Goal: Feedback & Contribution: Contribute content

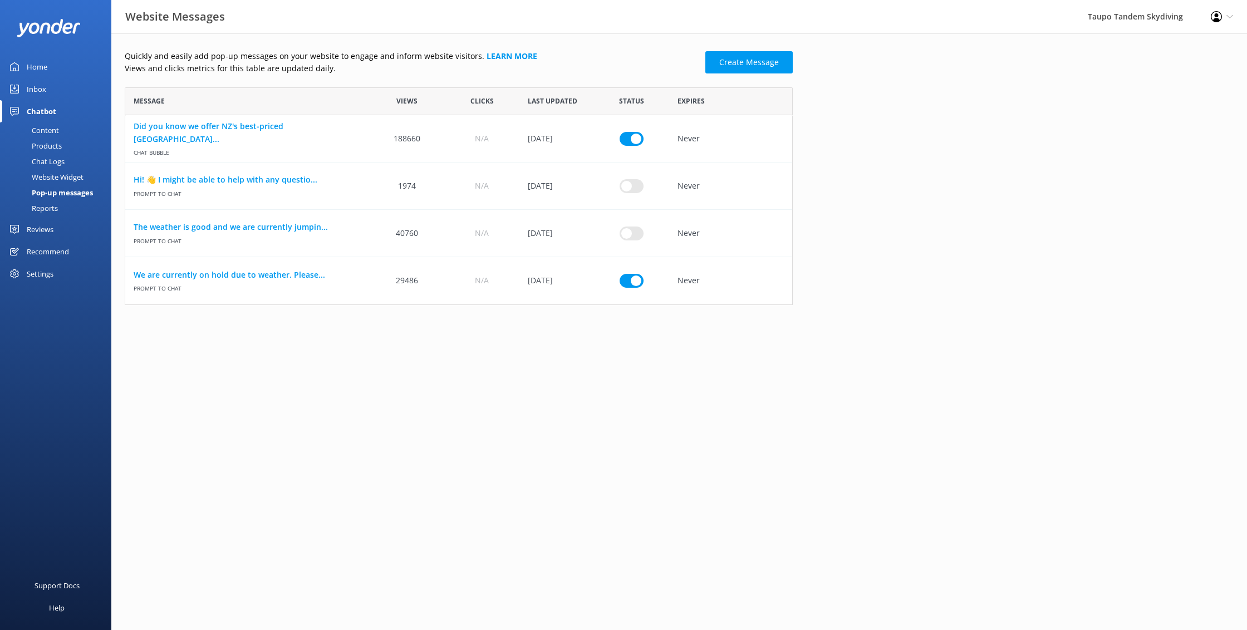
scroll to position [218, 668]
click at [54, 144] on div "Products" at bounding box center [34, 146] width 55 height 16
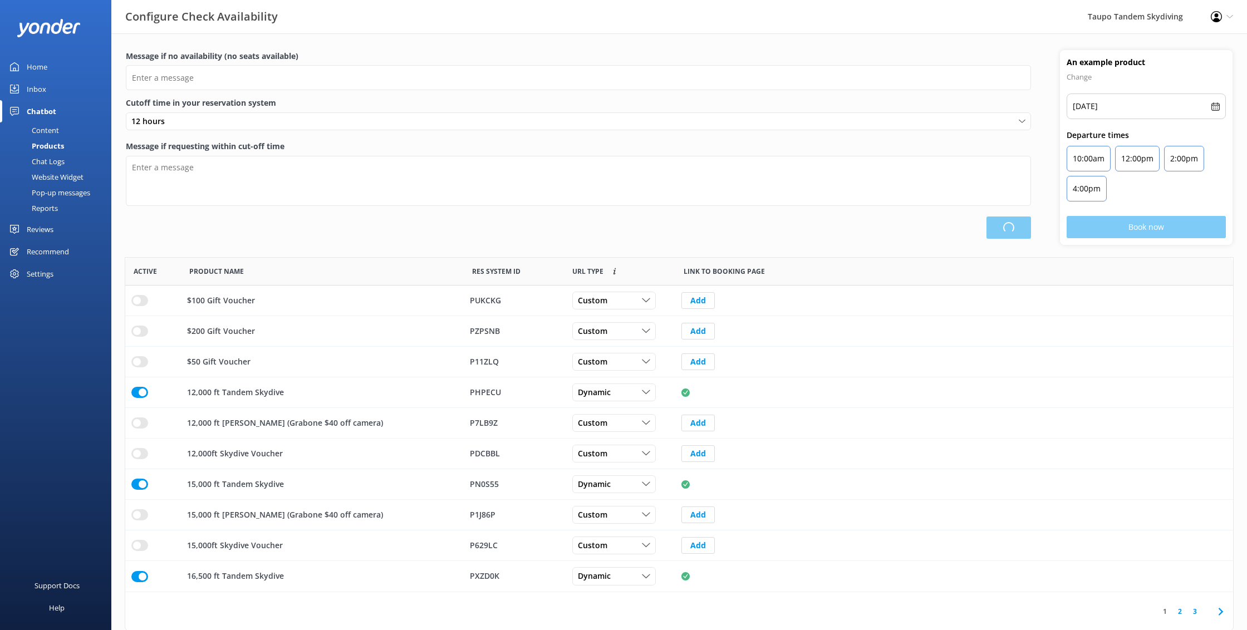
scroll to position [335, 1108]
type input "There are no seats available, please check an alternative day"
type textarea "Our online booking system closes {hours} prior to departure. Please contact us …"
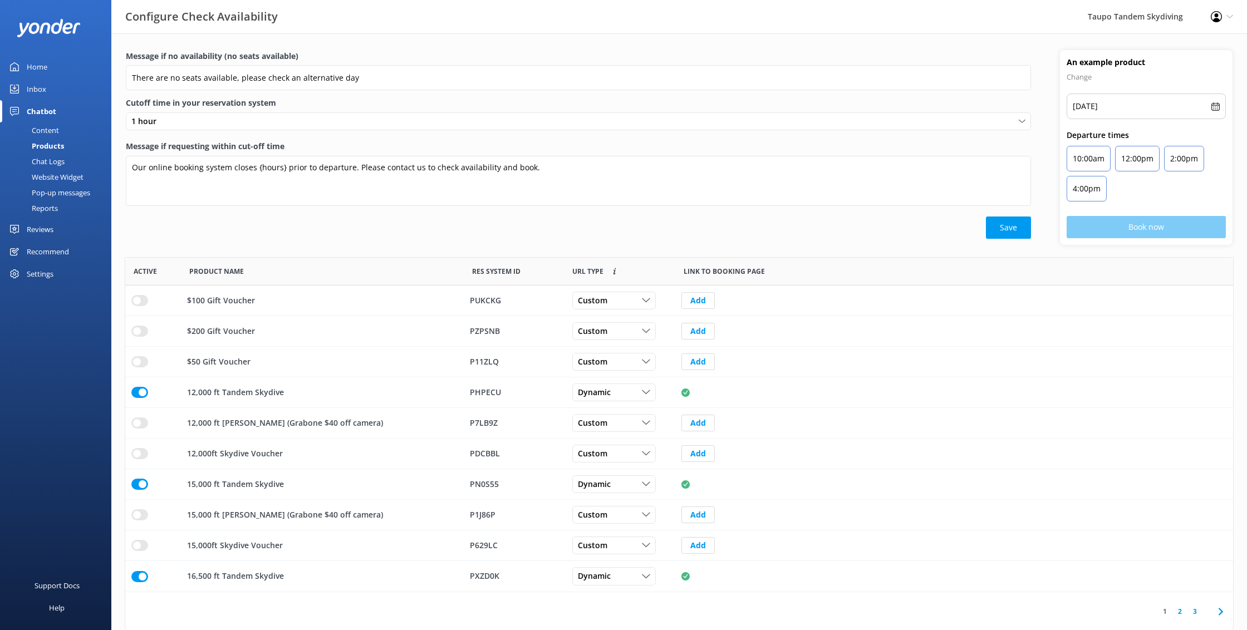
click at [60, 182] on div "Website Widget" at bounding box center [45, 177] width 77 height 16
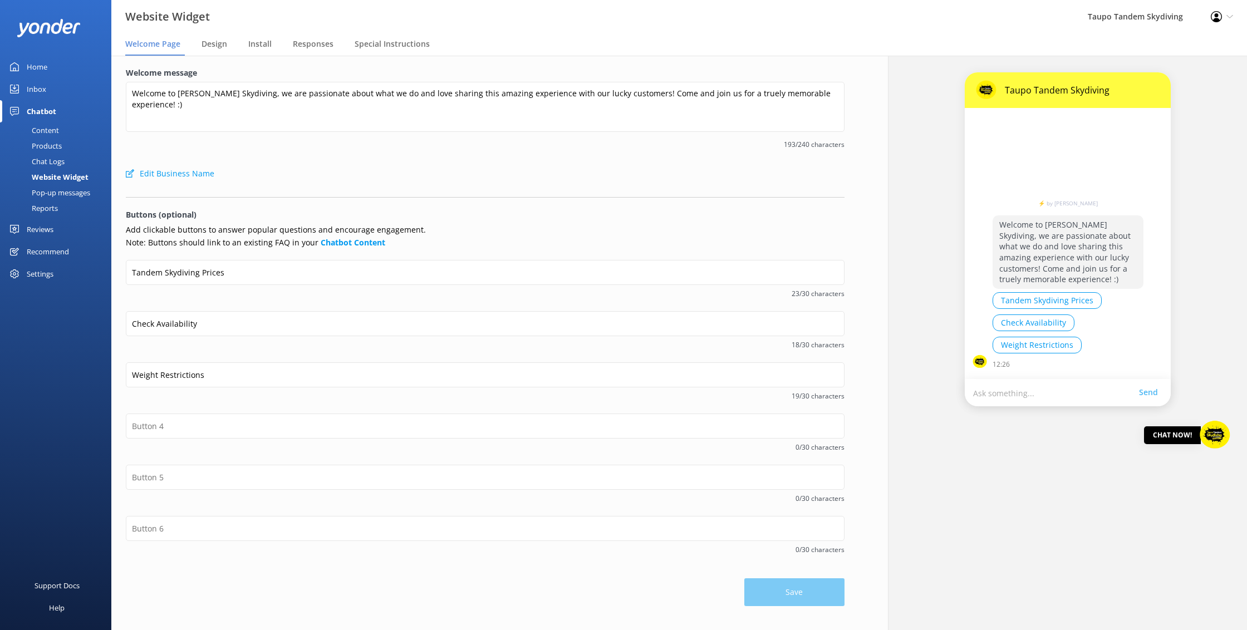
click at [71, 195] on div "Pop-up messages" at bounding box center [48, 193] width 83 height 16
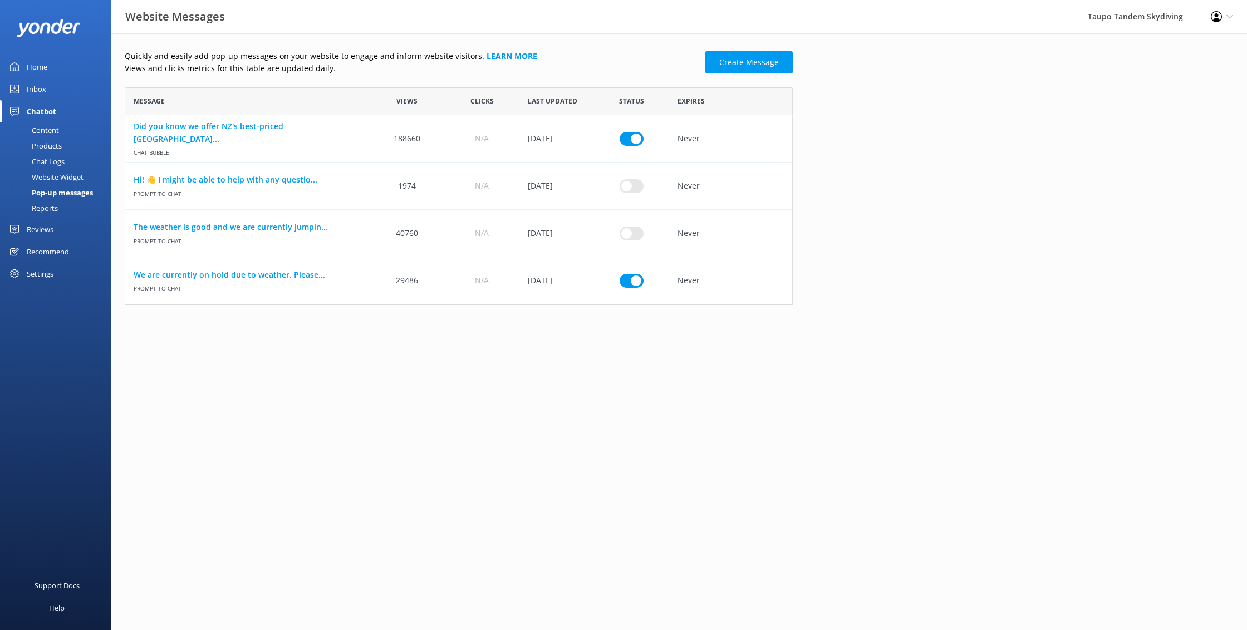
scroll to position [218, 668]
click at [55, 207] on div "Reports" at bounding box center [32, 208] width 51 height 16
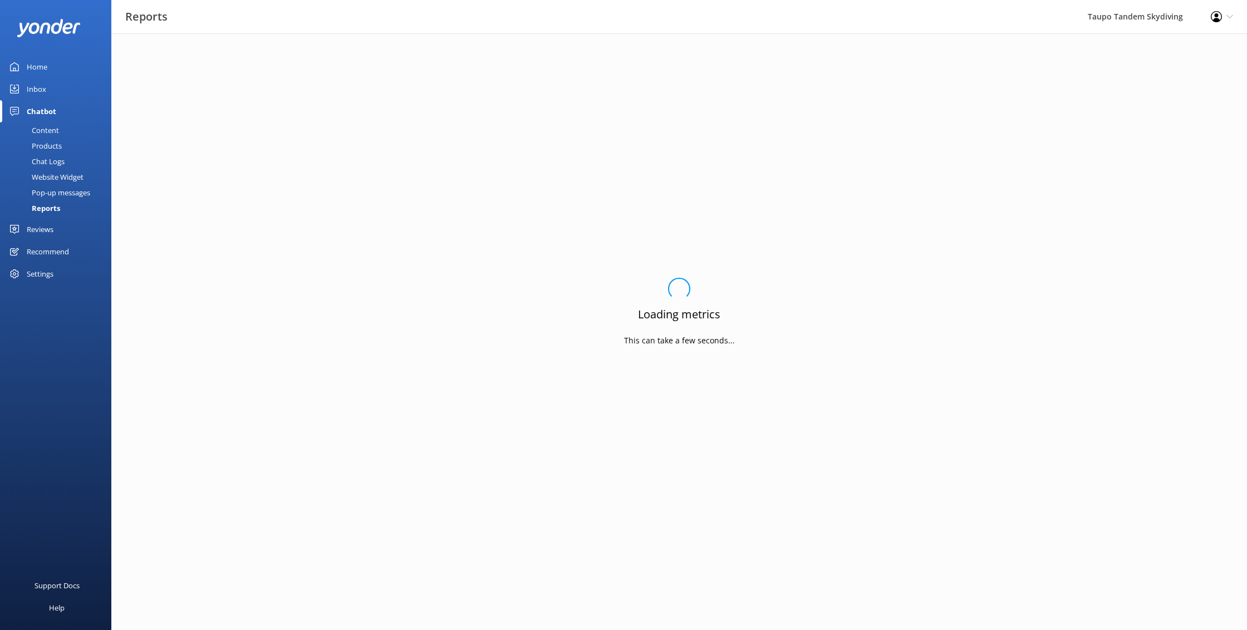
click at [51, 129] on div "Content" at bounding box center [33, 130] width 52 height 16
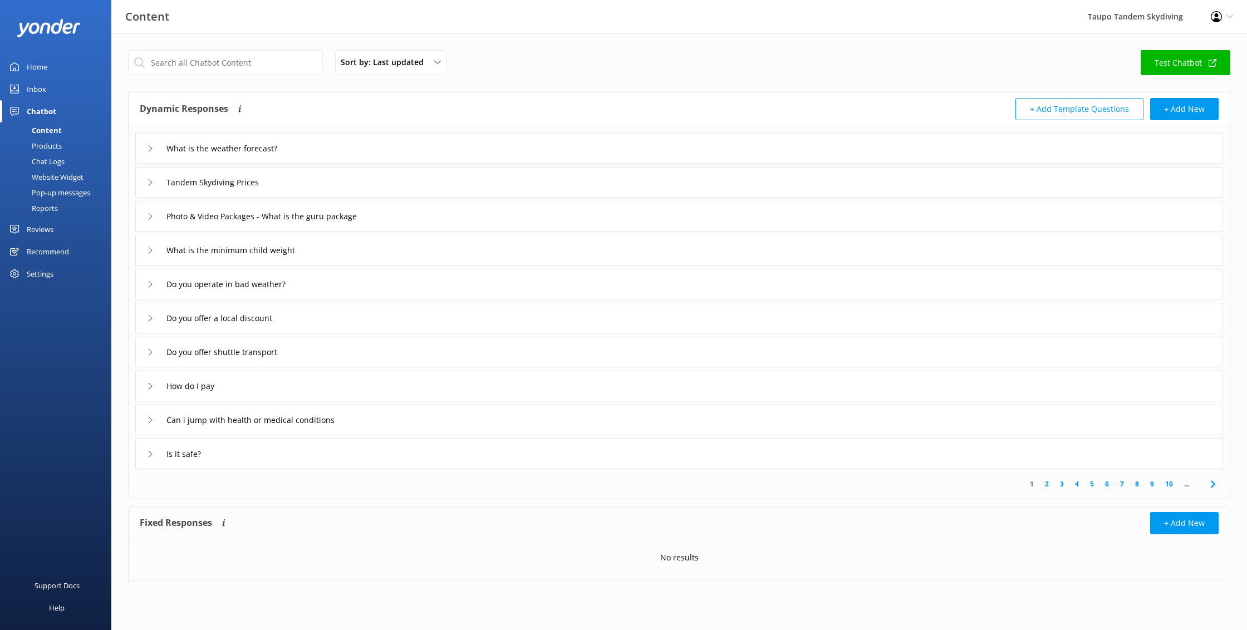
click at [62, 165] on div "Chat Logs" at bounding box center [36, 162] width 58 height 16
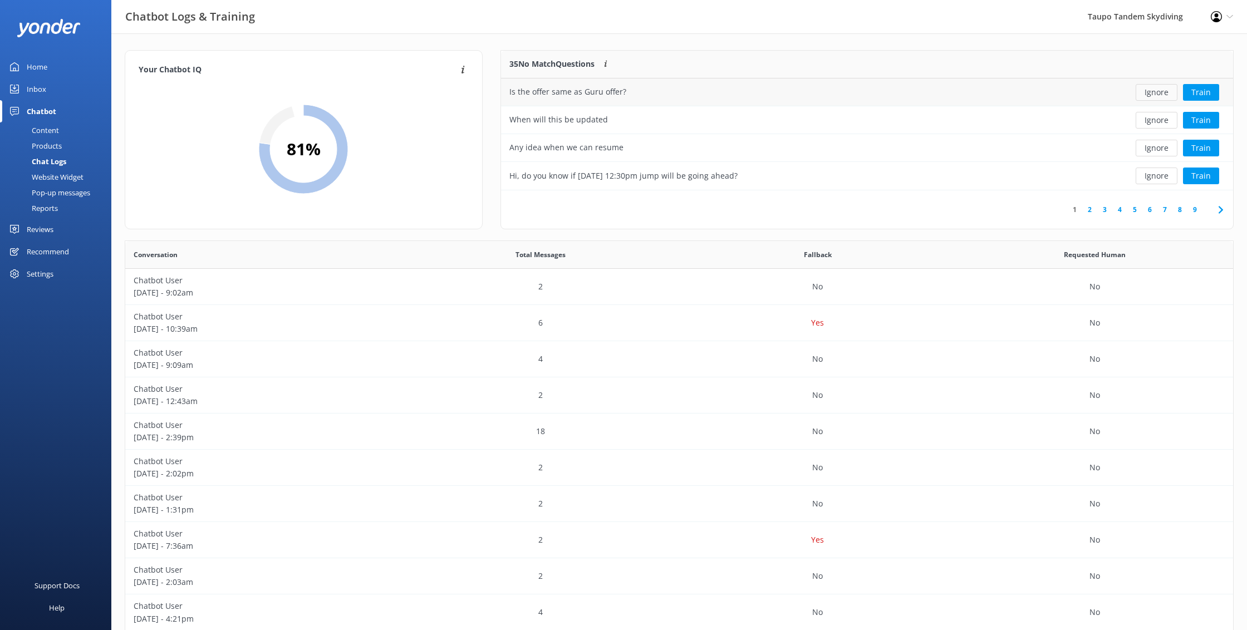
scroll to position [0, 1]
click at [1154, 91] on button "Ignore" at bounding box center [1156, 92] width 42 height 17
click at [1156, 90] on button "Ignore" at bounding box center [1156, 92] width 42 height 17
click at [1170, 91] on button "Ignore" at bounding box center [1156, 92] width 42 height 17
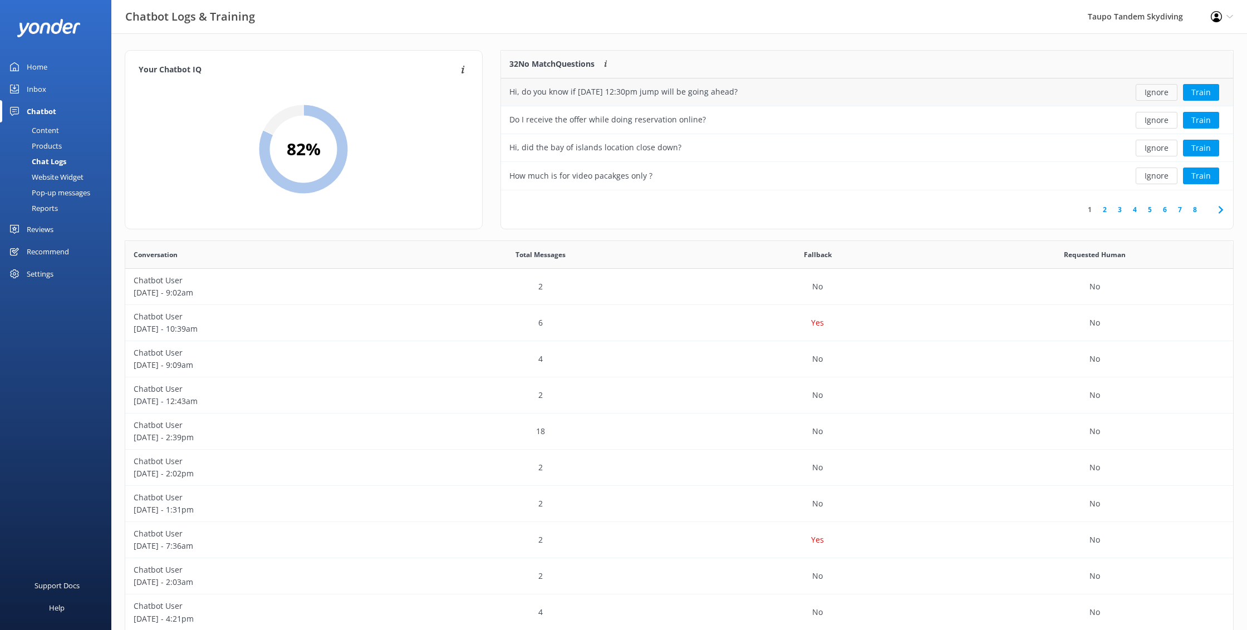
click at [1176, 94] on button "Ignore" at bounding box center [1156, 92] width 42 height 17
click at [1170, 93] on button "Ignore" at bounding box center [1156, 92] width 42 height 17
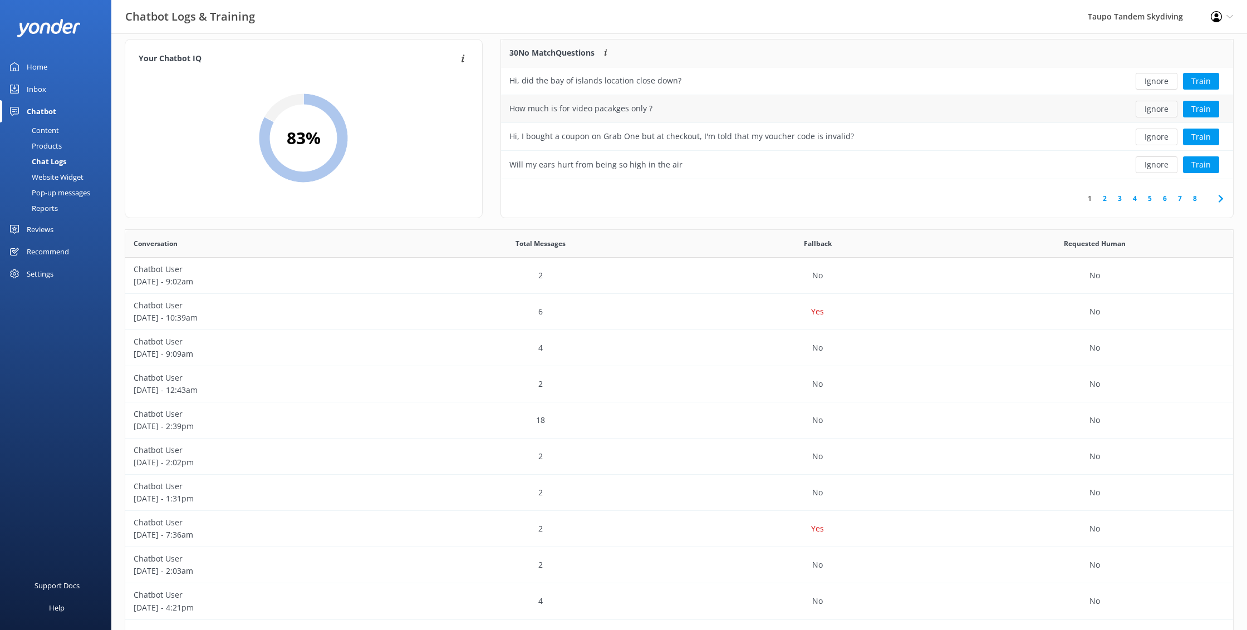
scroll to position [13, 0]
click at [1204, 110] on button "Train" at bounding box center [1201, 107] width 36 height 17
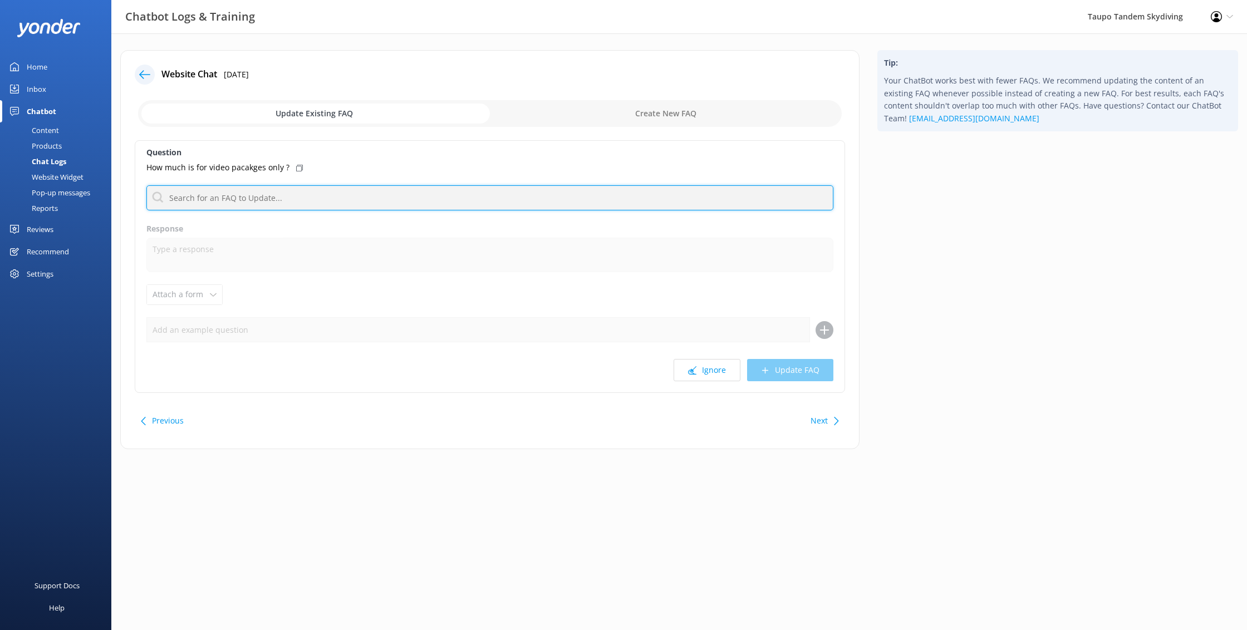
click at [510, 196] on input "text" at bounding box center [489, 197] width 687 height 25
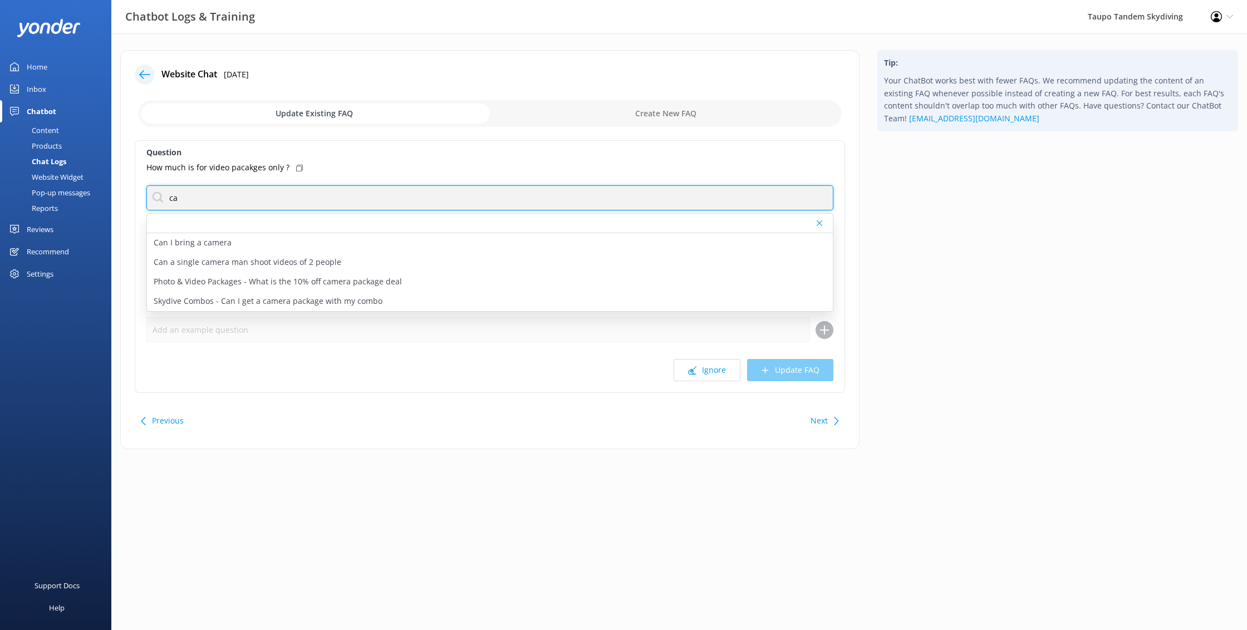
type input "c"
type input "photo"
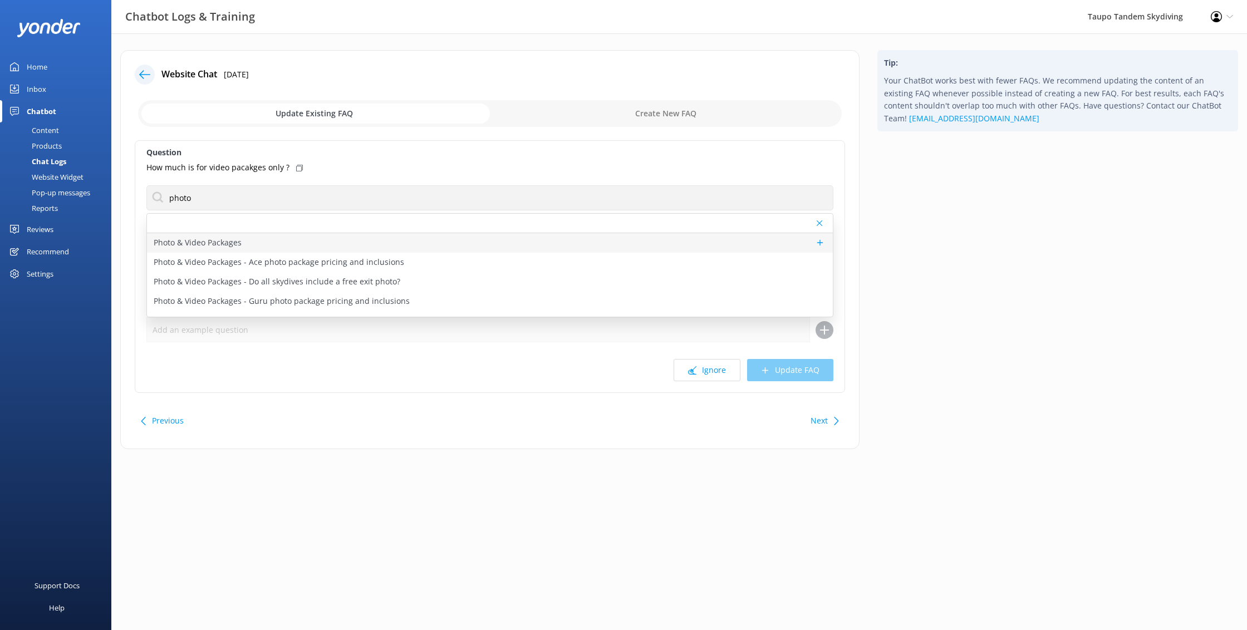
click at [199, 237] on p "Photo & Video Packages" at bounding box center [198, 243] width 88 height 12
type textarea "Lorem ipsu dolor sita con adi el seddoeiu tem incidid utla e doloremag aliq eni…"
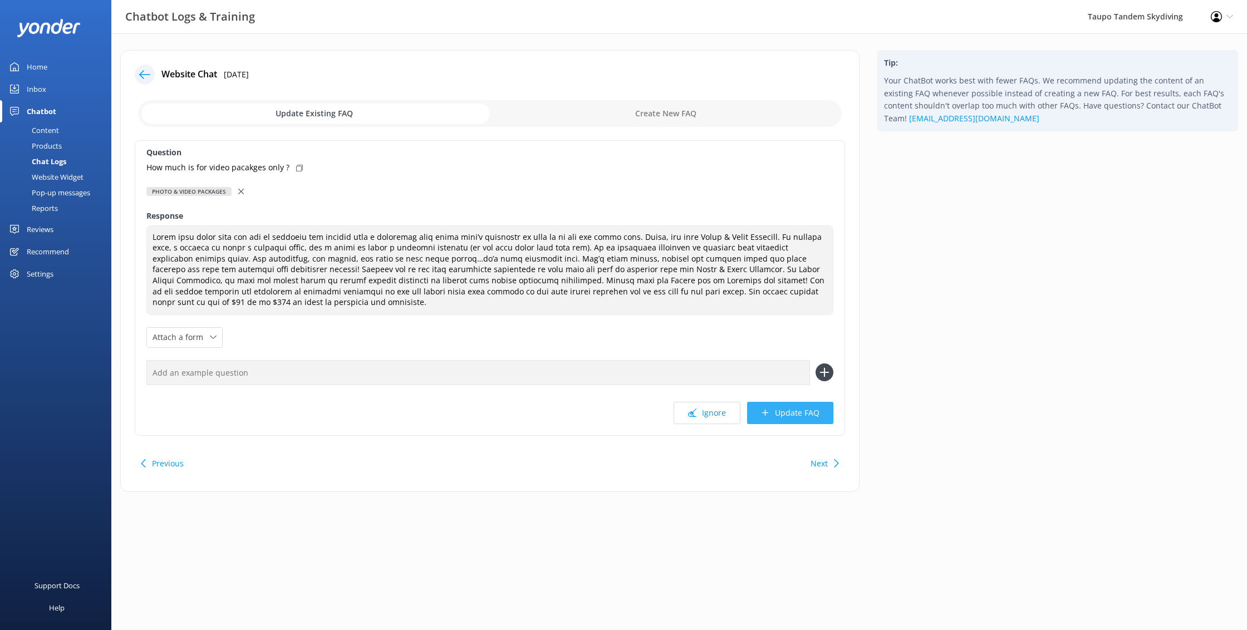
scroll to position [1, 0]
click at [778, 409] on button "Update FAQ" at bounding box center [790, 413] width 86 height 22
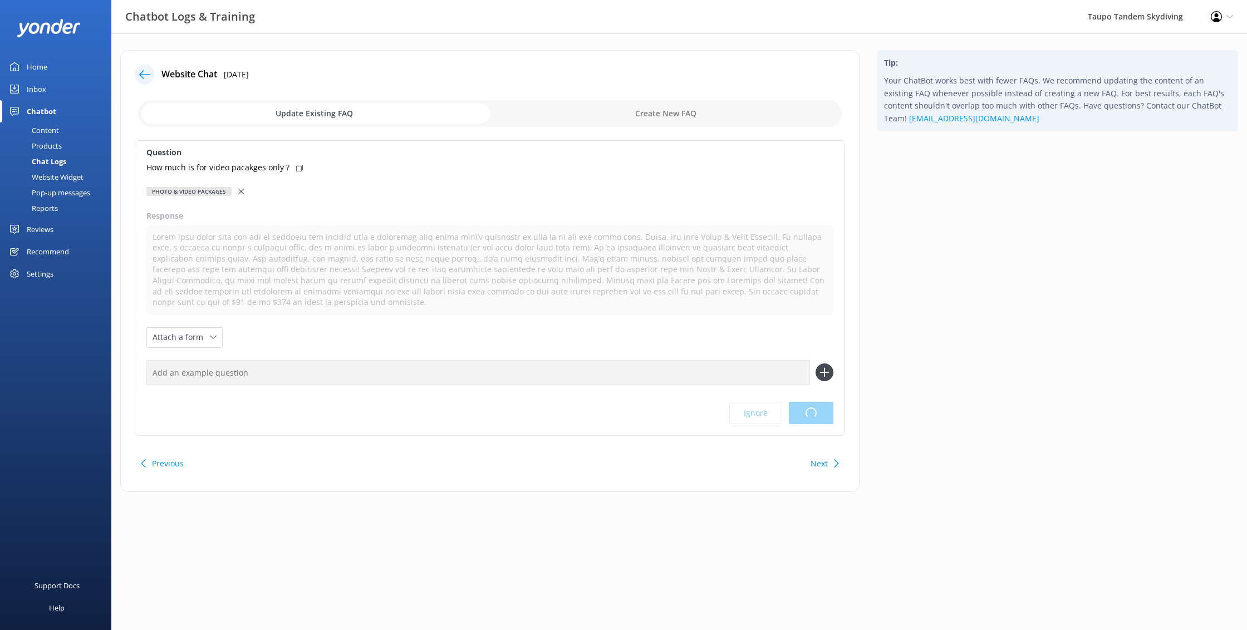
scroll to position [0, 0]
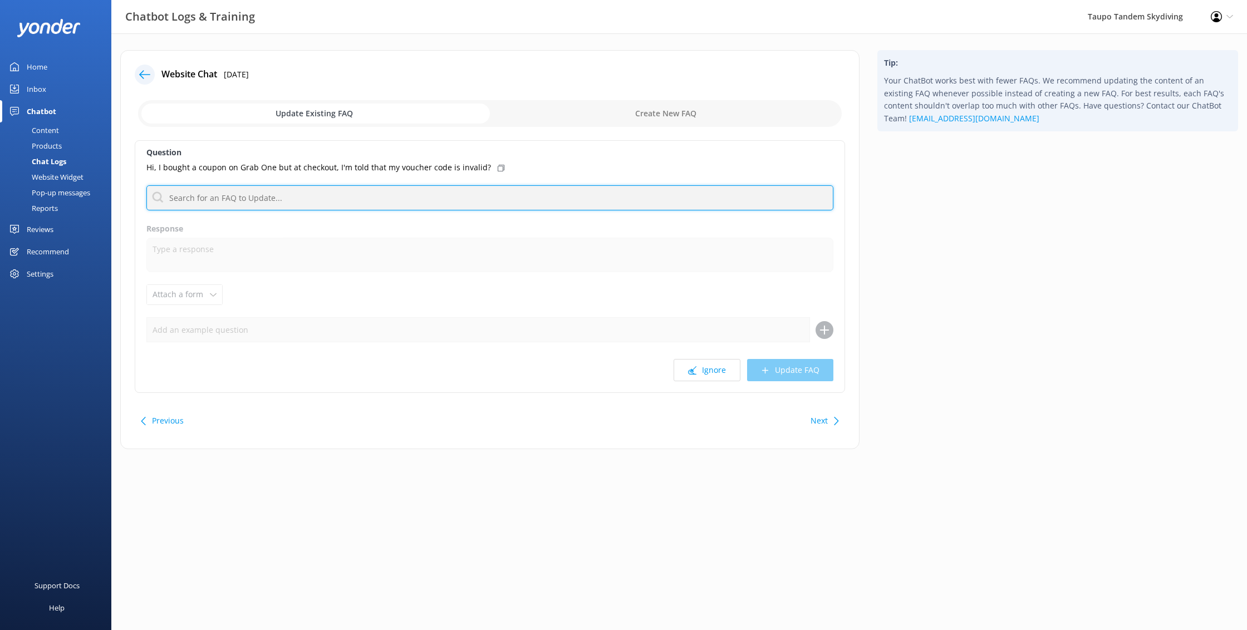
click at [365, 199] on input "text" at bounding box center [489, 197] width 687 height 25
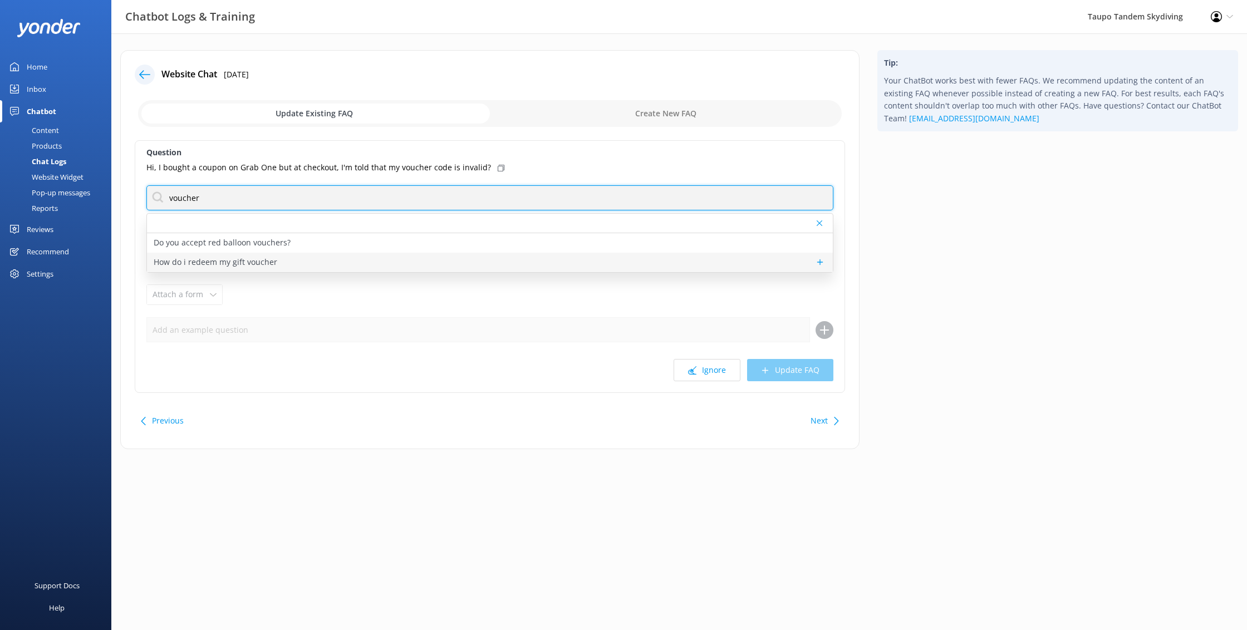
type input "voucher"
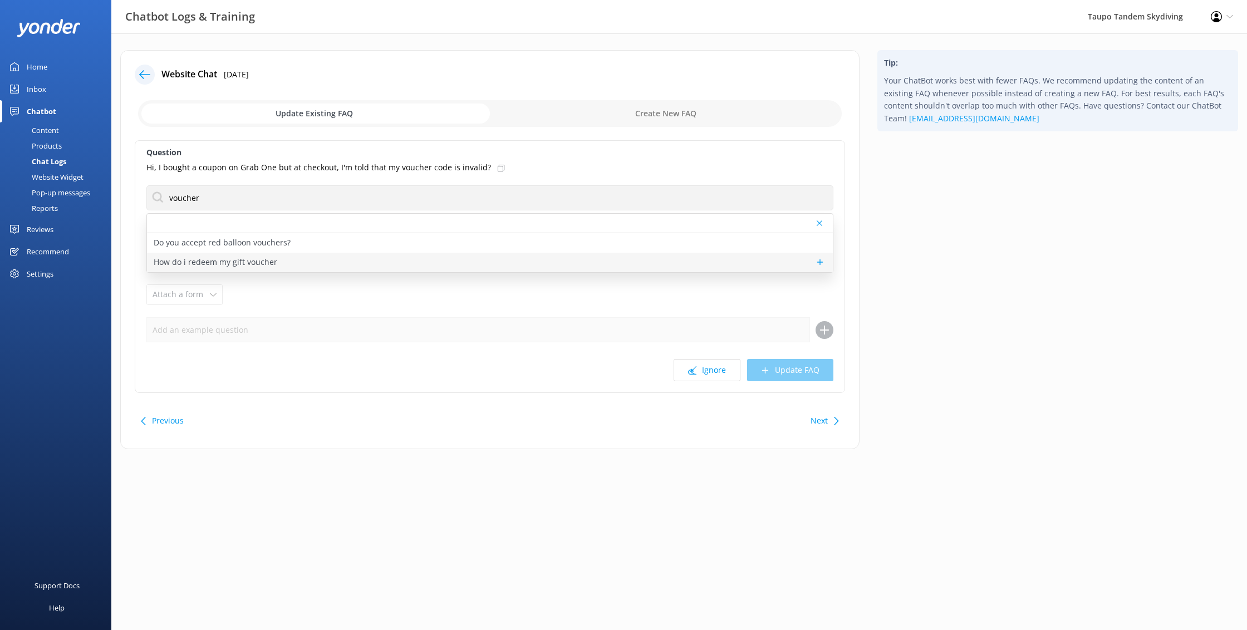
click at [274, 260] on div "How do i redeem my gift voucher" at bounding box center [490, 262] width 686 height 19
type textarea "If you have a TTS gift voucher purchased (or gifted) directly from TTS, you can…"
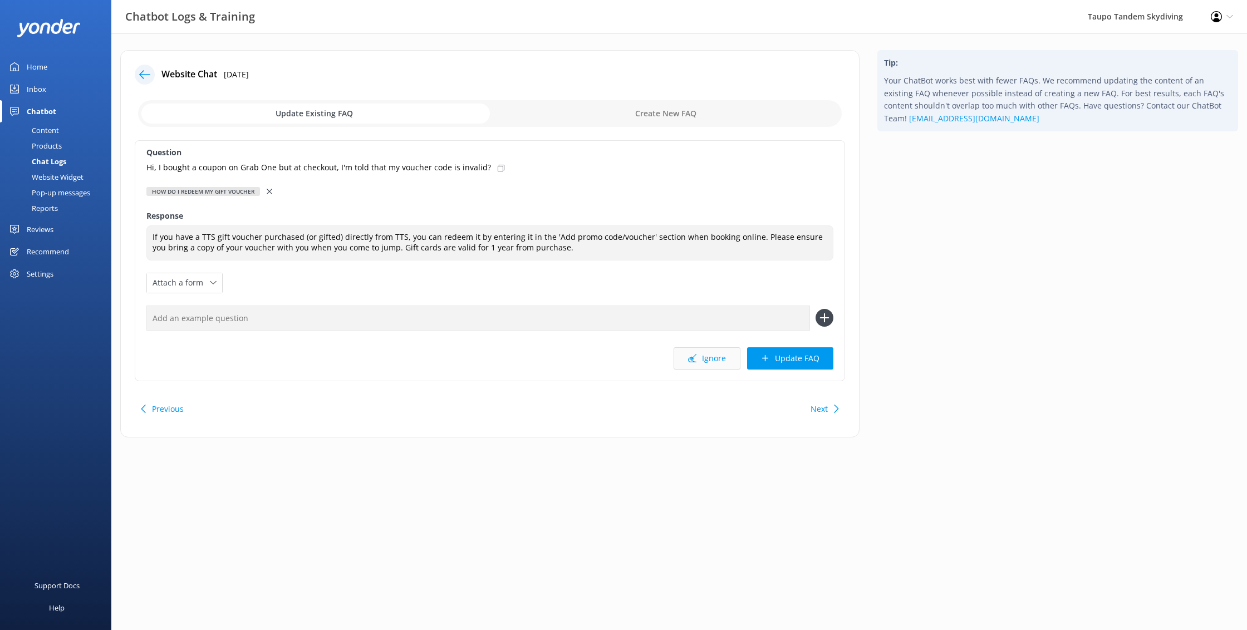
click at [727, 363] on button "Ignore" at bounding box center [706, 358] width 67 height 22
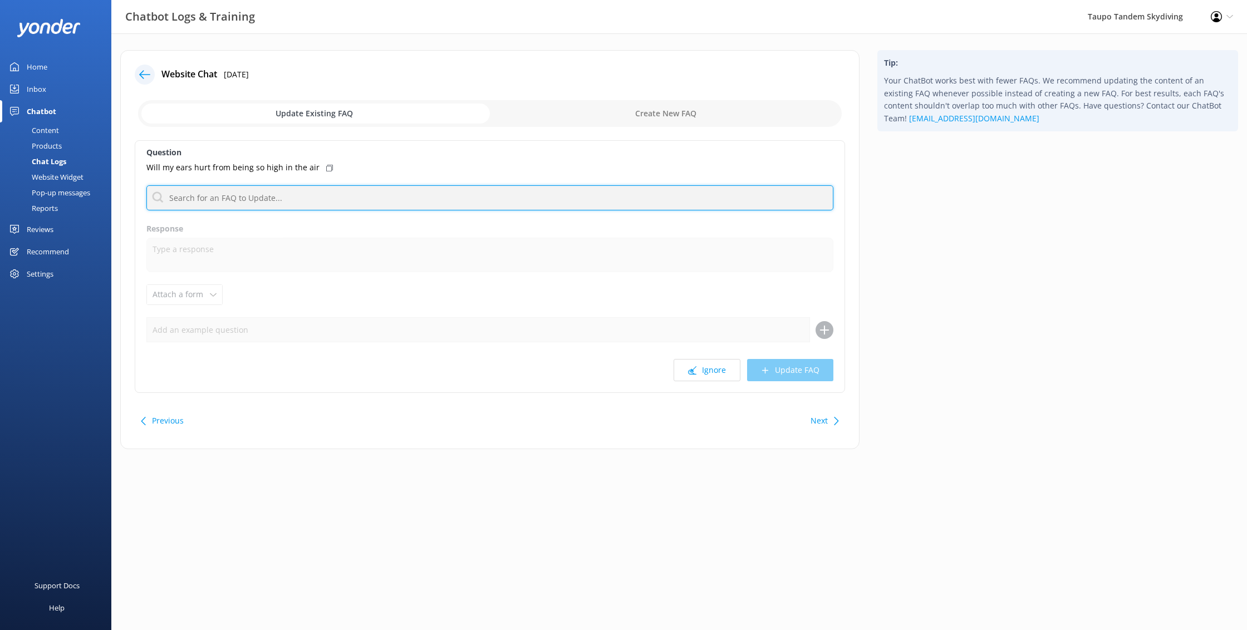
click at [276, 200] on input "text" at bounding box center [489, 197] width 687 height 25
type input "safety"
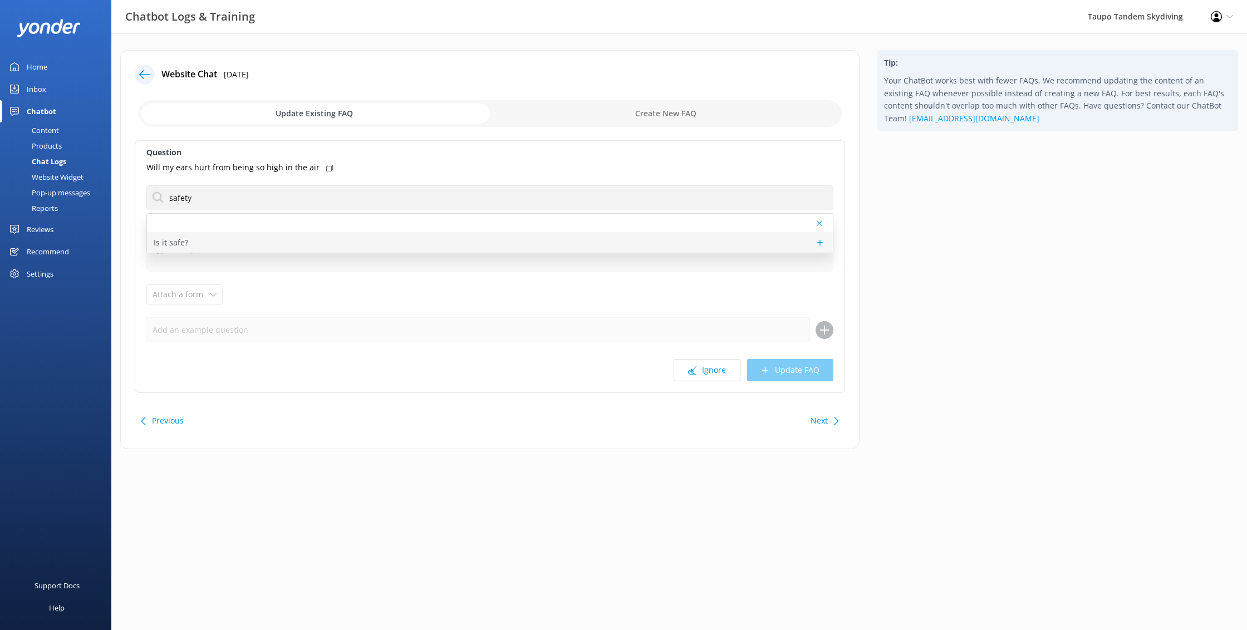
drag, startPoint x: 276, startPoint y: 200, endPoint x: 266, endPoint y: 247, distance: 47.3
click at [266, 247] on div "Is it safe?" at bounding box center [490, 242] width 686 height 19
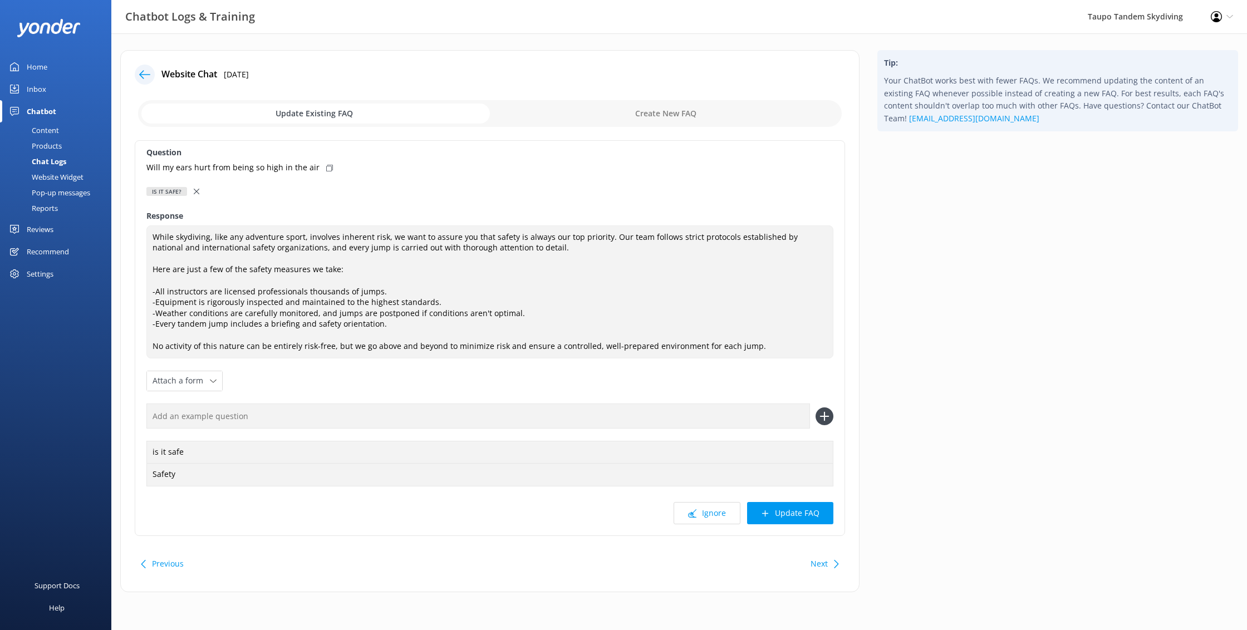
type textarea "While skydiving, like any adventure sport, involves inherent risk, we want to a…"
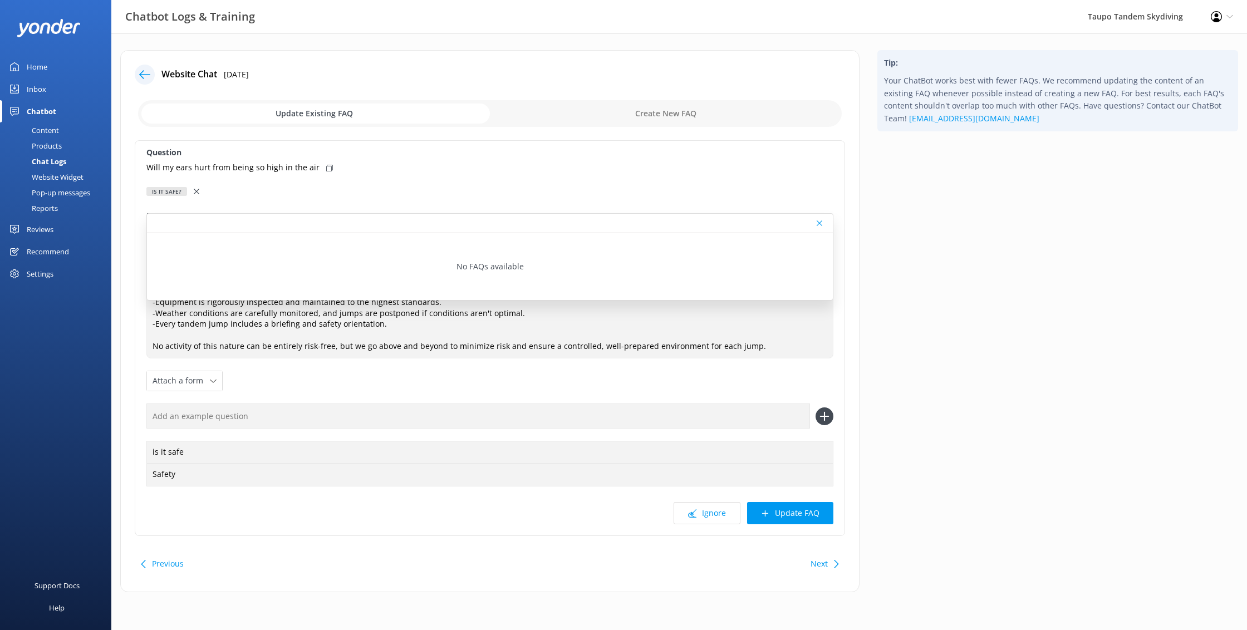
click at [454, 194] on div "Is it safe?" at bounding box center [489, 191] width 687 height 12
click at [824, 224] on div at bounding box center [821, 223] width 8 height 7
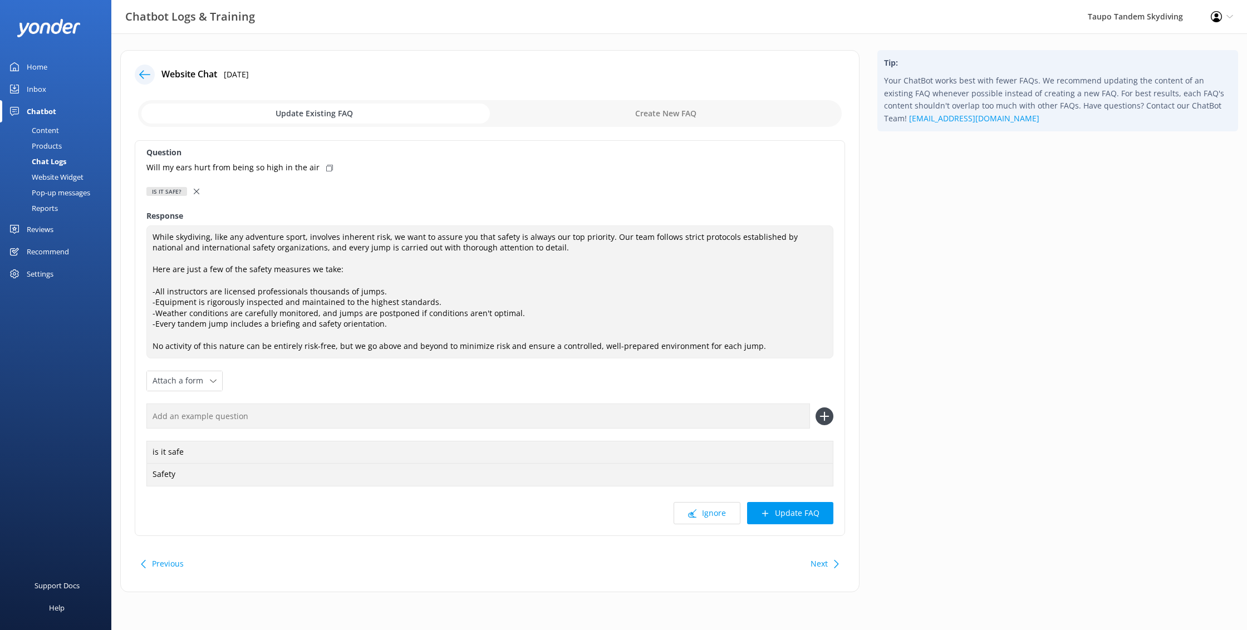
click at [198, 191] on div at bounding box center [198, 191] width 8 height 12
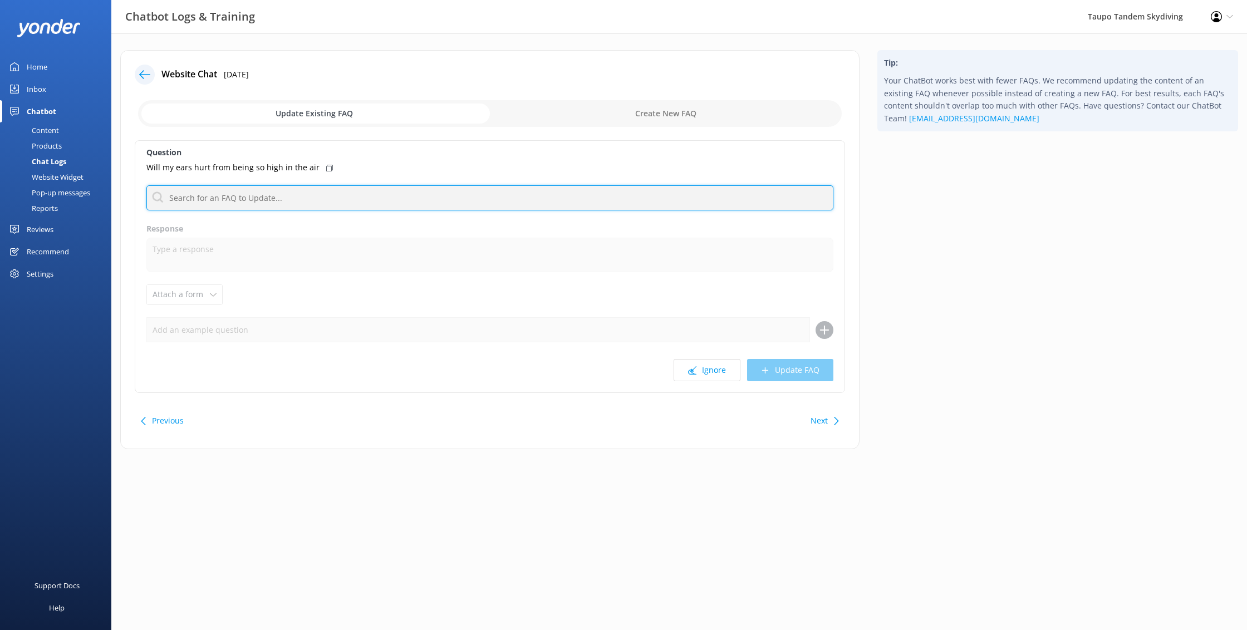
click at [228, 193] on input "text" at bounding box center [489, 197] width 687 height 25
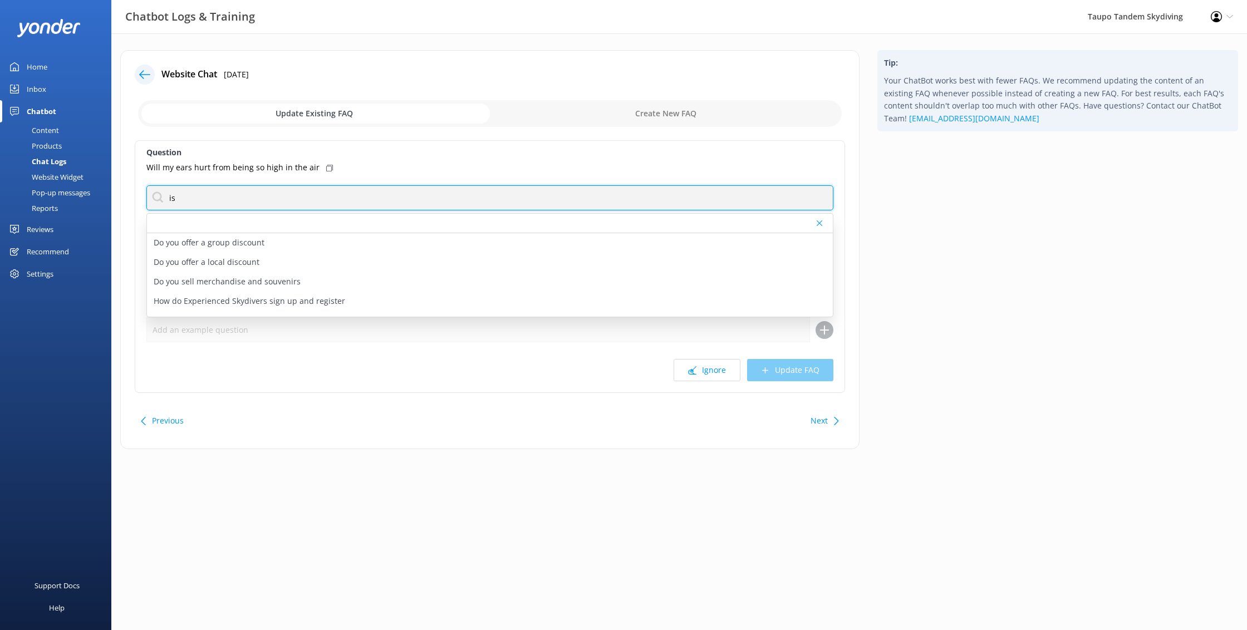
type input "i"
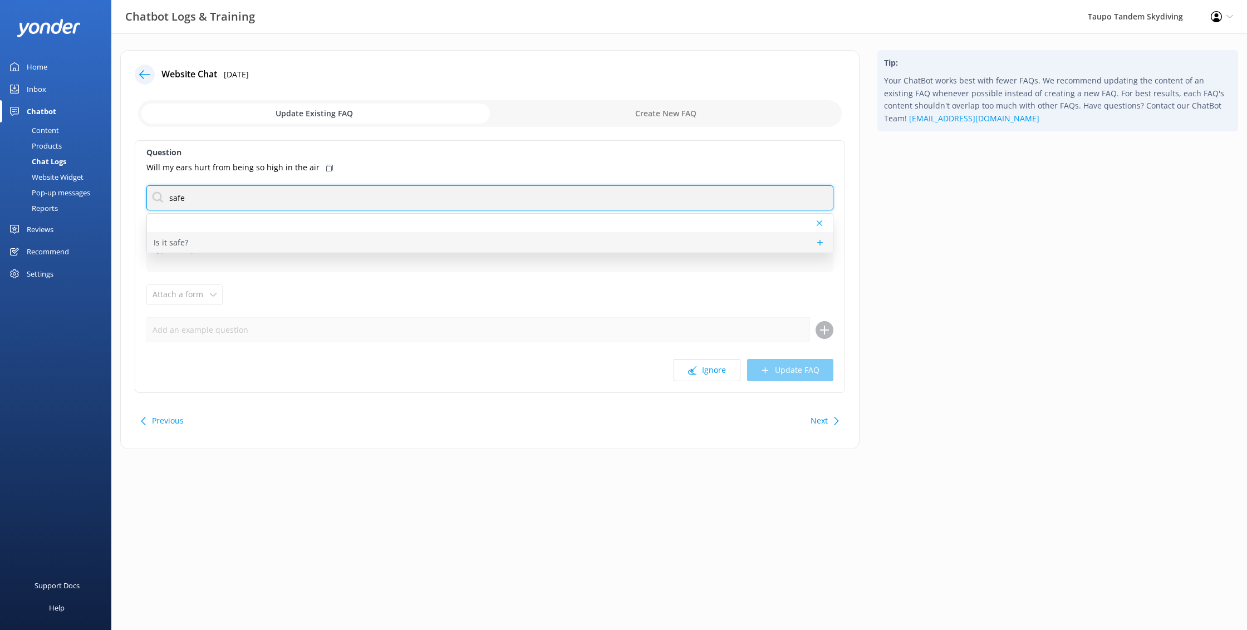
type input "safe"
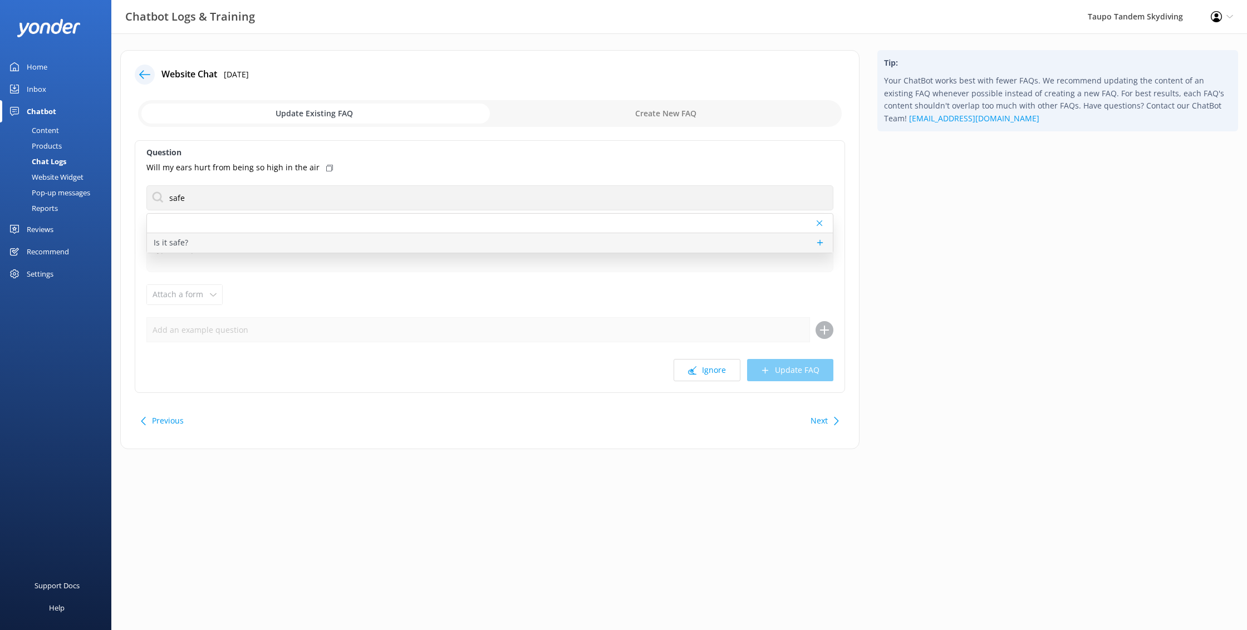
click at [255, 246] on div "Is it safe?" at bounding box center [490, 242] width 686 height 19
type textarea "While skydiving, like any adventure sport, involves inherent risk, we want to a…"
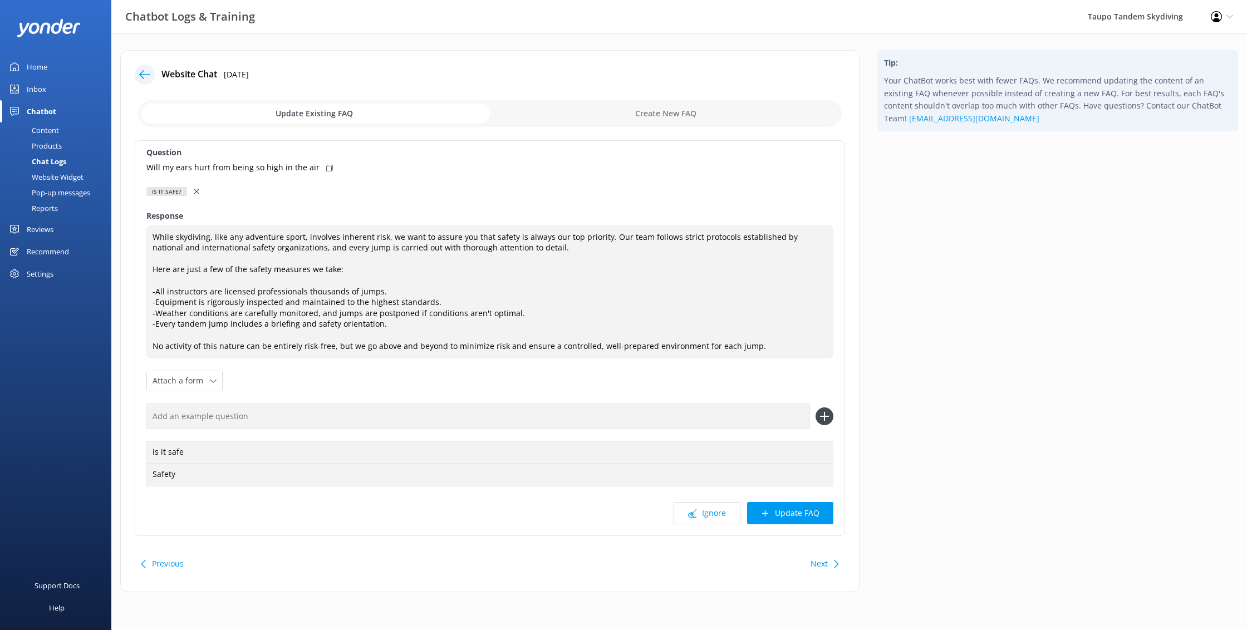
click at [818, 518] on button "Update FAQ" at bounding box center [790, 513] width 86 height 22
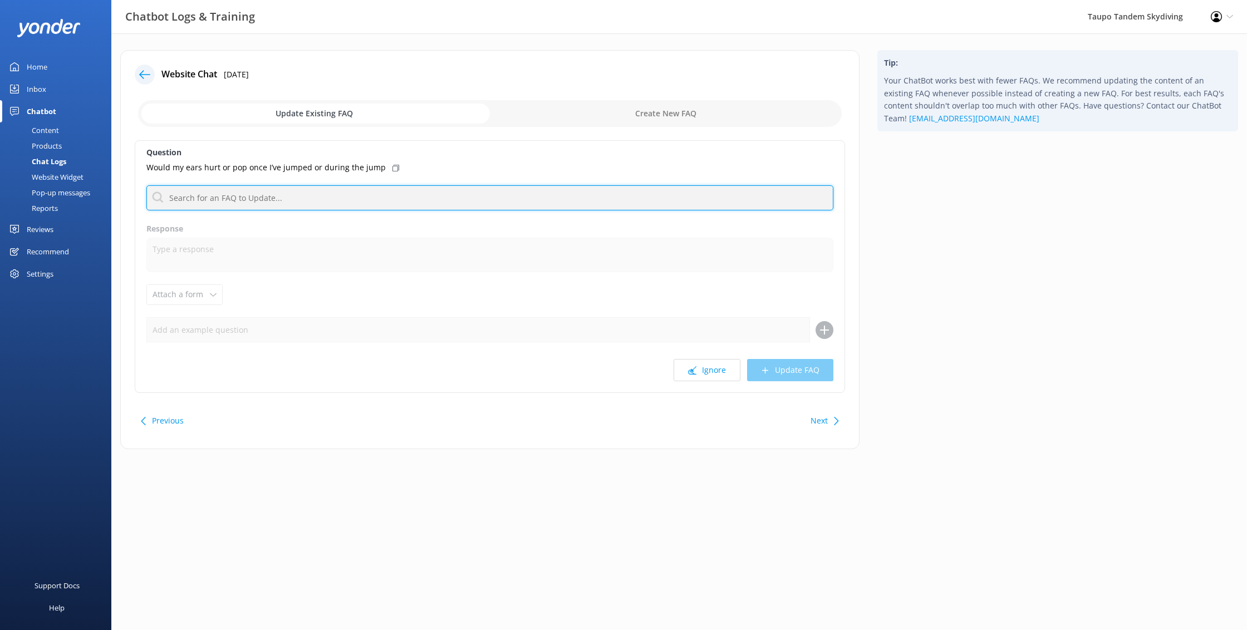
click at [685, 207] on input "text" at bounding box center [489, 197] width 687 height 25
type input "s"
type input "medical"
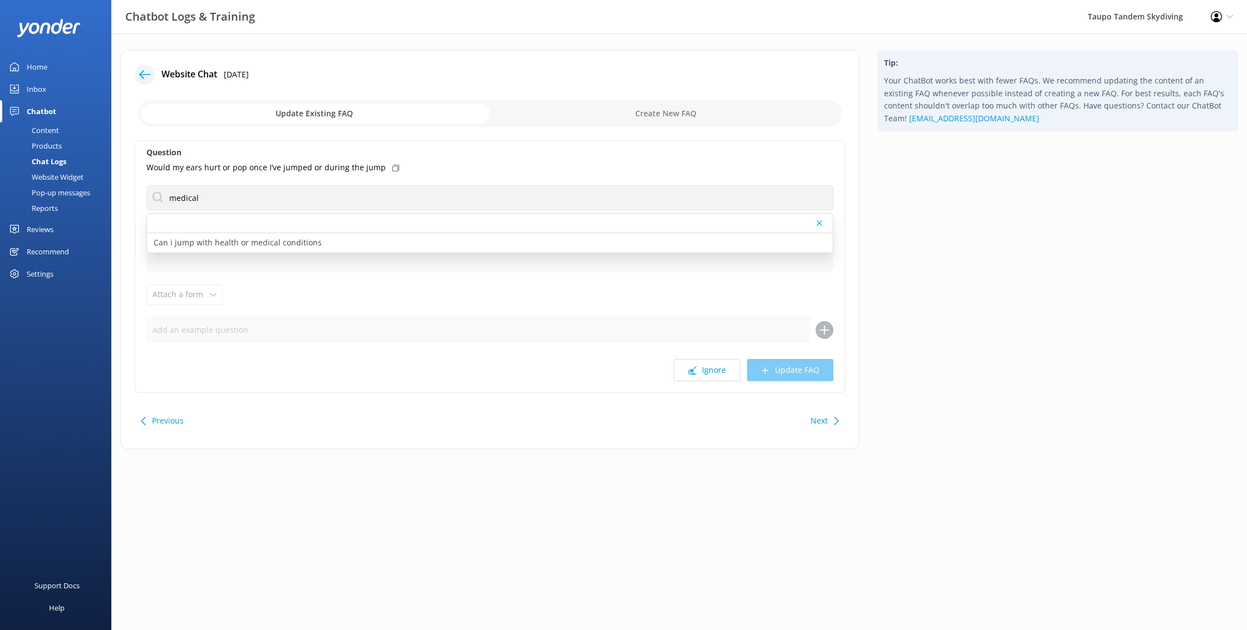
click at [207, 247] on p "Can i jump with health or medical conditions" at bounding box center [238, 243] width 168 height 12
type textarea "You will need to seek medical advice from your doctor before jumping. We're not…"
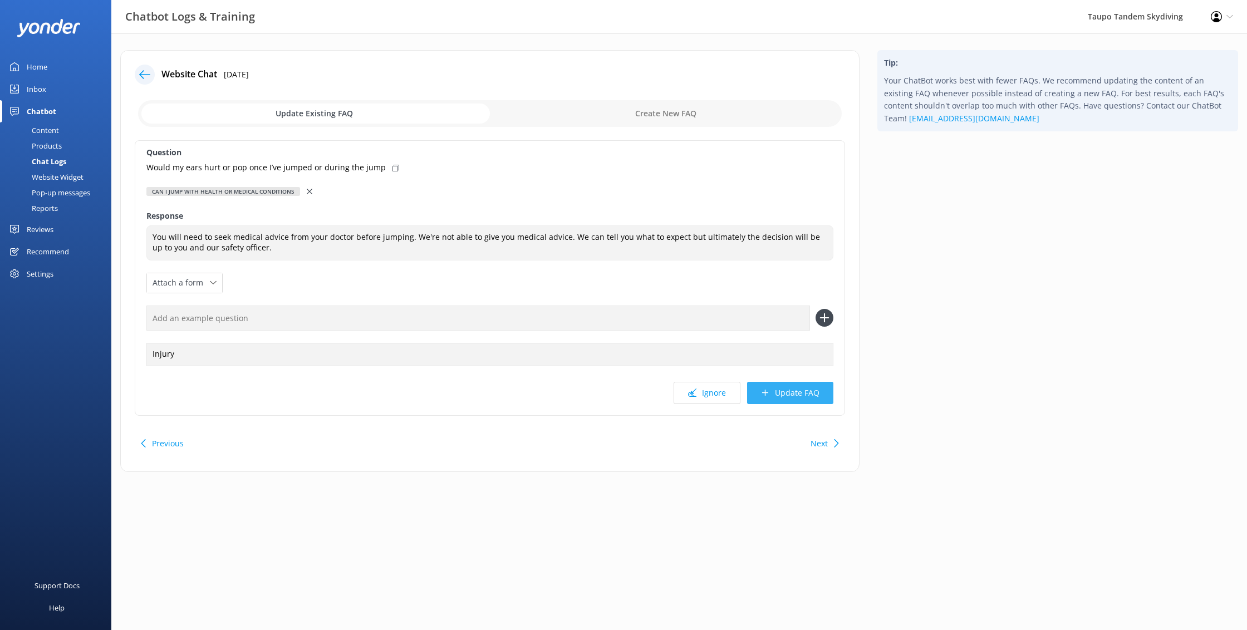
click at [775, 399] on button "Update FAQ" at bounding box center [790, 393] width 86 height 22
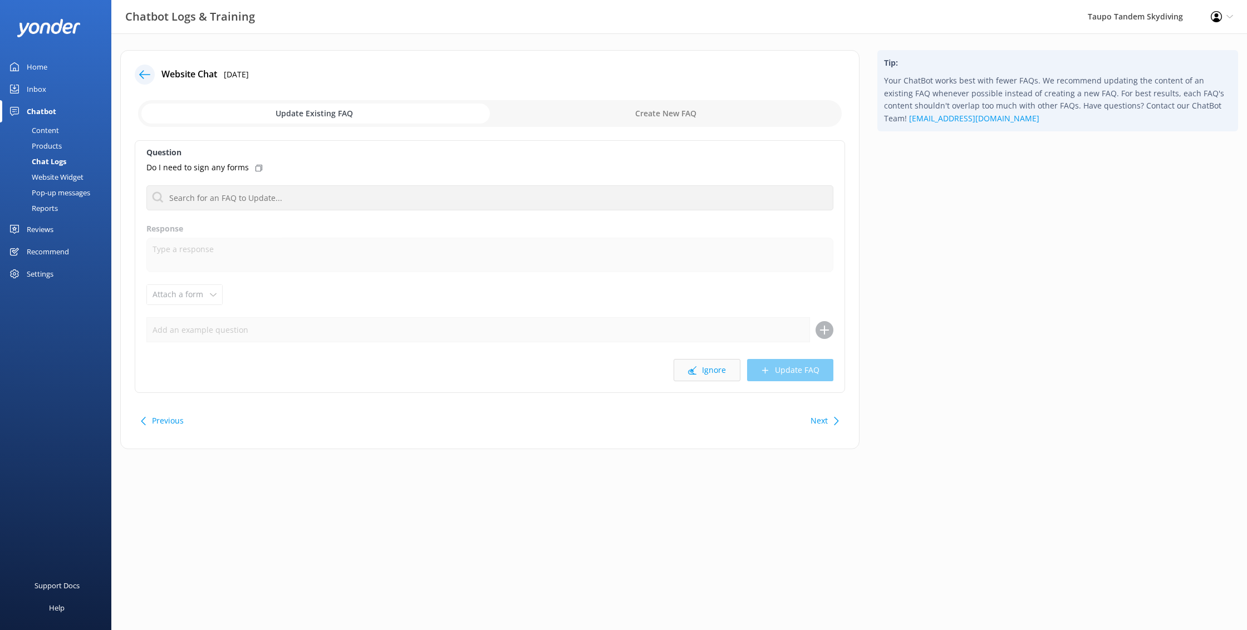
click at [695, 372] on icon at bounding box center [692, 370] width 8 height 8
click at [704, 371] on button "Ignore" at bounding box center [706, 370] width 67 height 22
click at [718, 370] on button "Ignore" at bounding box center [706, 370] width 67 height 22
click at [713, 364] on button "Ignore" at bounding box center [706, 370] width 67 height 22
click at [705, 373] on button "Ignore" at bounding box center [706, 370] width 67 height 22
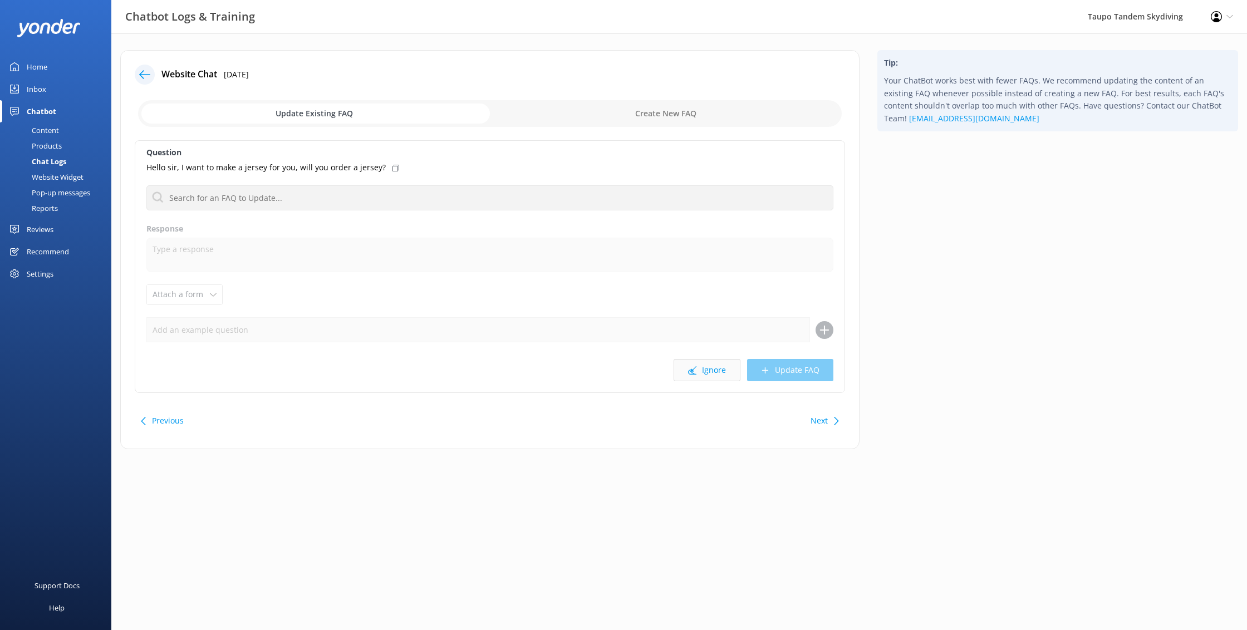
click at [708, 372] on button "Ignore" at bounding box center [706, 370] width 67 height 22
click at [715, 371] on button "Ignore" at bounding box center [706, 370] width 67 height 22
click at [715, 371] on button "Ignore" at bounding box center [706, 364] width 67 height 22
click at [715, 371] on button "Ignore" at bounding box center [706, 370] width 67 height 22
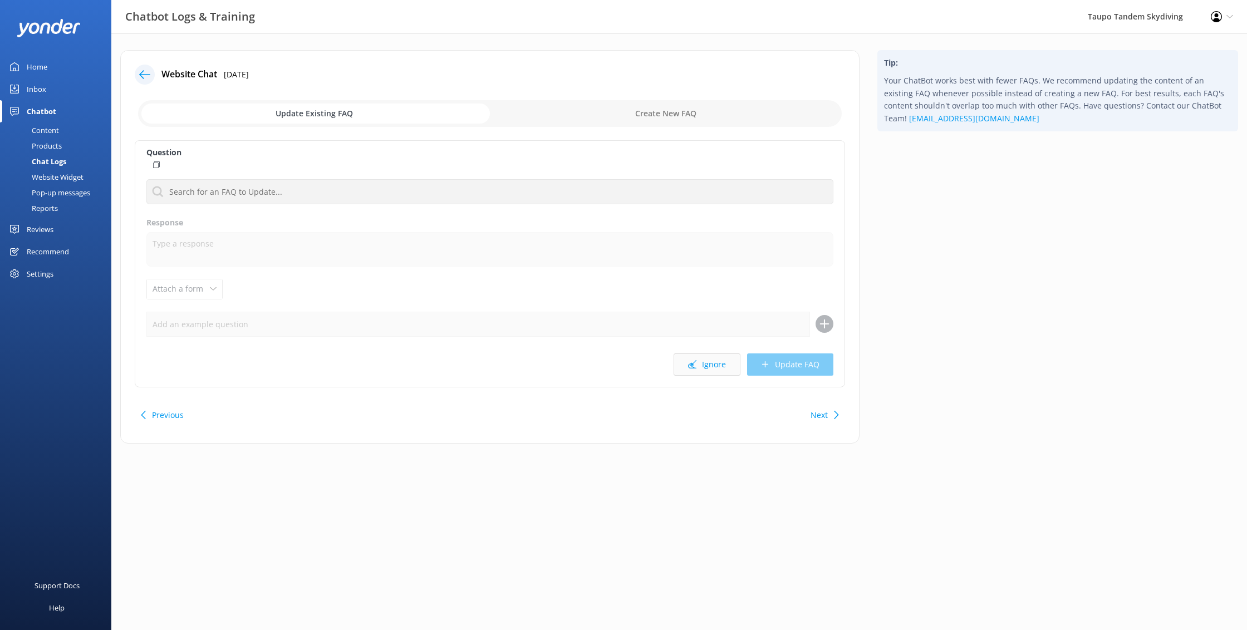
click at [719, 372] on button "Ignore" at bounding box center [706, 364] width 67 height 22
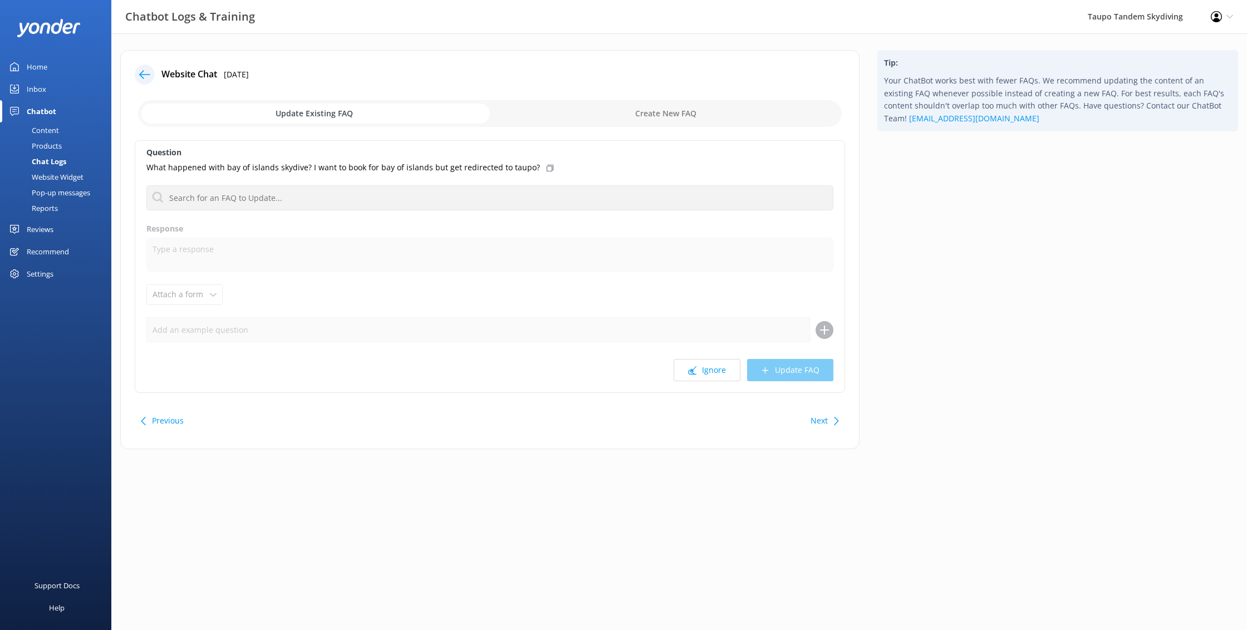
click at [157, 80] on div at bounding box center [148, 75] width 27 height 20
click at [150, 75] on div at bounding box center [145, 75] width 20 height 20
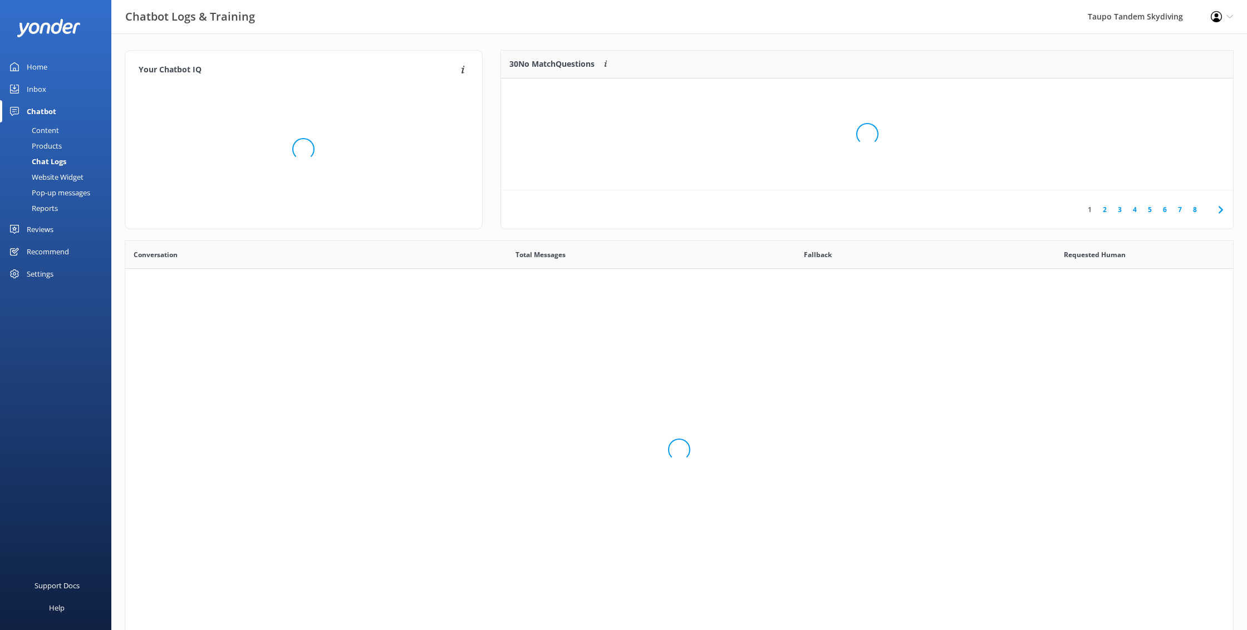
scroll to position [1, 1]
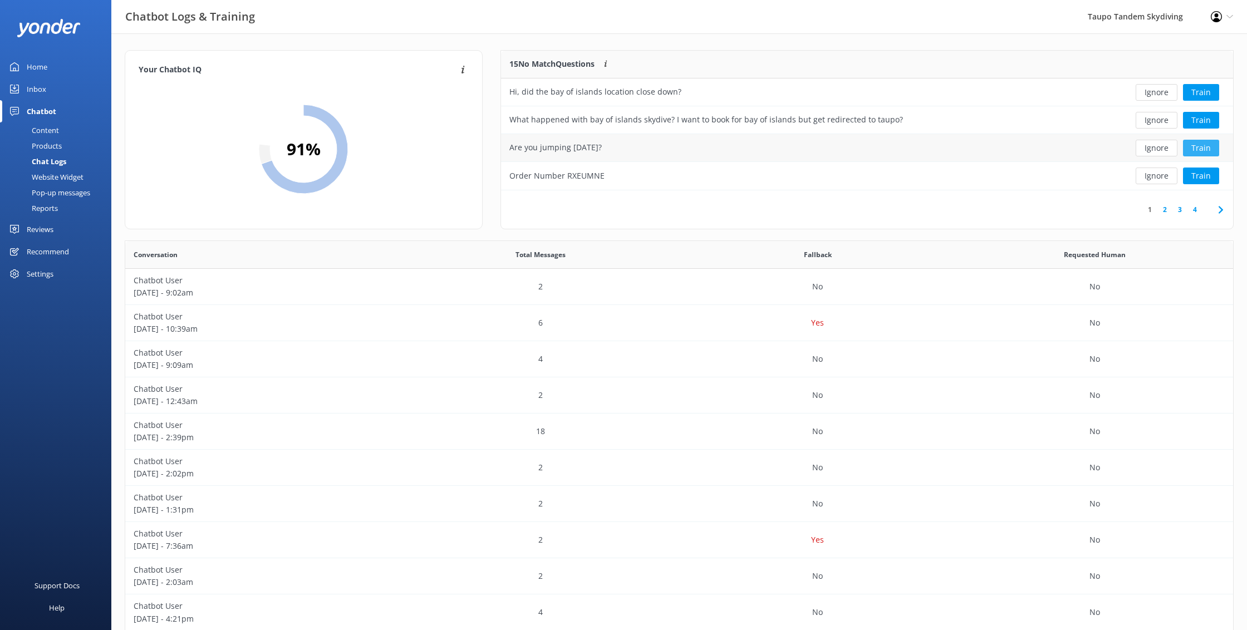
click at [1198, 147] on button "Train" at bounding box center [1201, 148] width 36 height 17
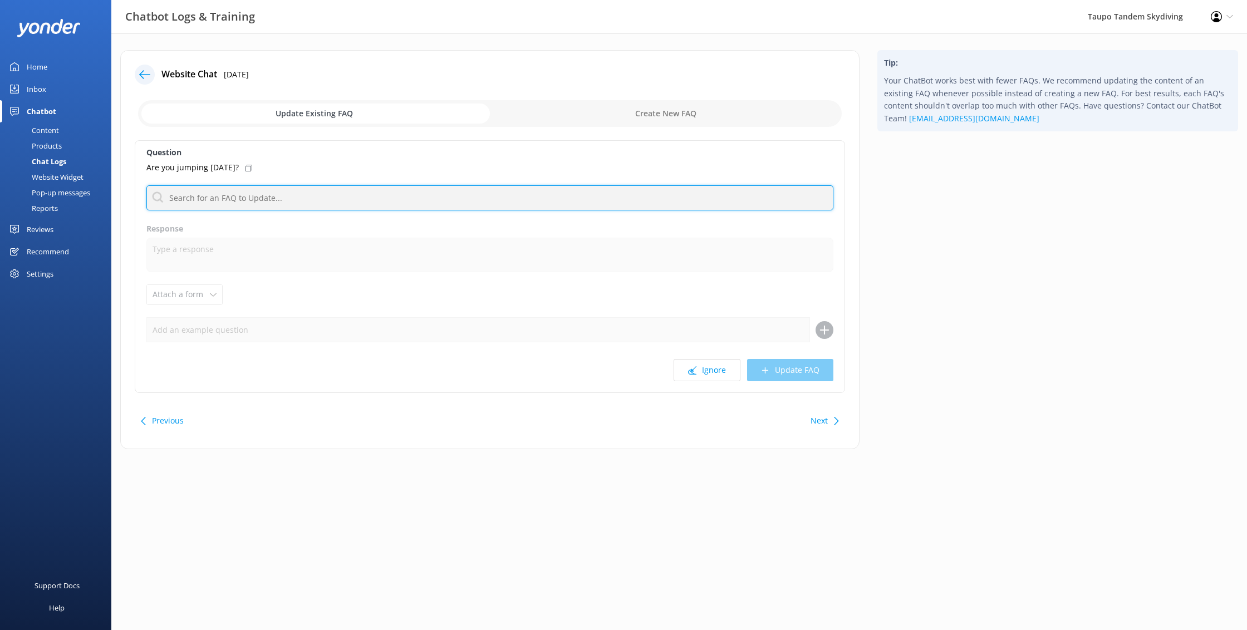
click at [301, 194] on input "text" at bounding box center [489, 197] width 687 height 25
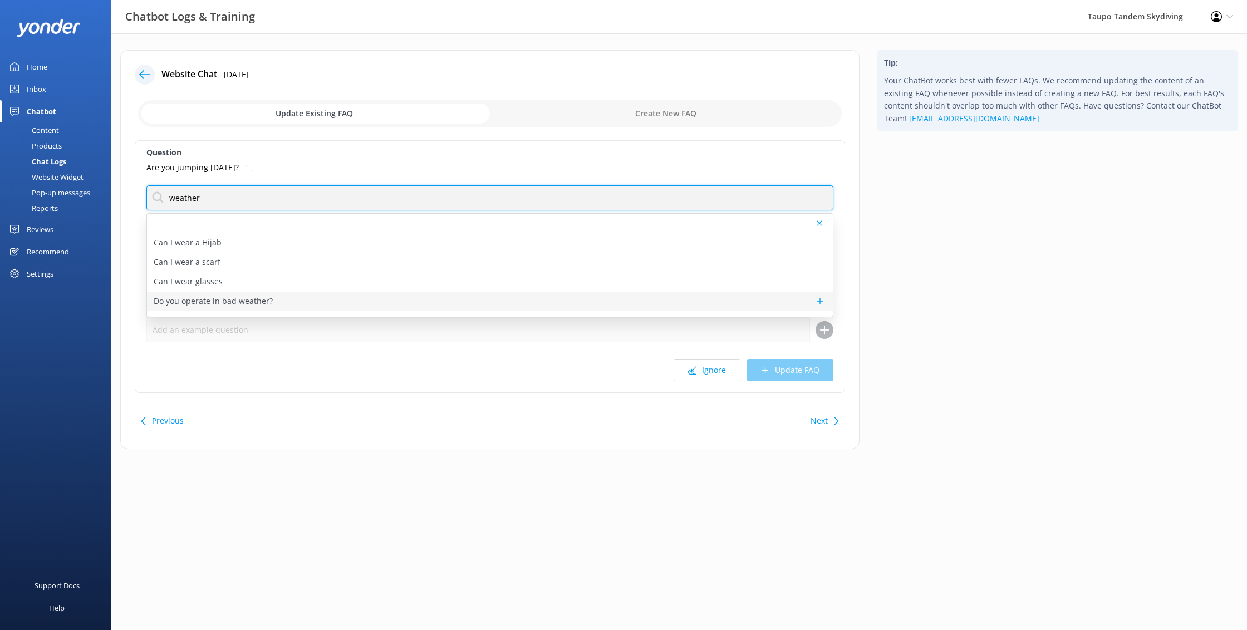
type input "weather"
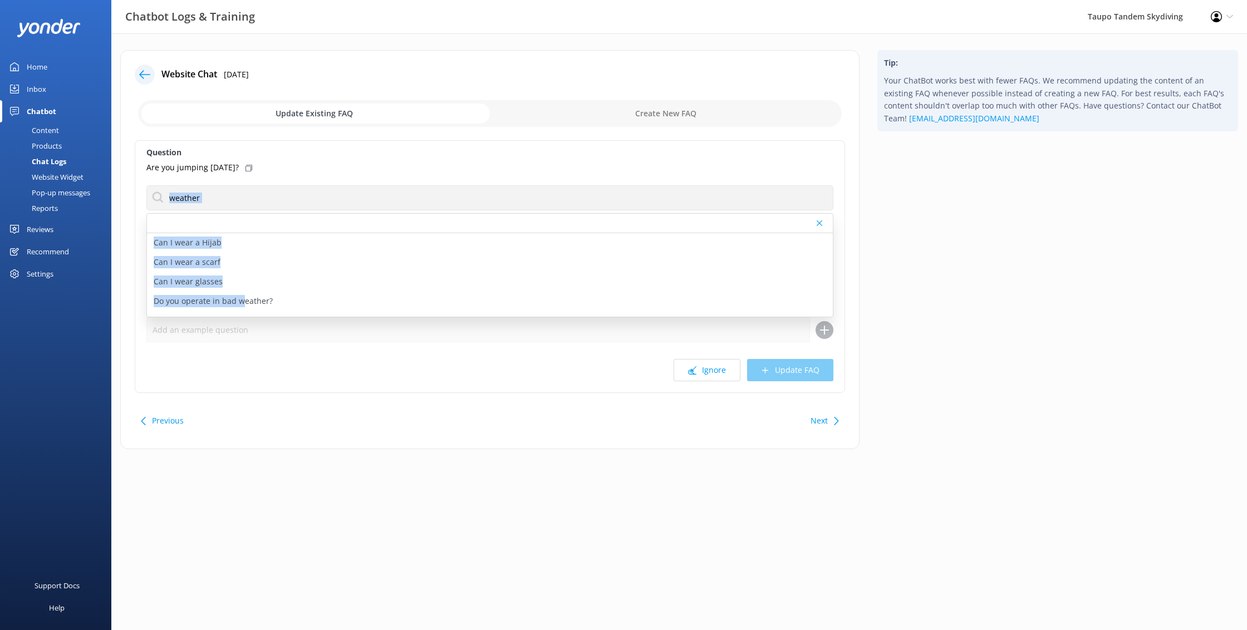
drag, startPoint x: 241, startPoint y: 302, endPoint x: 469, endPoint y: 194, distance: 252.2
click at [500, 207] on div "weather Can I wear a Hijab Can I wear a scarf Can I wear glasses Do you operate…" at bounding box center [489, 197] width 687 height 25
click at [431, 166] on div "Are you jumping [DATE]?" at bounding box center [489, 167] width 687 height 12
click at [227, 290] on p "What is the weather forecast?" at bounding box center [209, 287] width 111 height 12
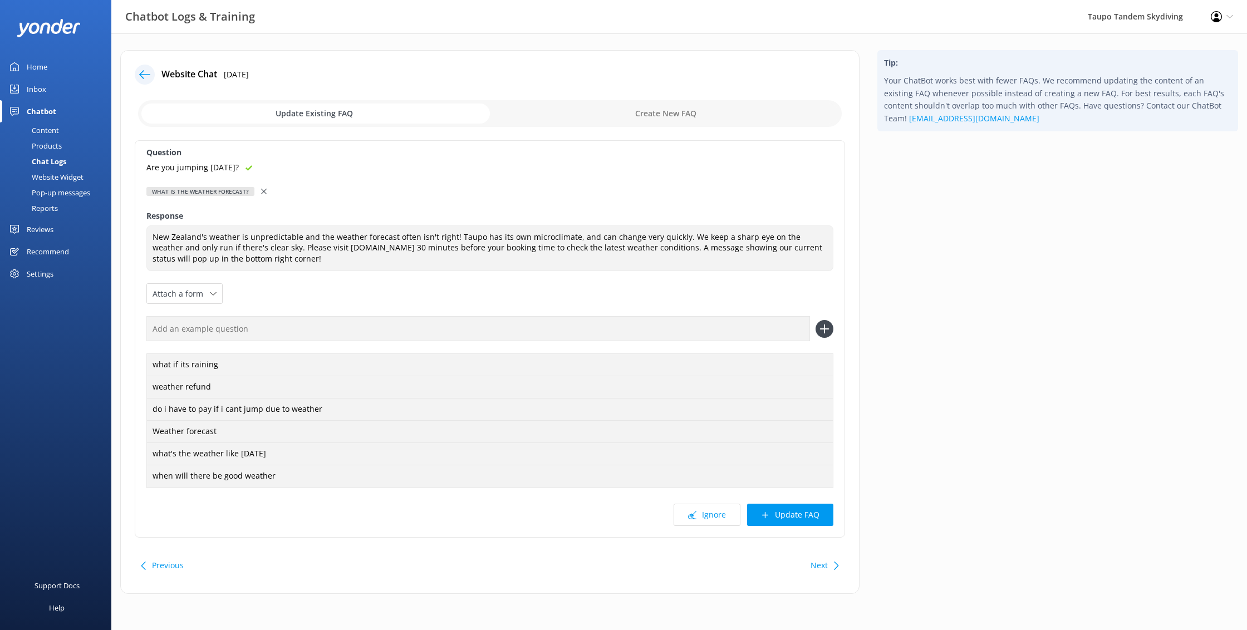
type textarea "New Zealand's weather is unpredictable and the weather forecast often isn't rig…"
click at [788, 512] on button "Update FAQ" at bounding box center [790, 515] width 86 height 22
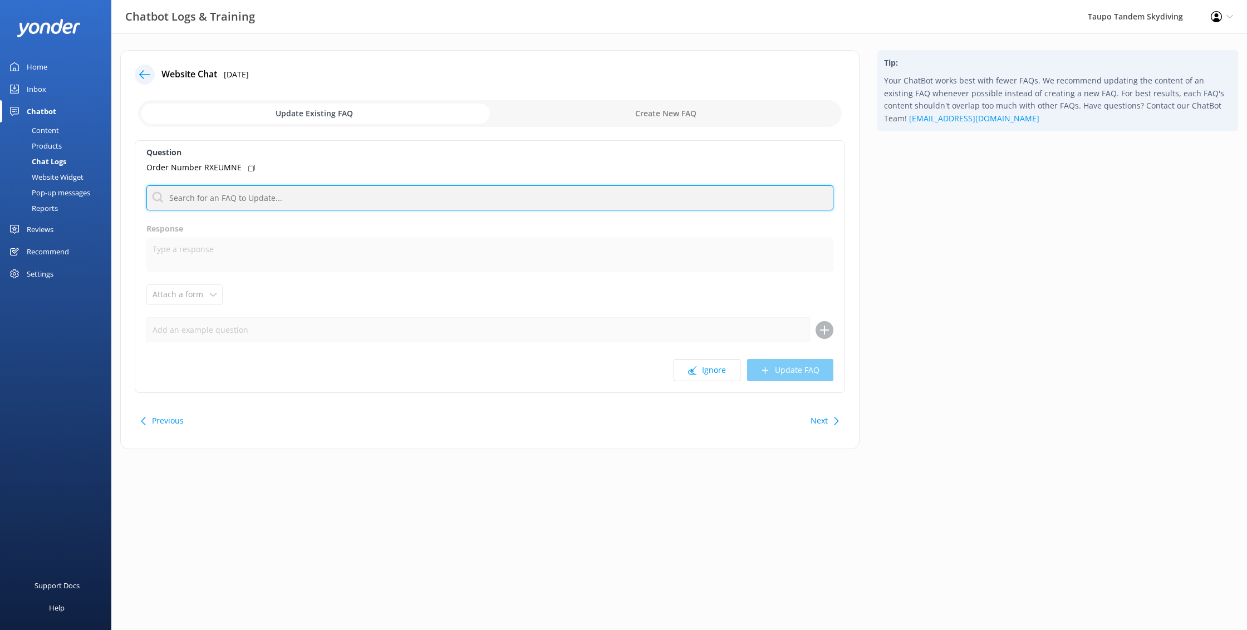
click at [218, 191] on input "text" at bounding box center [489, 197] width 687 height 25
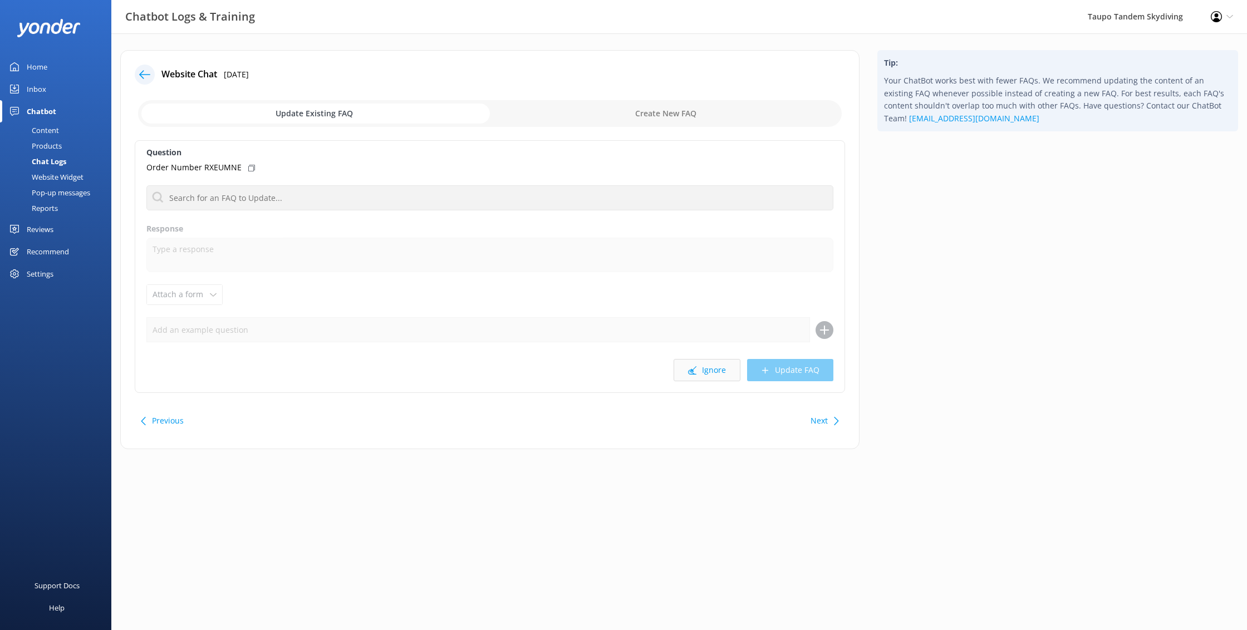
click at [696, 365] on button "Ignore" at bounding box center [706, 370] width 67 height 22
click at [729, 372] on button "Ignore" at bounding box center [706, 370] width 67 height 22
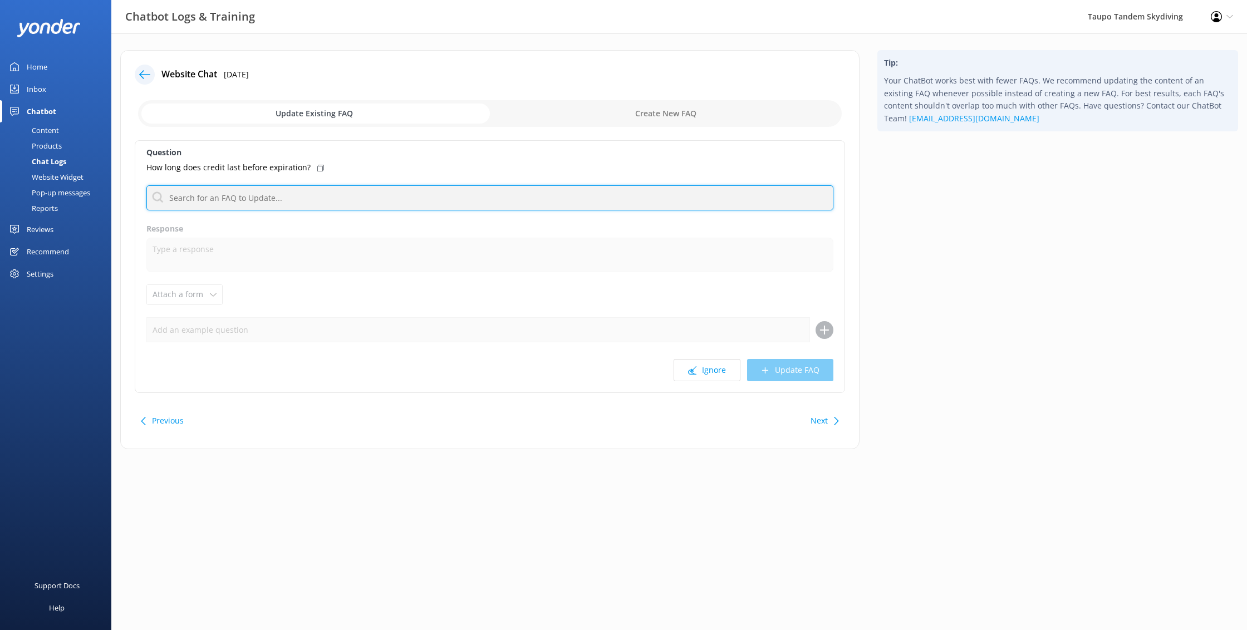
click at [266, 188] on input "text" at bounding box center [489, 197] width 687 height 25
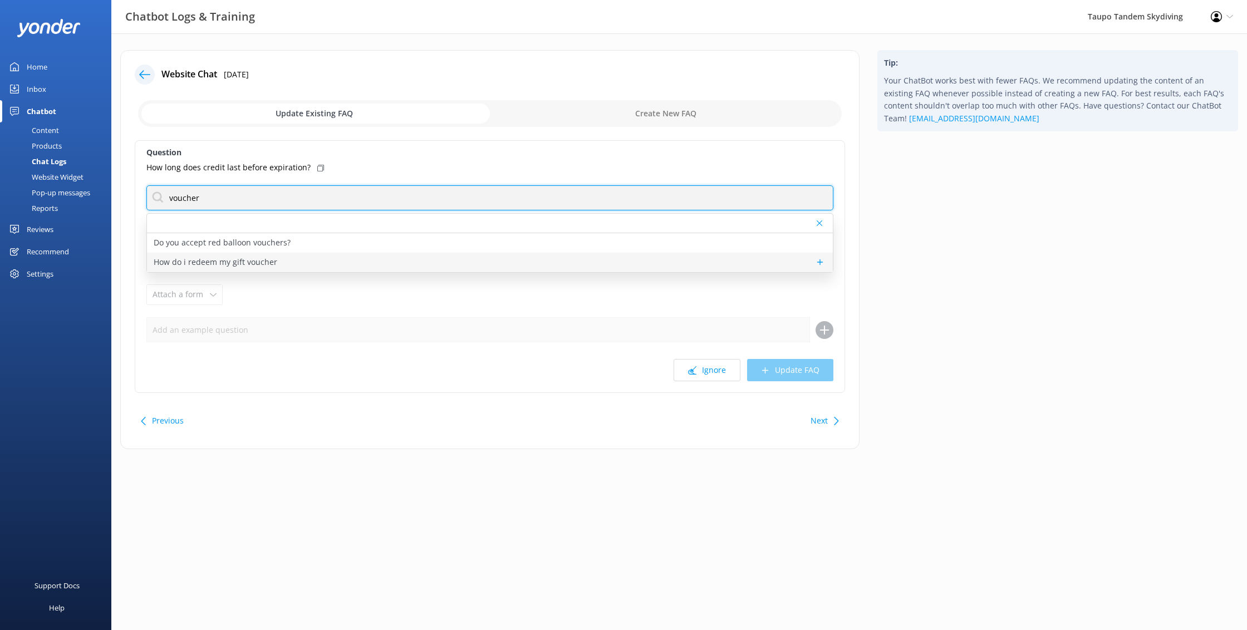
type input "voucher"
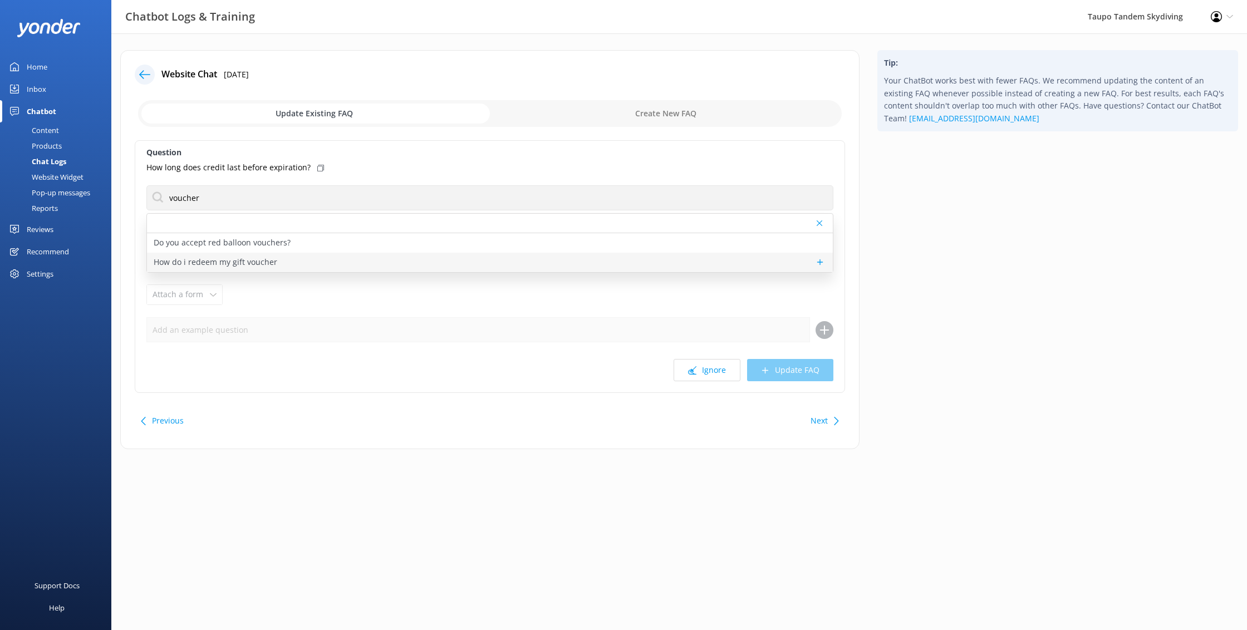
click at [309, 254] on div "How do i redeem my gift voucher" at bounding box center [490, 262] width 686 height 19
type textarea "If you have a TTS gift voucher purchased (or gifted) directly from TTS, you can…"
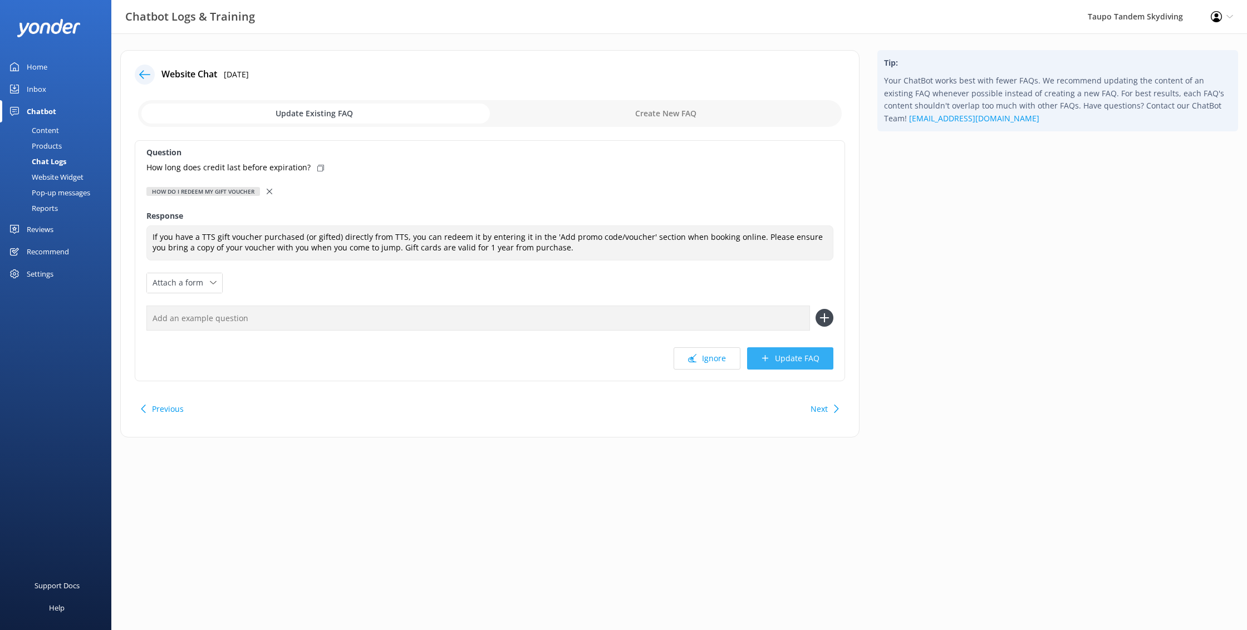
click at [814, 350] on button "Update FAQ" at bounding box center [790, 358] width 86 height 22
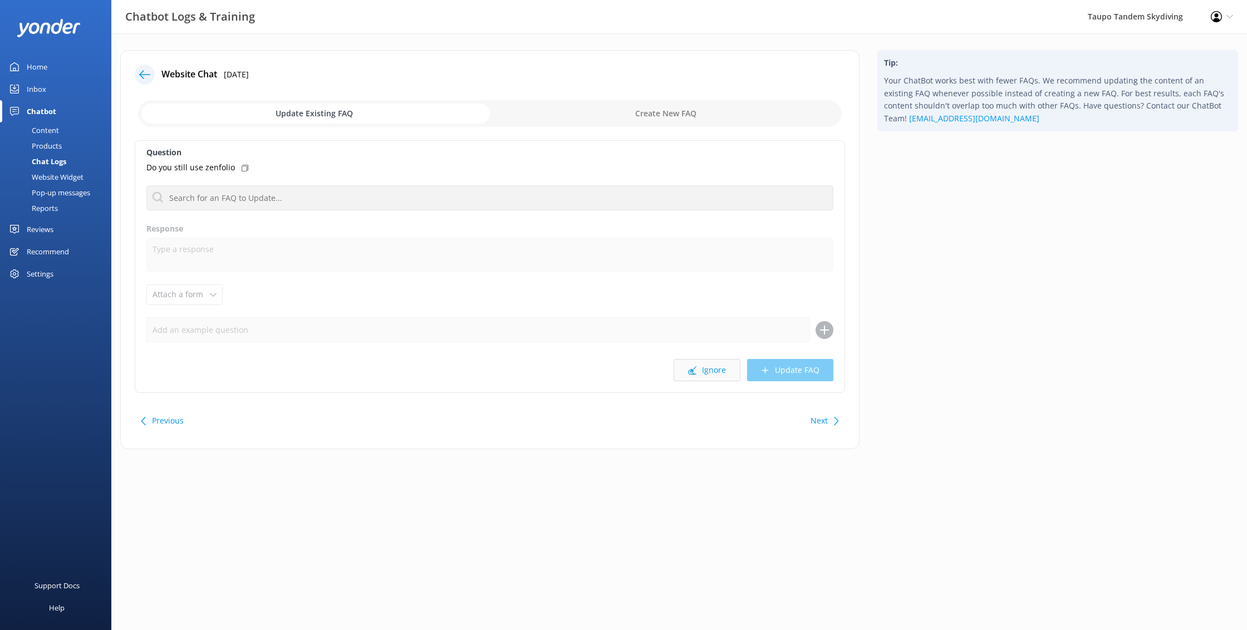
click at [720, 372] on button "Ignore" at bounding box center [706, 370] width 67 height 22
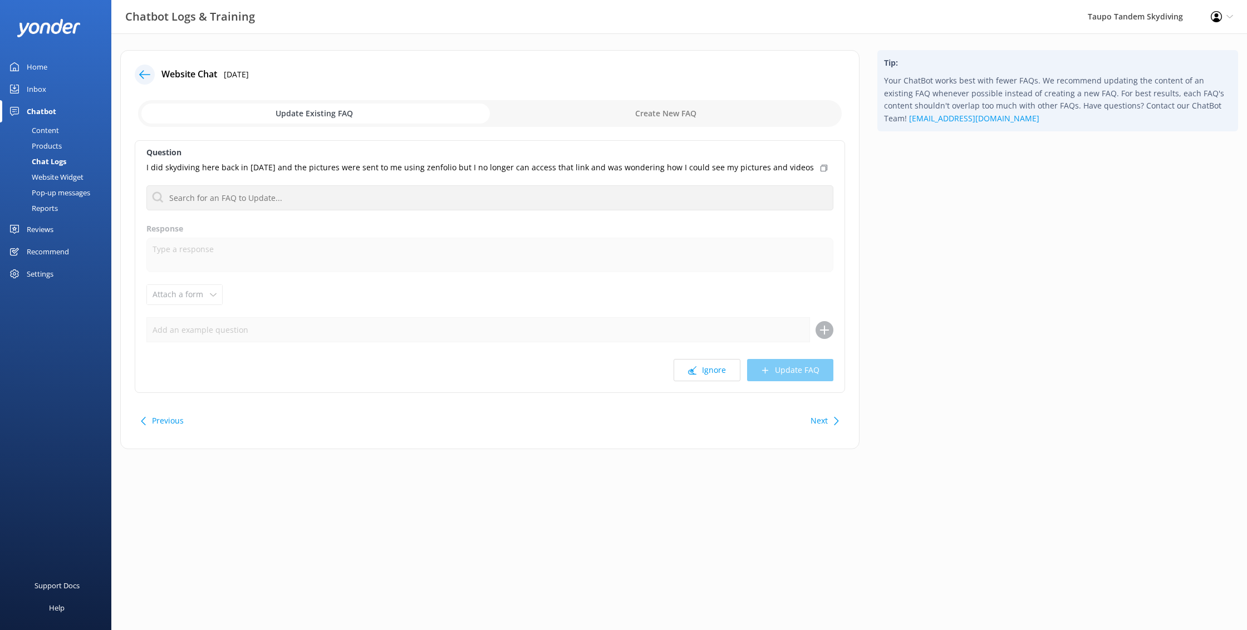
scroll to position [0, 1]
click at [718, 367] on button "Ignore" at bounding box center [706, 370] width 67 height 22
click at [704, 373] on button "Ignore" at bounding box center [706, 370] width 67 height 22
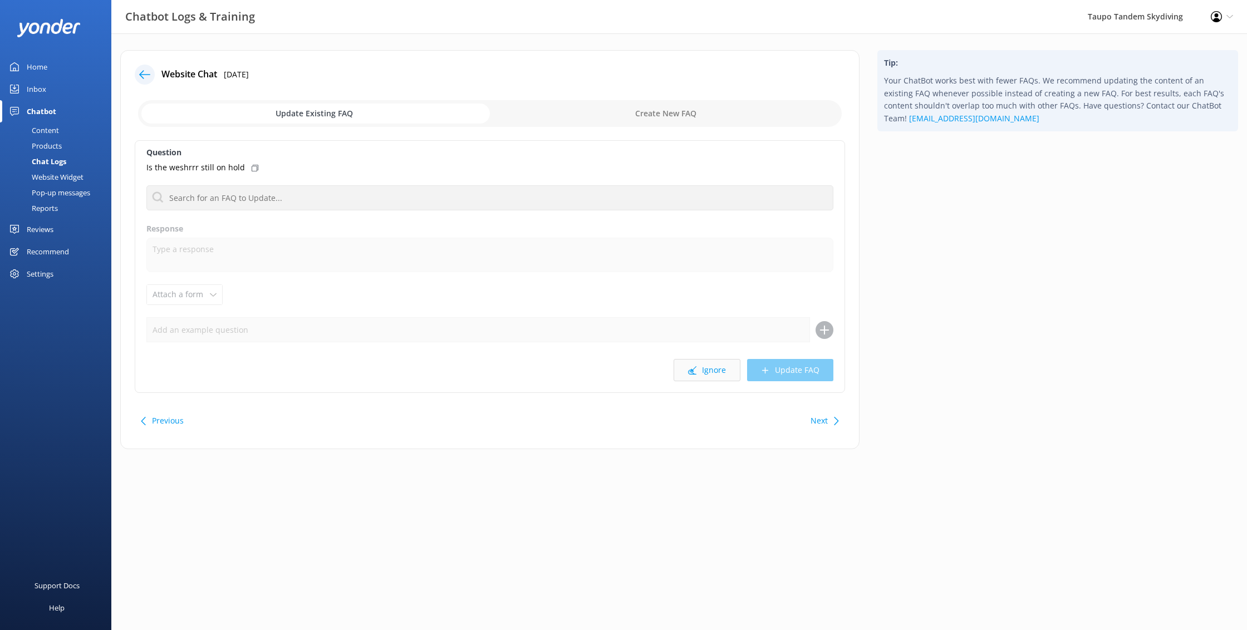
click at [716, 364] on button "Ignore" at bounding box center [706, 370] width 67 height 22
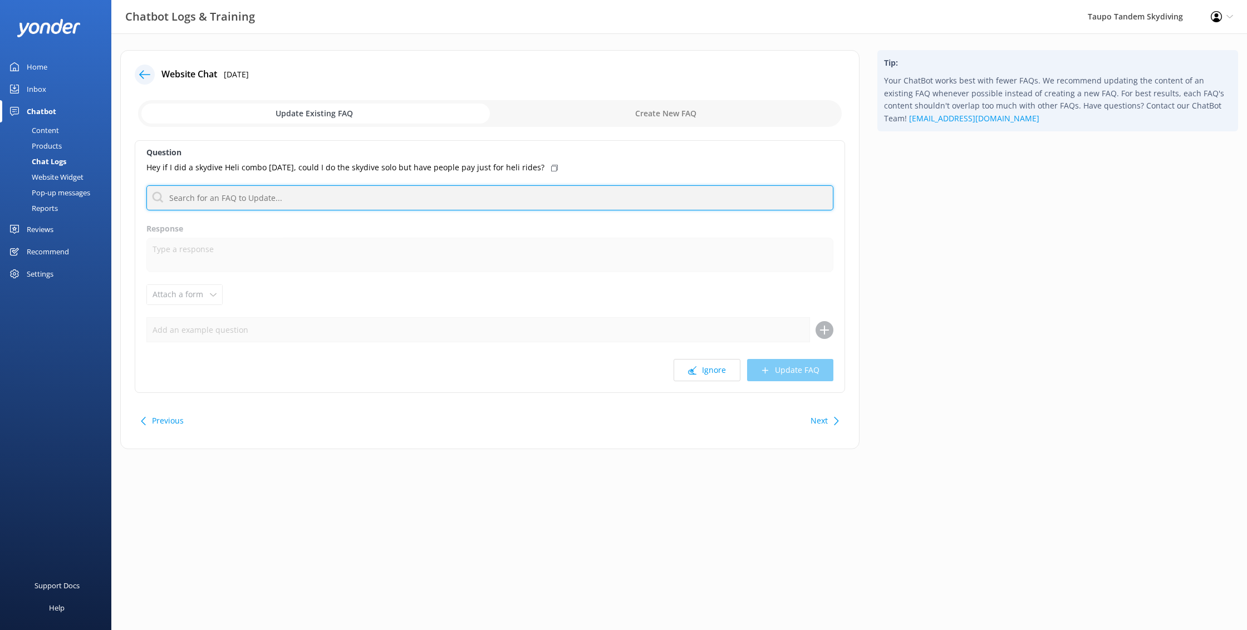
click at [449, 199] on input "text" at bounding box center [489, 197] width 687 height 25
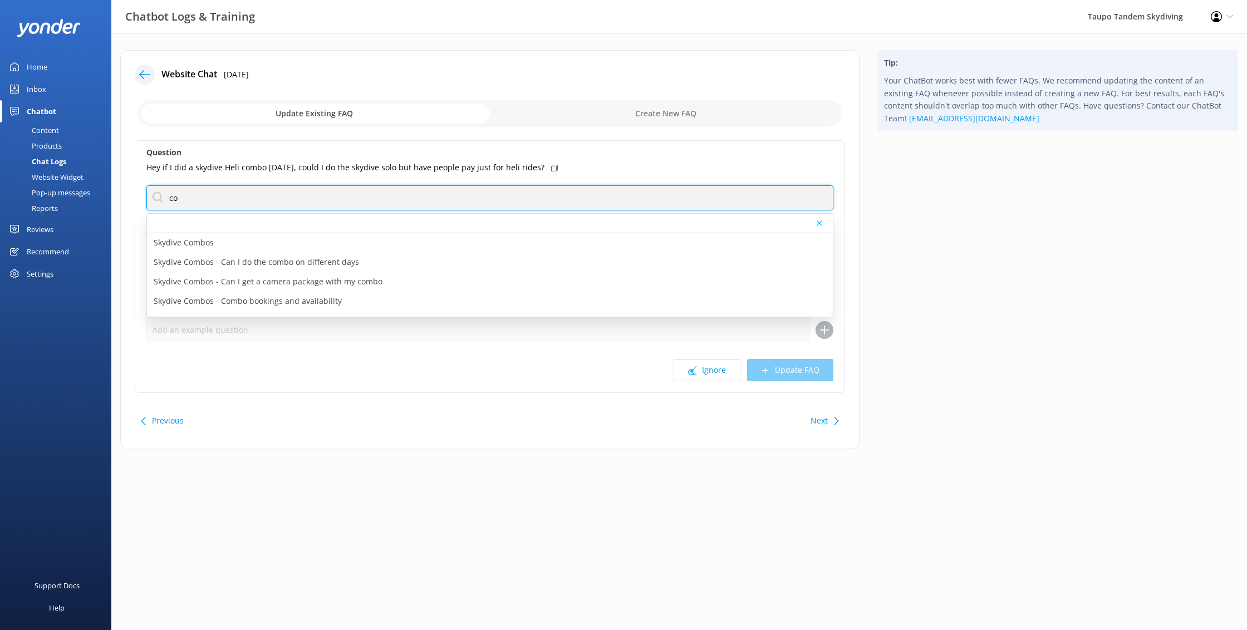
type input "c"
type input "s"
type input "combo"
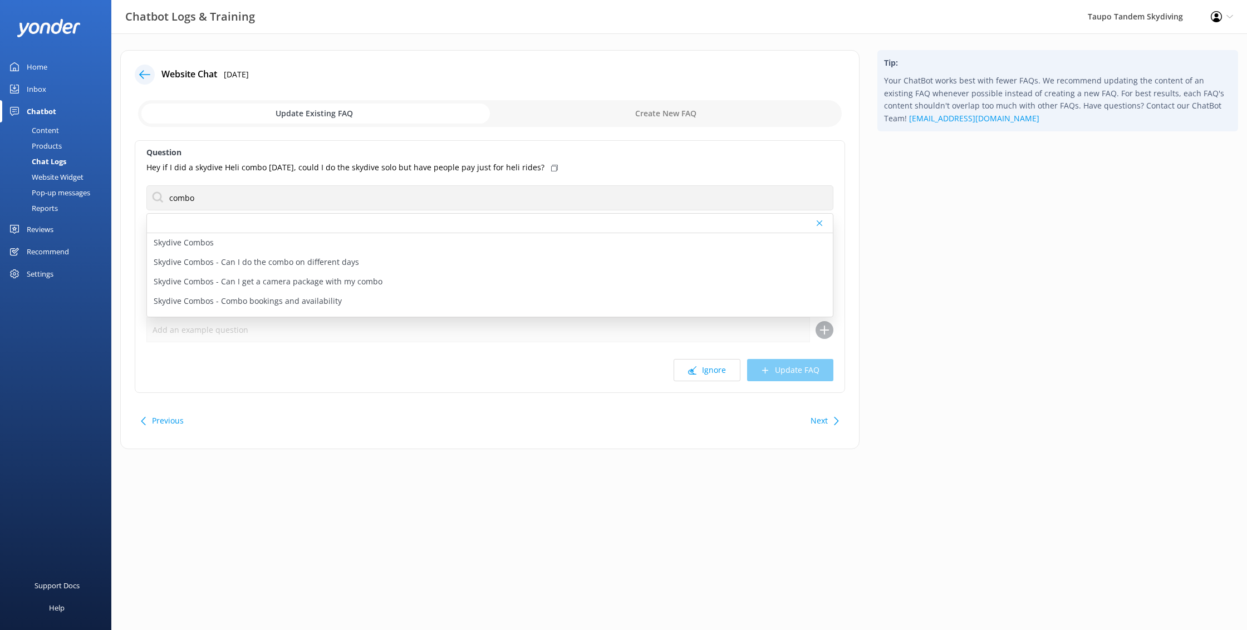
click at [309, 301] on p "Skydive Combos - Combo bookings and availability" at bounding box center [248, 301] width 188 height 12
type textarea "Ready to book your Combo adventure? Please get in touch with us at [EMAIL_ADDRE…"
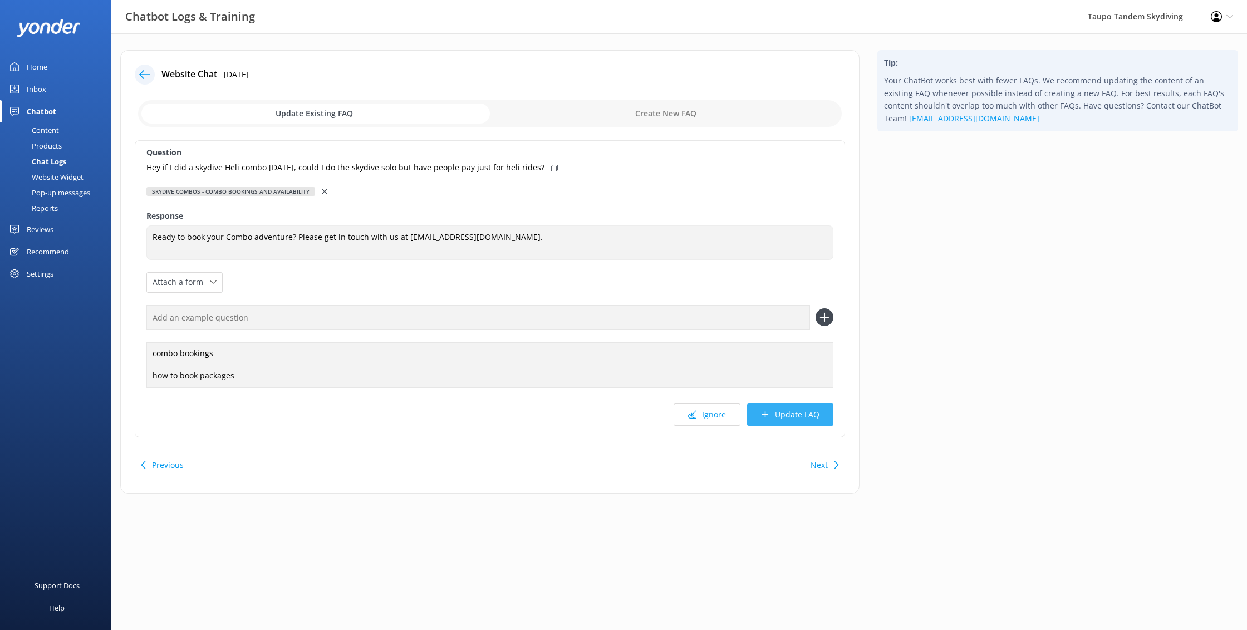
click at [796, 418] on button "Update FAQ" at bounding box center [790, 415] width 86 height 22
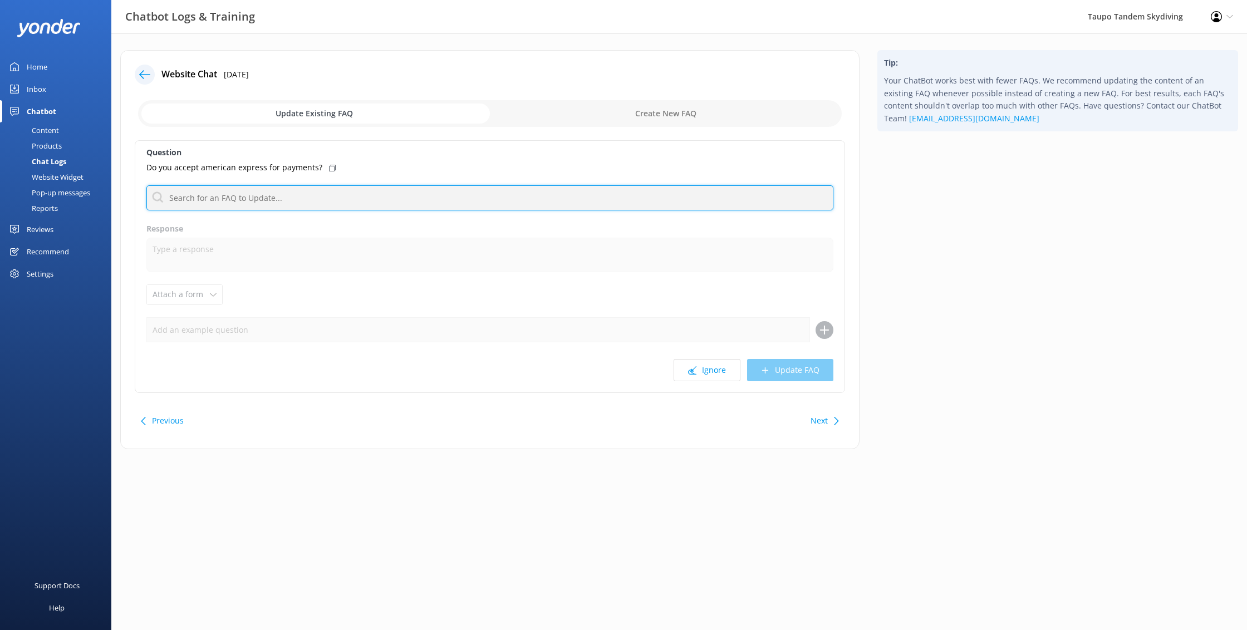
click at [284, 199] on input "text" at bounding box center [489, 197] width 687 height 25
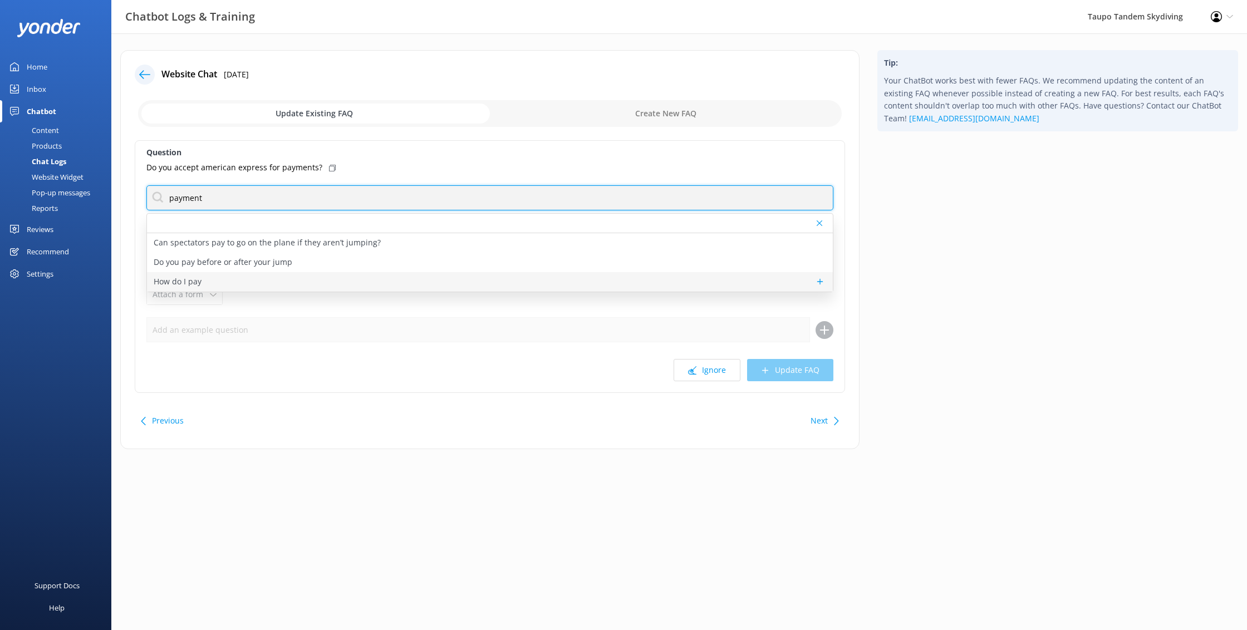
type input "payment"
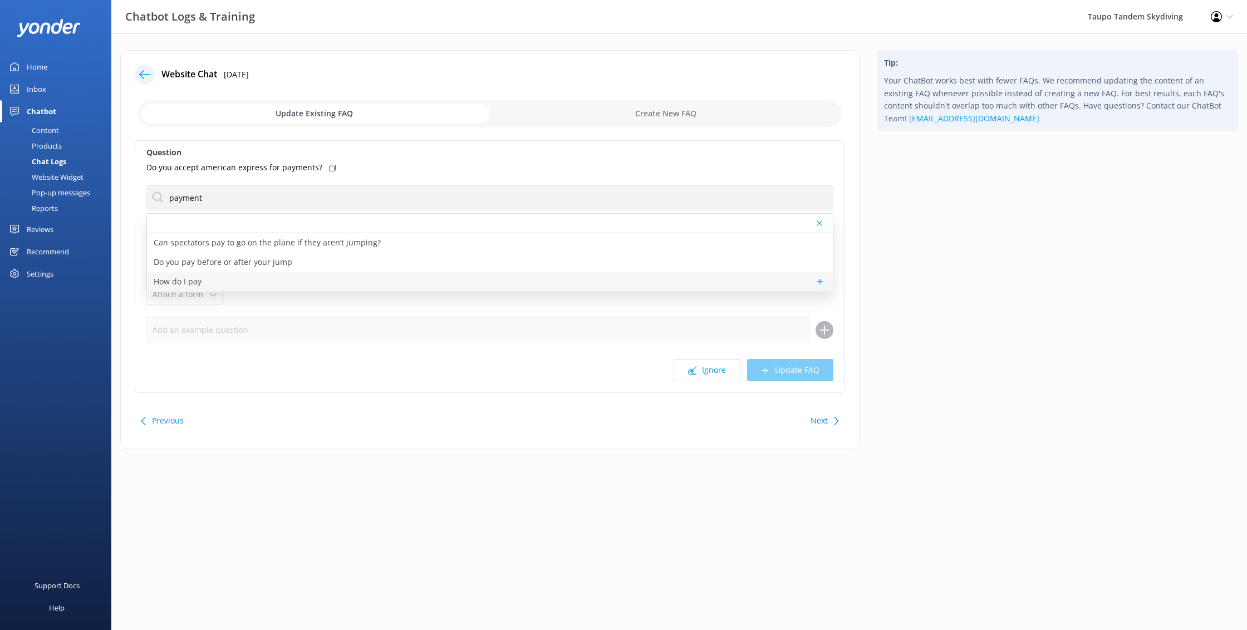
click at [204, 282] on div "How do I pay" at bounding box center [490, 281] width 686 height 19
type textarea "When you book online you can either pay then or select the 'reservation' option…"
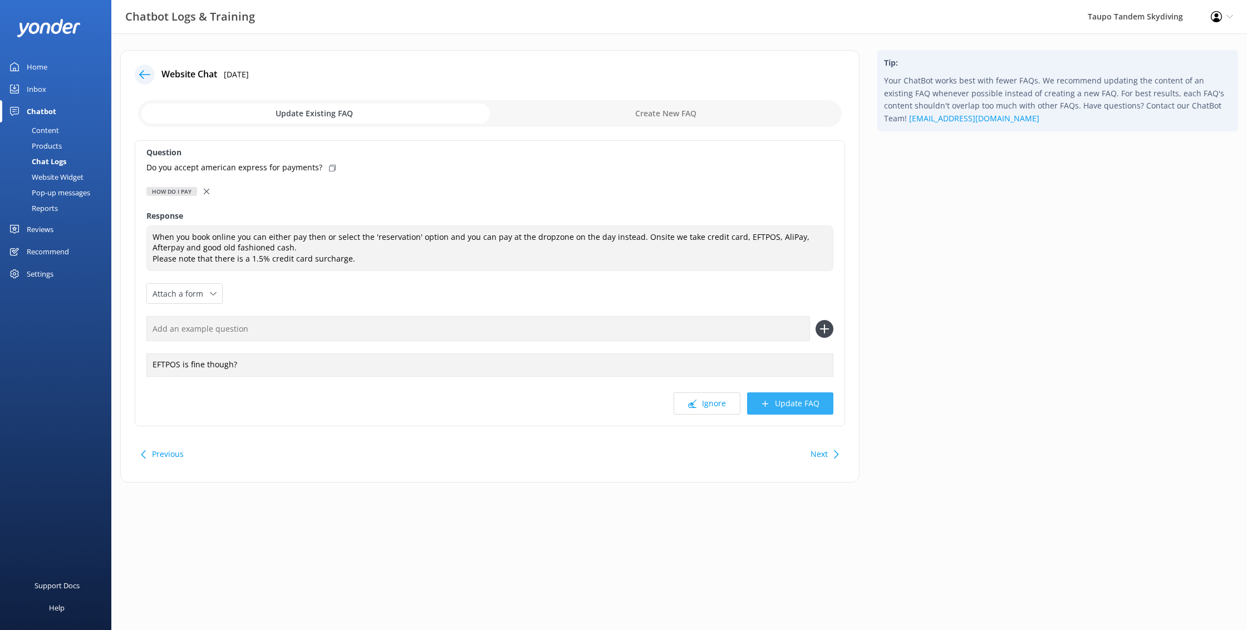
click at [800, 402] on button "Update FAQ" at bounding box center [790, 403] width 86 height 22
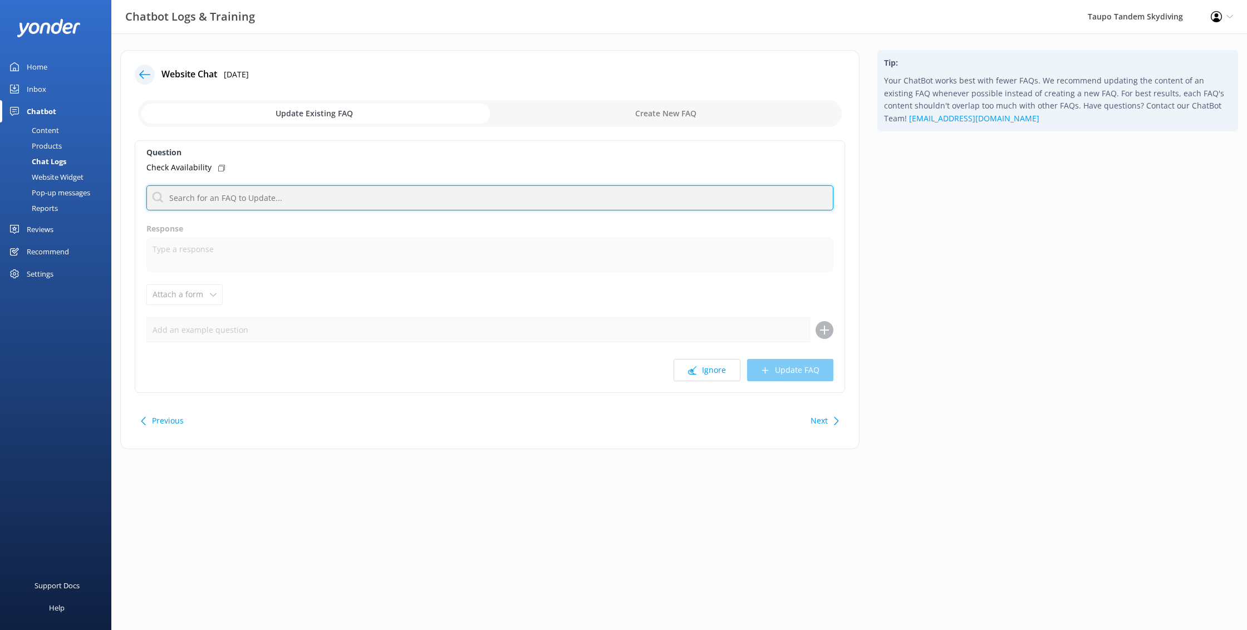
click at [499, 205] on input "text" at bounding box center [489, 197] width 687 height 25
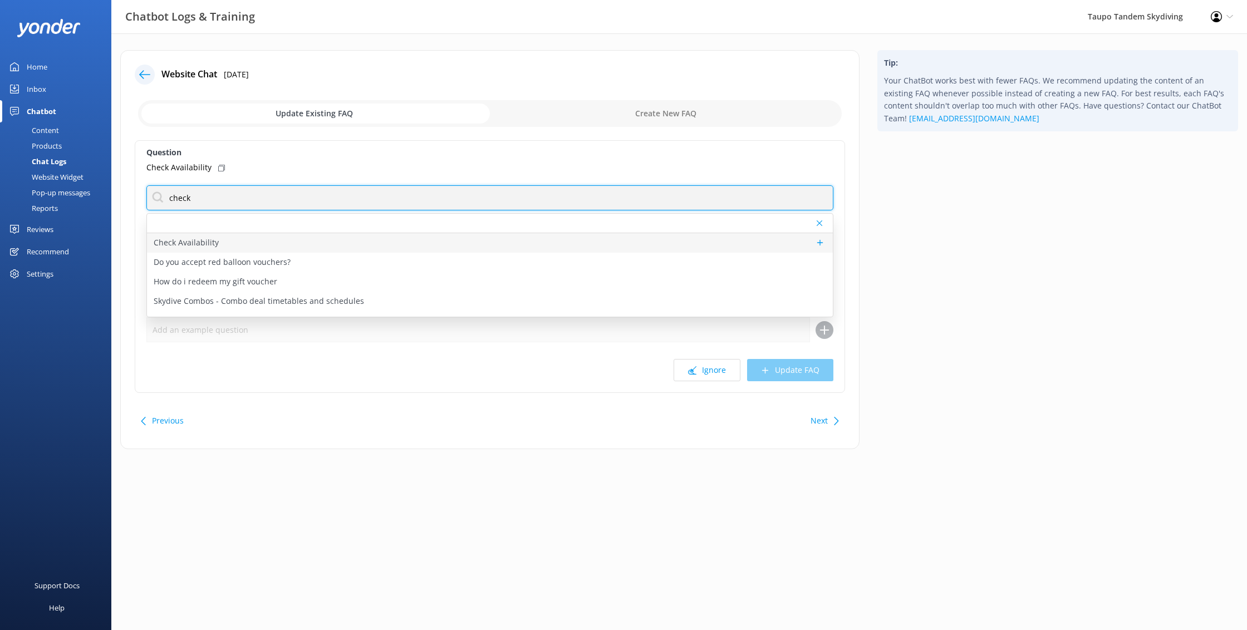
type input "check"
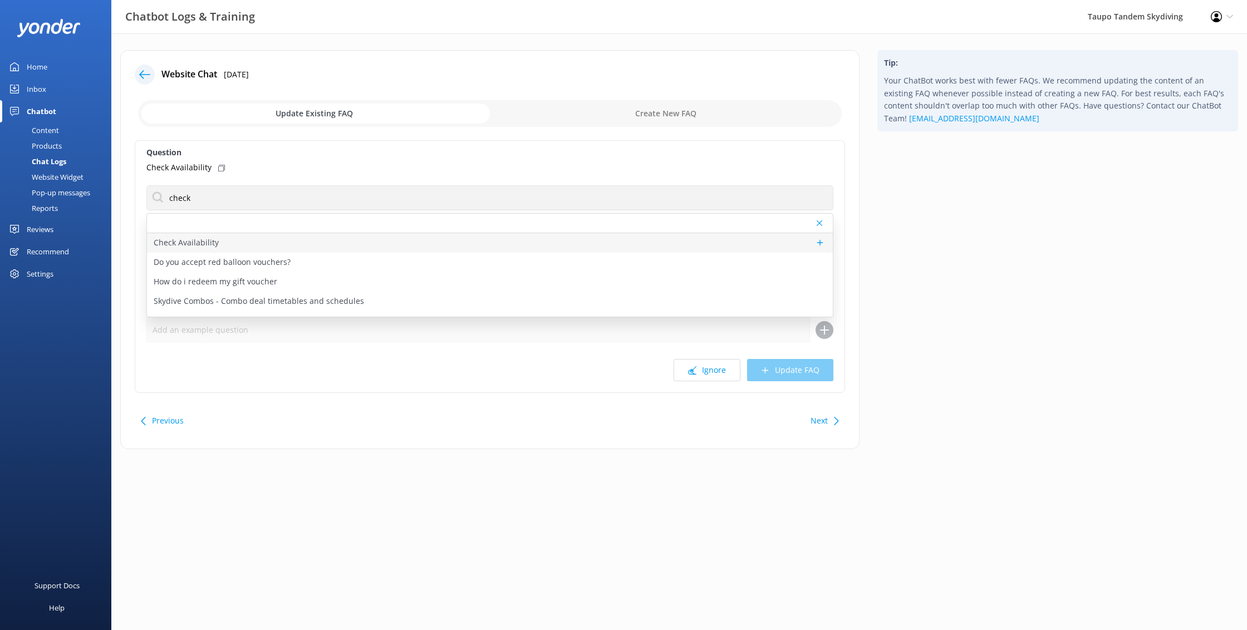
click at [224, 242] on div "Check Availability" at bounding box center [490, 242] width 686 height 19
type textarea "Ready to fly? You can see live availability and book online at [URL][DOMAIN_NAM…"
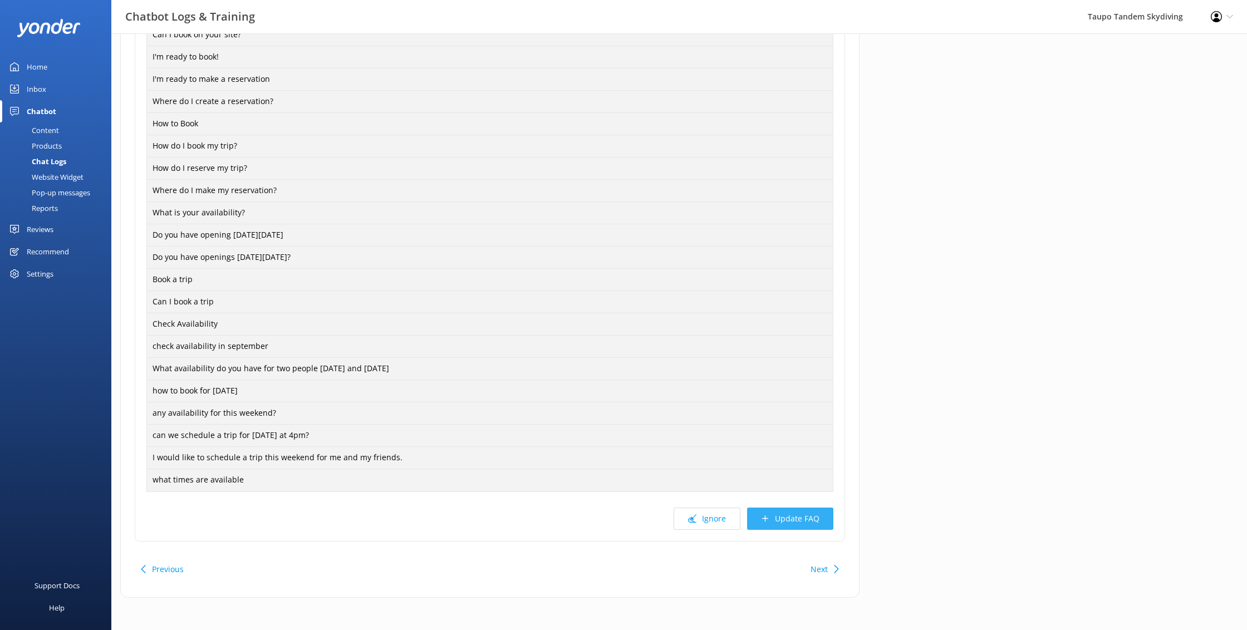
scroll to position [363, 0]
click at [813, 522] on button "Update FAQ" at bounding box center [790, 519] width 86 height 22
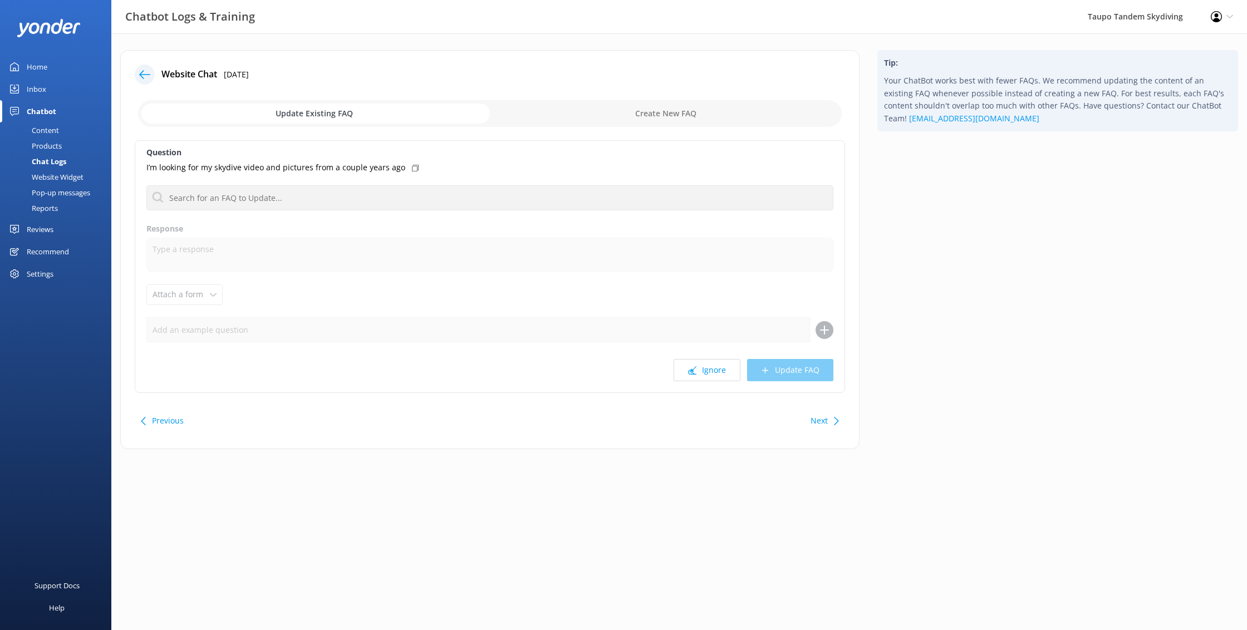
click at [139, 71] on div at bounding box center [145, 75] width 20 height 20
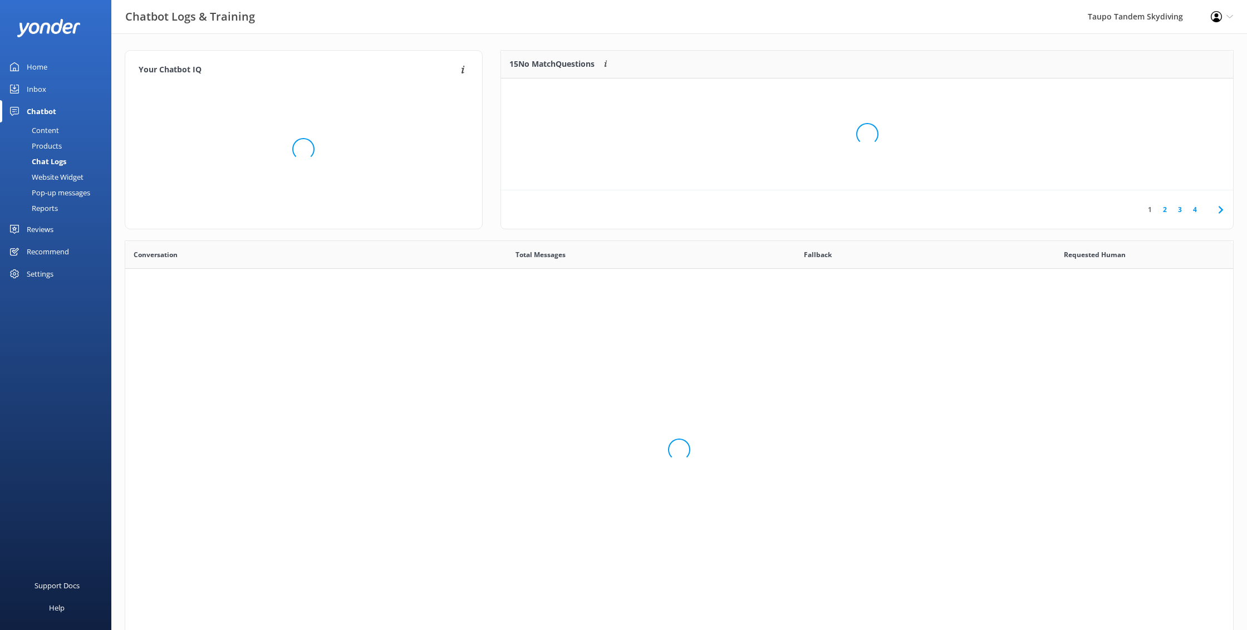
scroll to position [390, 1108]
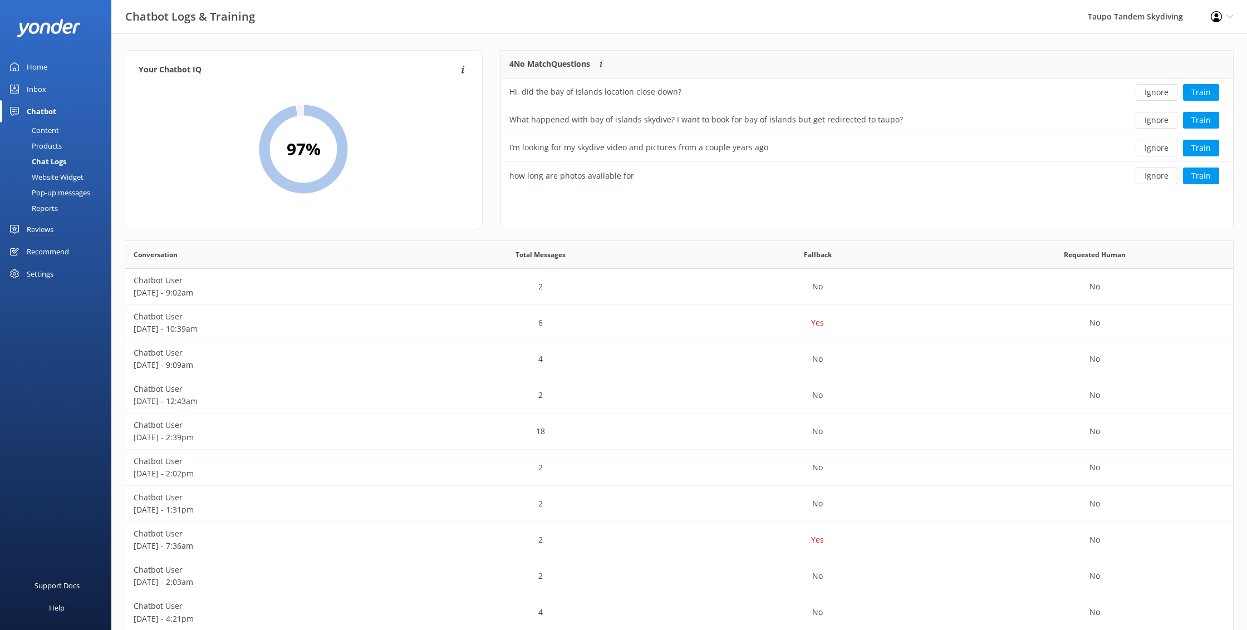
click at [43, 127] on div "Content" at bounding box center [33, 130] width 52 height 16
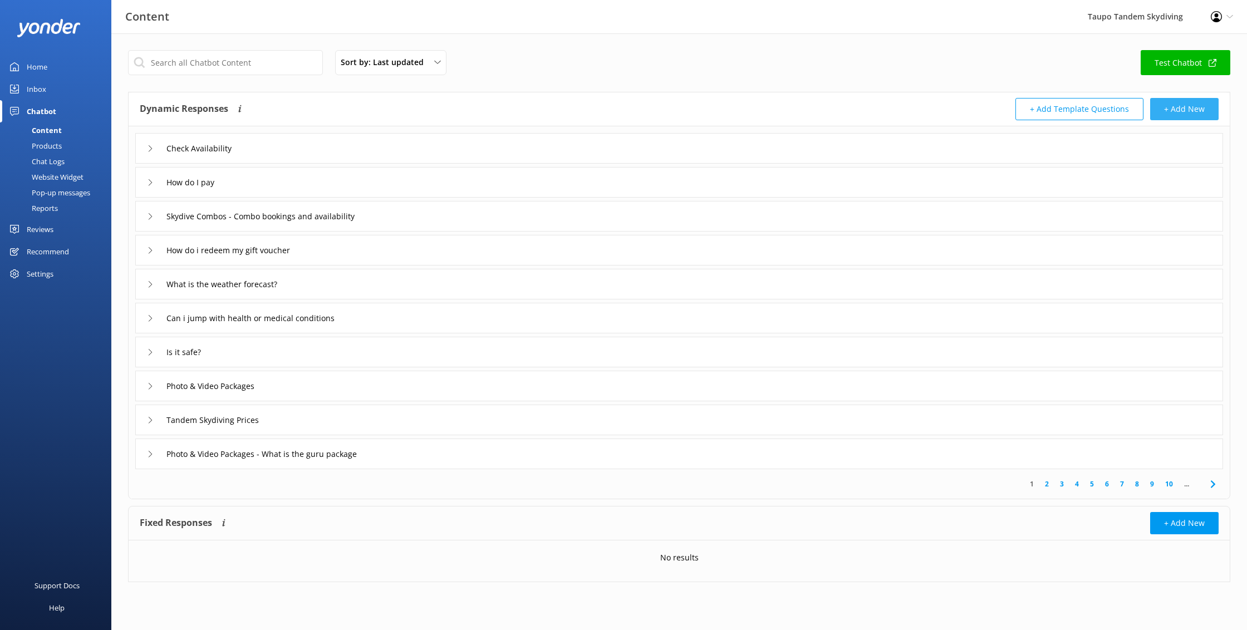
click at [1188, 113] on button "+ Add New" at bounding box center [1184, 109] width 68 height 22
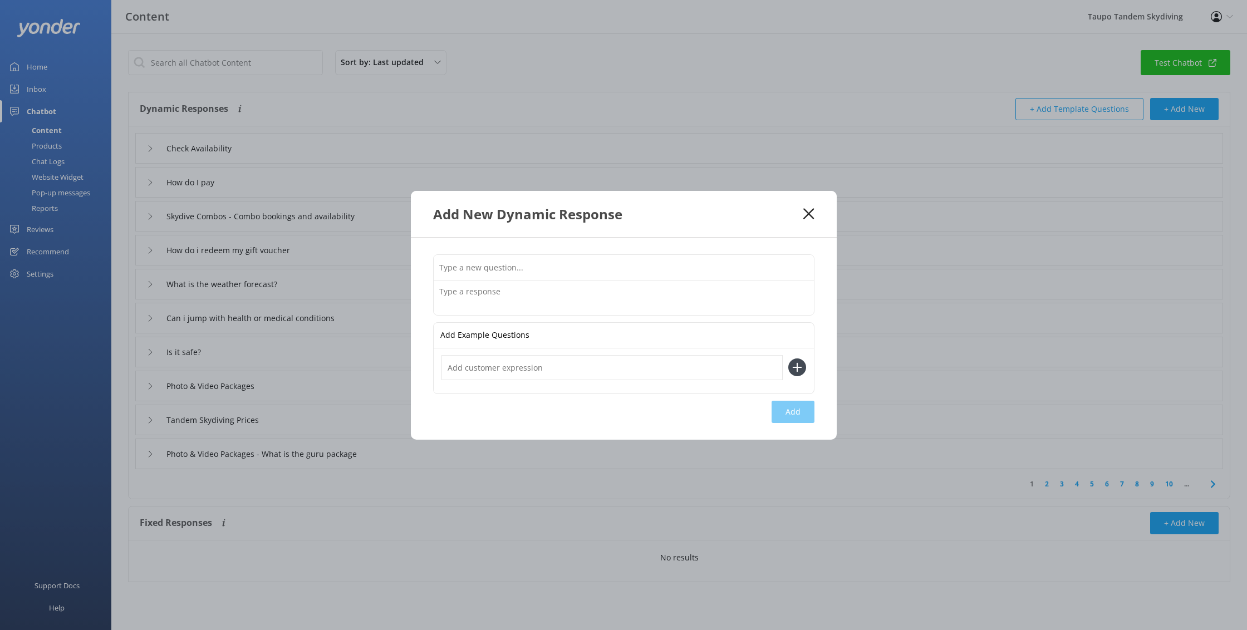
click at [596, 267] on input "text" at bounding box center [624, 267] width 380 height 25
click at [438, 266] on input "[GEOGRAPHIC_DATA]" at bounding box center [624, 267] width 380 height 25
type input "[GEOGRAPHIC_DATA]"
click at [463, 293] on textarea at bounding box center [624, 298] width 380 height 35
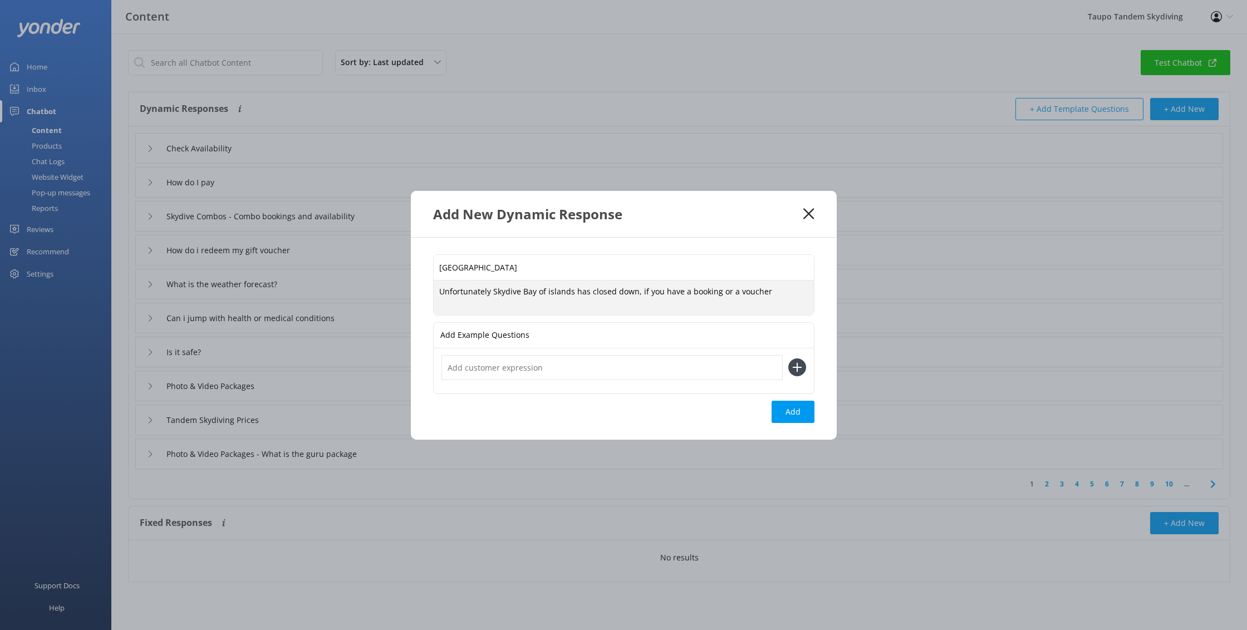
click at [689, 291] on textarea "Unfortunately Skydive Bay of islands has closed down, if you have a booking or …" at bounding box center [624, 298] width 380 height 35
click at [682, 292] on textarea "Unfortunately Skydive Bay of islands has closed down, if you have a booking or …" at bounding box center [624, 298] width 380 height 35
click at [804, 293] on textarea "Unfortunately Skydive Bay of islands has closed down, if you have an unused boo…" at bounding box center [624, 297] width 380 height 35
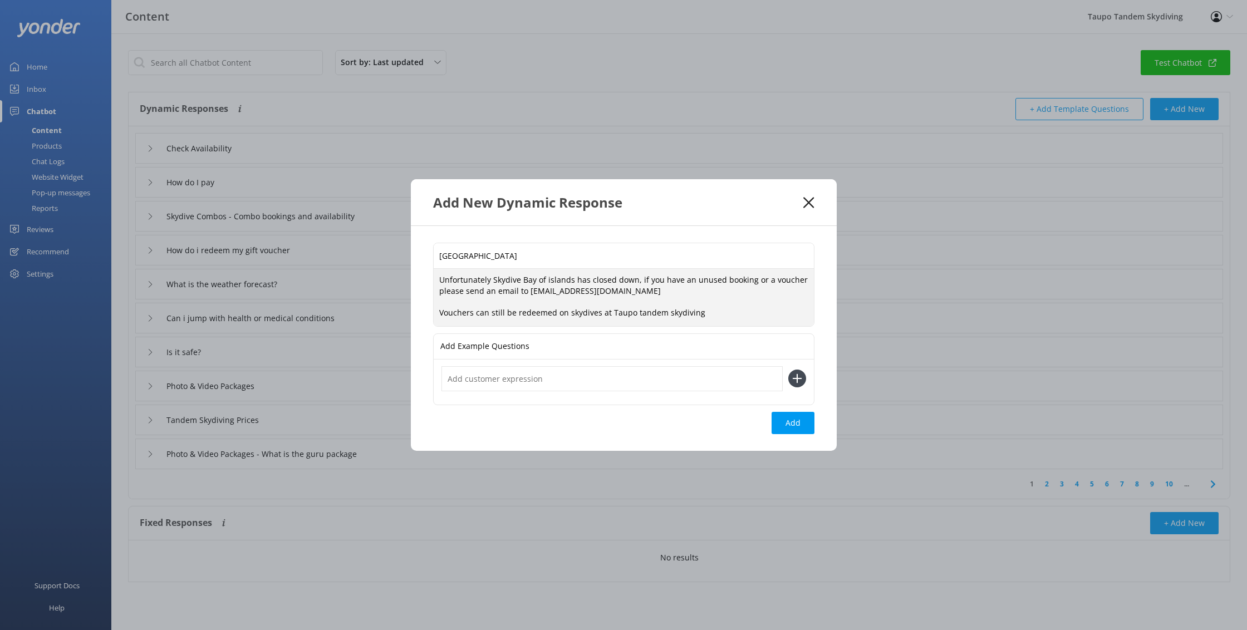
click at [641, 311] on textarea "Unfortunately Skydive Bay of islands has closed down, if you have an unused boo…" at bounding box center [624, 297] width 380 height 57
click at [636, 311] on textarea "Unfortunately Skydive Bay of islands has closed down, if you have an unused boo…" at bounding box center [624, 297] width 380 height 57
drag, startPoint x: 671, startPoint y: 311, endPoint x: 672, endPoint y: 319, distance: 8.4
click at [671, 311] on textarea "Unfortunately Skydive Bay of islands has closed down, if you have an unused boo…" at bounding box center [624, 297] width 380 height 57
drag, startPoint x: 552, startPoint y: 312, endPoint x: 515, endPoint y: 314, distance: 37.4
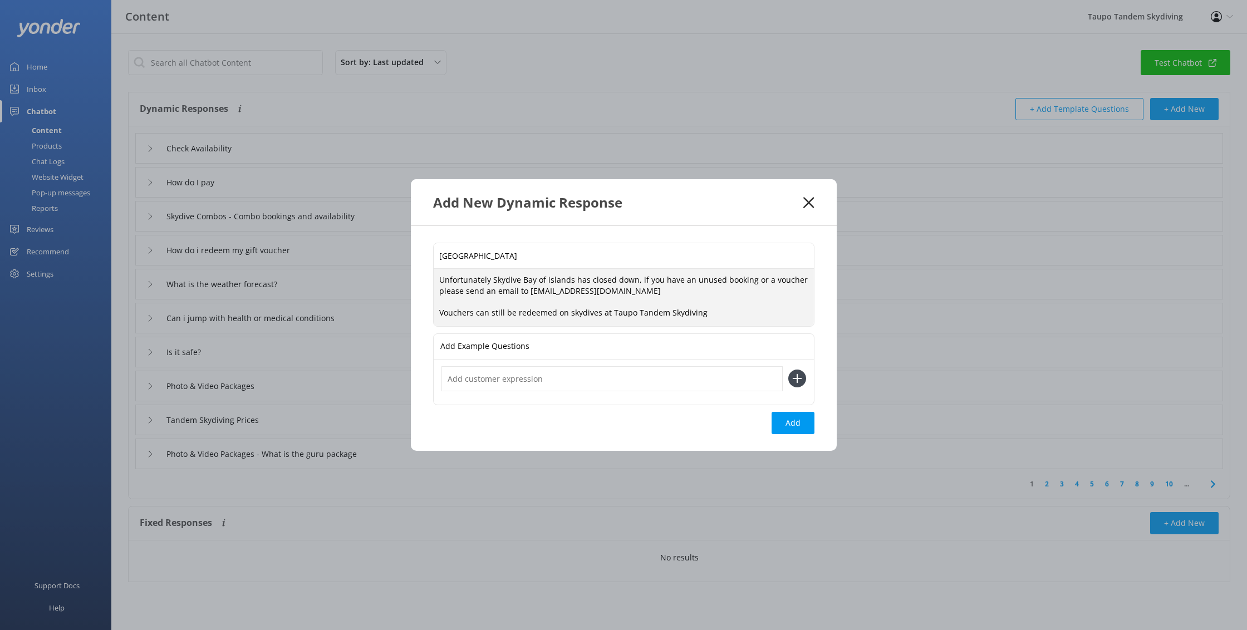
click at [515, 314] on textarea "Unfortunately Skydive Bay of islands has closed down, if you have an unused boo…" at bounding box center [624, 297] width 380 height 57
click at [547, 313] on textarea "Unfortunately Skydive Bay of islands has closed down, if you have an unused boo…" at bounding box center [624, 297] width 380 height 57
click at [694, 317] on textarea "Unfortunately Skydive Bay of islands has closed down, if you have an unused boo…" at bounding box center [624, 297] width 380 height 57
drag, startPoint x: 694, startPoint y: 317, endPoint x: 668, endPoint y: 316, distance: 25.6
click at [668, 316] on textarea "Unfortunately Skydive Bay of islands has closed down, if you have an unused boo…" at bounding box center [624, 297] width 380 height 57
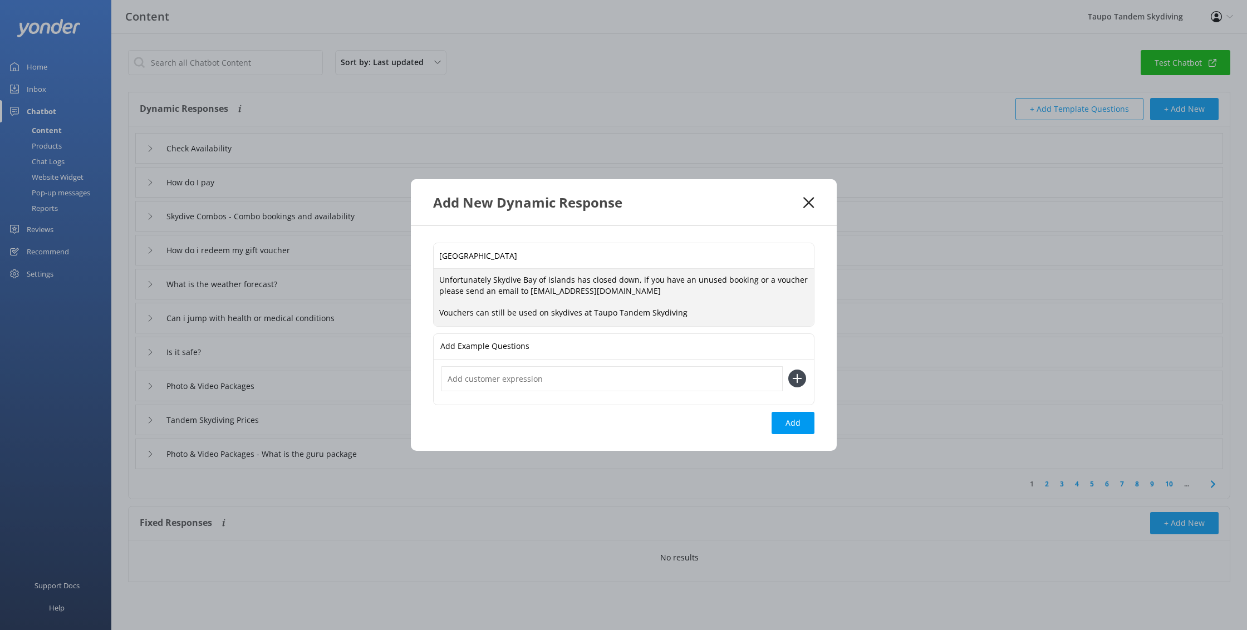
drag, startPoint x: 687, startPoint y: 311, endPoint x: 421, endPoint y: 262, distance: 271.1
click at [421, 262] on div "[GEOGRAPHIC_DATA] of islands Unfortunately [GEOGRAPHIC_DATA] has closed down, i…" at bounding box center [624, 338] width 426 height 224
click at [576, 308] on textarea "Unfortunately Skydive Bay of islands has closed down, if you have an unused boo…" at bounding box center [624, 297] width 380 height 57
click at [687, 283] on textarea "Unfortunately Skydive Bay of islands has closed down, if you have an unused boo…" at bounding box center [624, 297] width 380 height 57
click at [648, 280] on textarea "Unfortunately Skydive Bay of islands has closed down, if you have an unused boo…" at bounding box center [624, 297] width 380 height 57
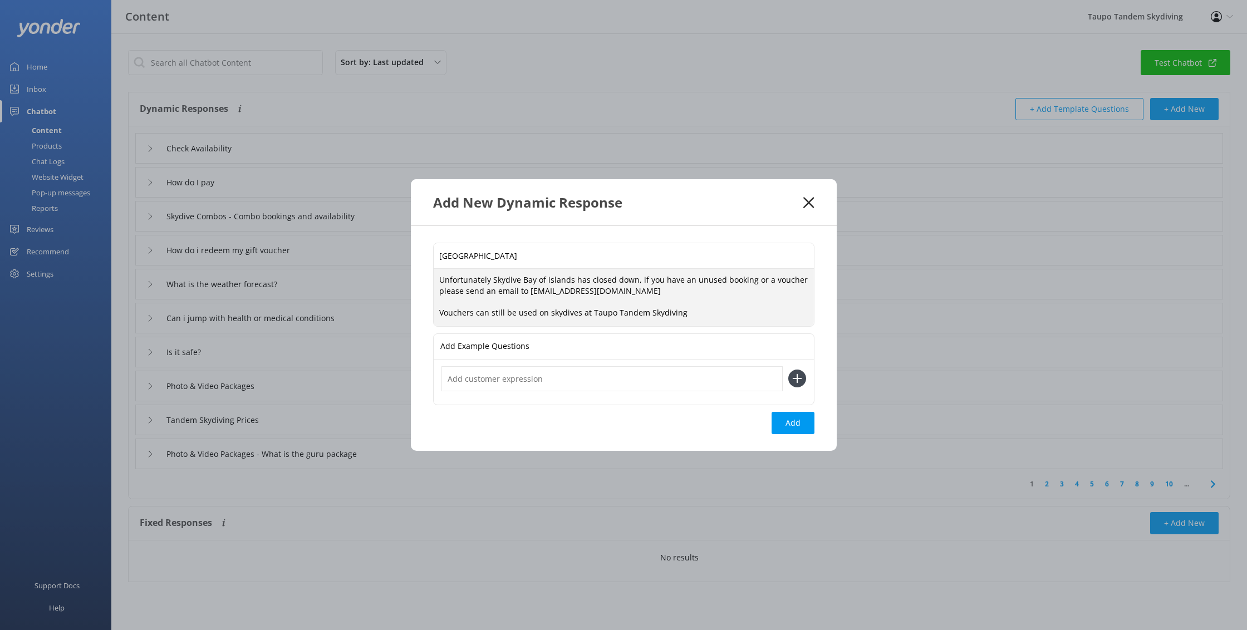
click at [636, 280] on textarea "Unfortunately Skydive Bay of islands has closed down, if you have an unused boo…" at bounding box center [624, 297] width 380 height 57
click at [697, 316] on textarea "Unfortunately Skydive Bay of islands has closed down, if you have an unused boo…" at bounding box center [624, 297] width 380 height 57
drag, startPoint x: 473, startPoint y: 307, endPoint x: 479, endPoint y: 311, distance: 6.5
click at [475, 308] on textarea "Unfortunately Skydive Bay of islands has closed down, if you have an unused boo…" at bounding box center [624, 297] width 380 height 57
drag, startPoint x: 479, startPoint y: 313, endPoint x: 493, endPoint y: 318, distance: 14.6
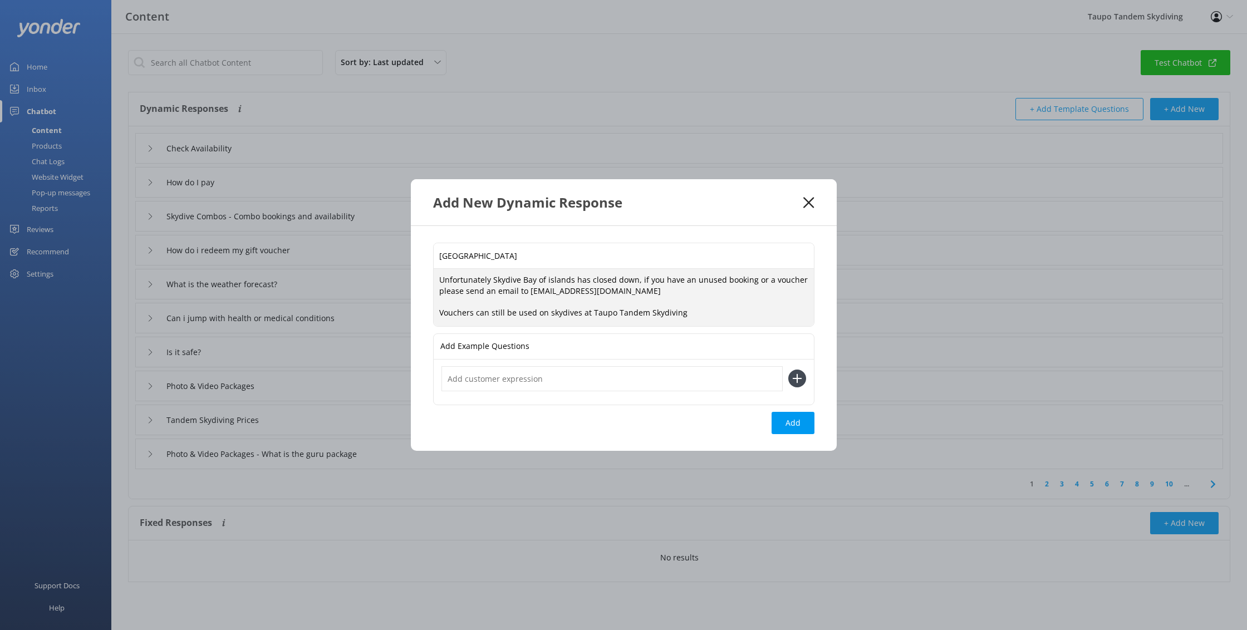
click at [480, 313] on textarea "Unfortunately Skydive Bay of islands has closed down, if you have an unused boo…" at bounding box center [624, 297] width 380 height 57
click at [709, 311] on textarea "Unfortunately Skydive Bay of islands has closed down, if you have an unused boo…" at bounding box center [624, 297] width 380 height 57
click at [528, 309] on textarea "Unfortunately Skydive Bay of islands has closed down, if you have an unused boo…" at bounding box center [624, 297] width 380 height 57
drag, startPoint x: 533, startPoint y: 310, endPoint x: 515, endPoint y: 313, distance: 17.5
click at [516, 313] on textarea "Unfortunately Skydive Bay of islands has closed down, if you have an unused boo…" at bounding box center [624, 297] width 380 height 57
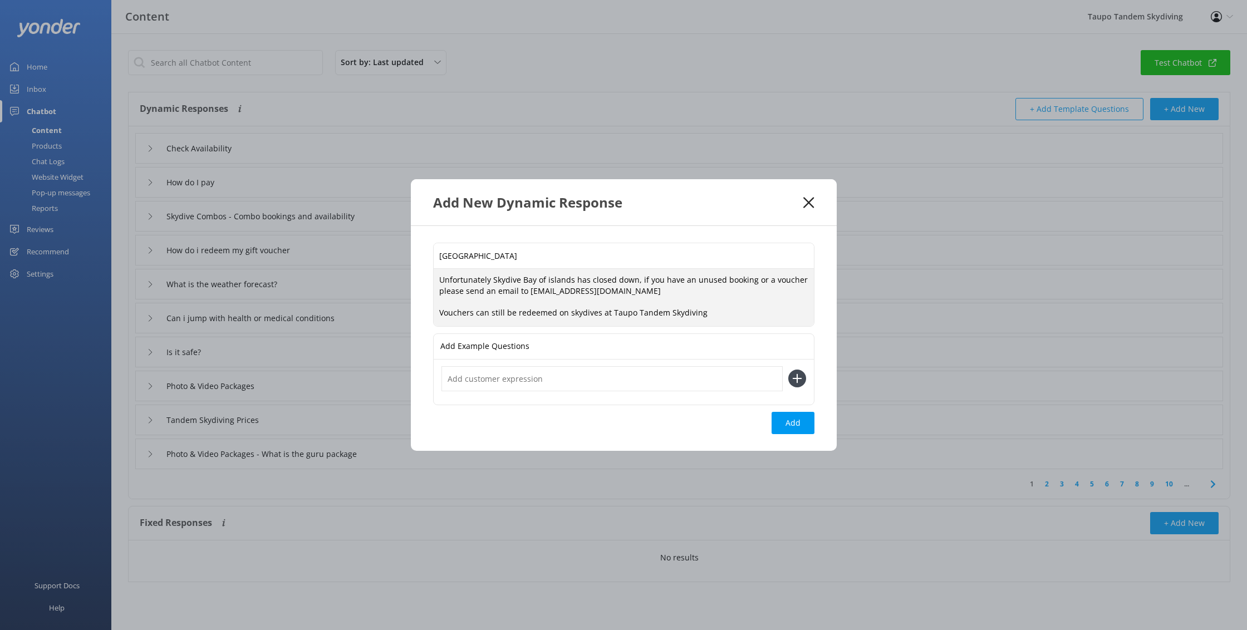
click at [729, 315] on textarea "Unfortunately Skydive Bay of islands has closed down, if you have an unused boo…" at bounding box center [624, 297] width 380 height 57
click at [624, 292] on textarea "Unfortunately Skydive Bay of islands has closed down, if you have an unused boo…" at bounding box center [624, 297] width 380 height 57
type textarea "Unfortunately Skydive Bay of islands has closed down, if you have an unused boo…"
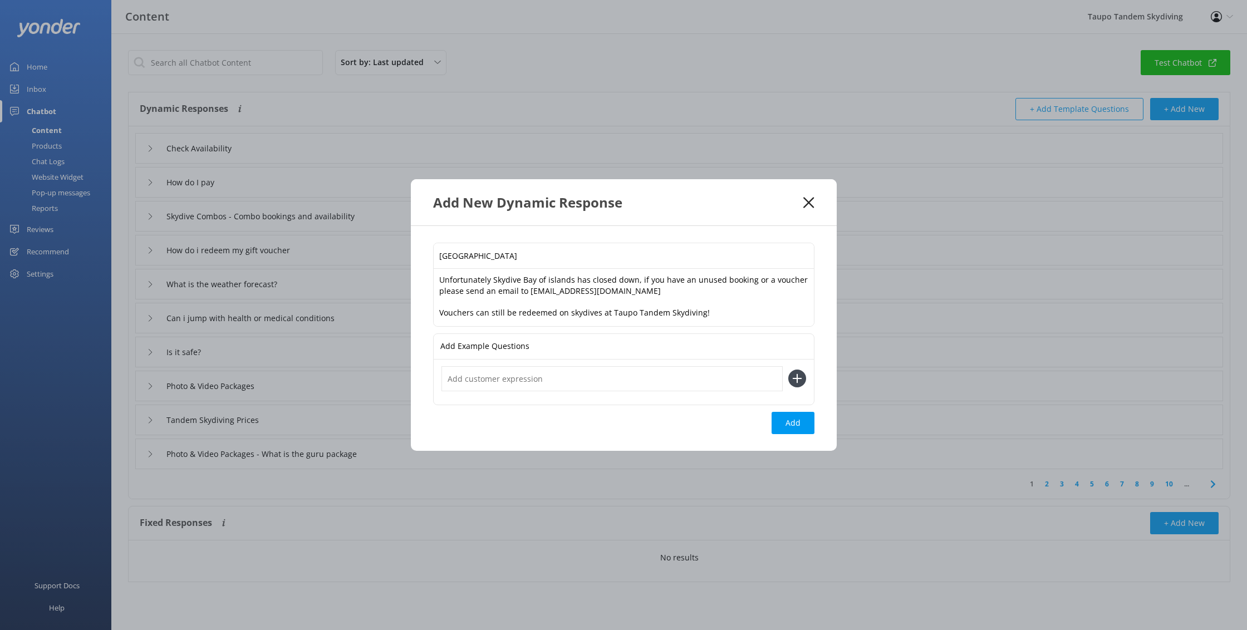
click at [580, 363] on div at bounding box center [624, 382] width 380 height 45
click at [581, 371] on input "text" at bounding box center [611, 378] width 341 height 25
type input "S"
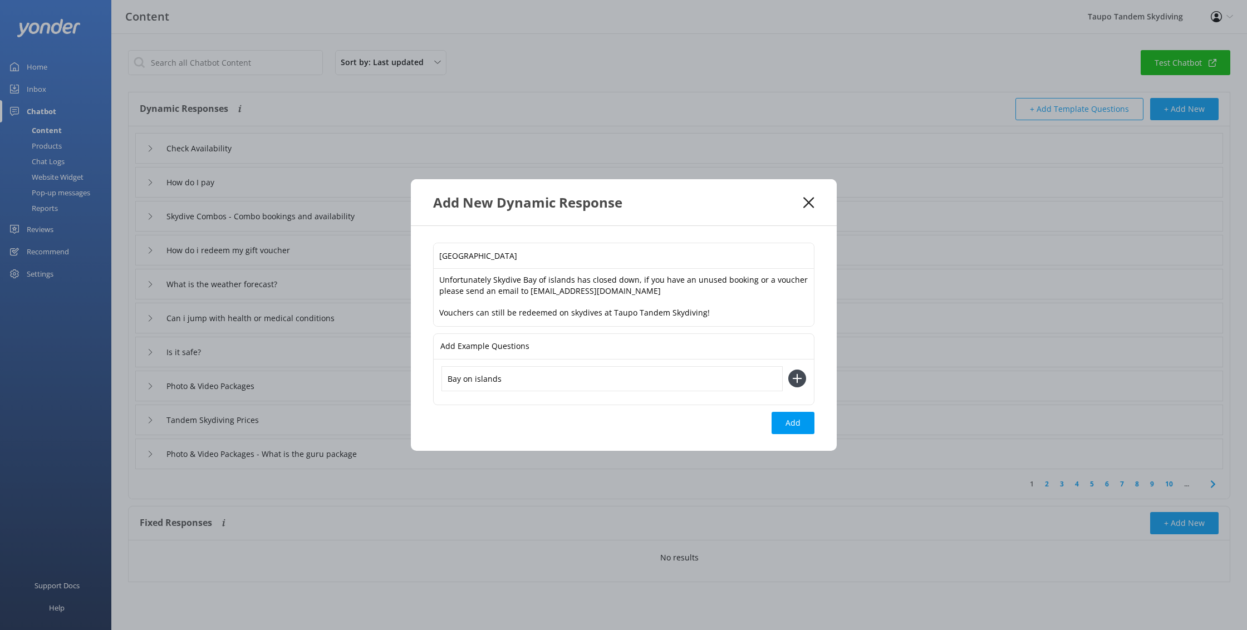
click at [472, 379] on input "Bay on islands" at bounding box center [611, 378] width 341 height 25
type input "[GEOGRAPHIC_DATA]"
click at [804, 376] on icon at bounding box center [797, 379] width 18 height 18
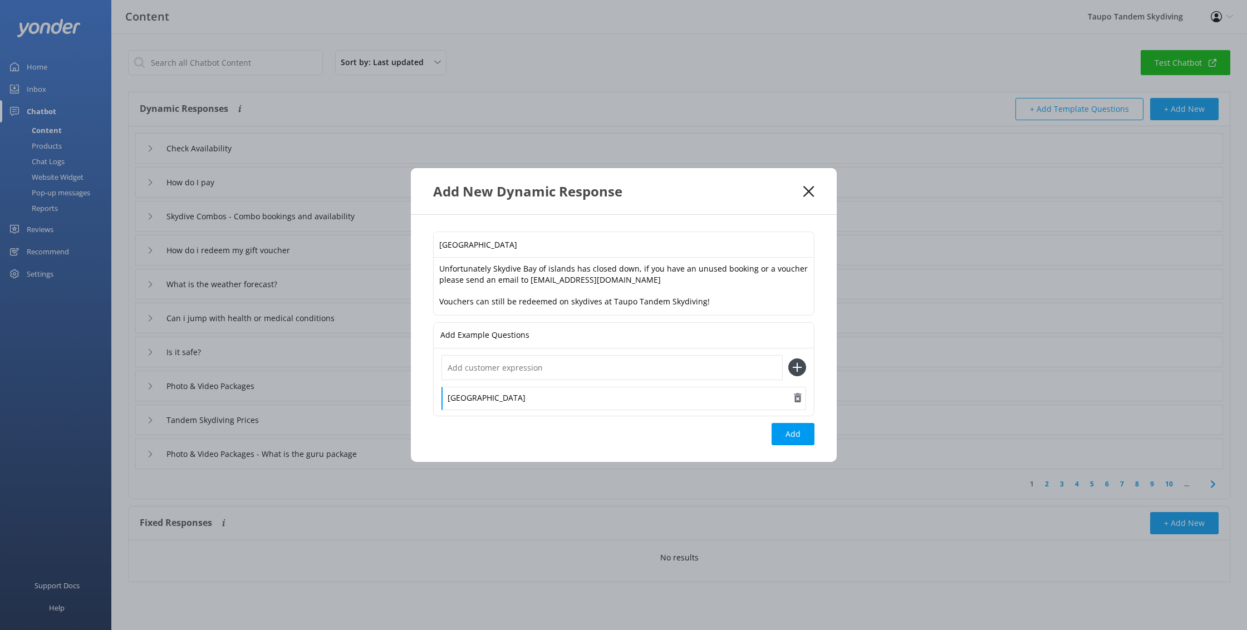
click at [739, 391] on div "[GEOGRAPHIC_DATA]" at bounding box center [623, 398] width 365 height 23
click at [727, 372] on input "text" at bounding box center [611, 367] width 341 height 25
type input "has boi shut down"
click at [805, 367] on icon at bounding box center [797, 367] width 18 height 18
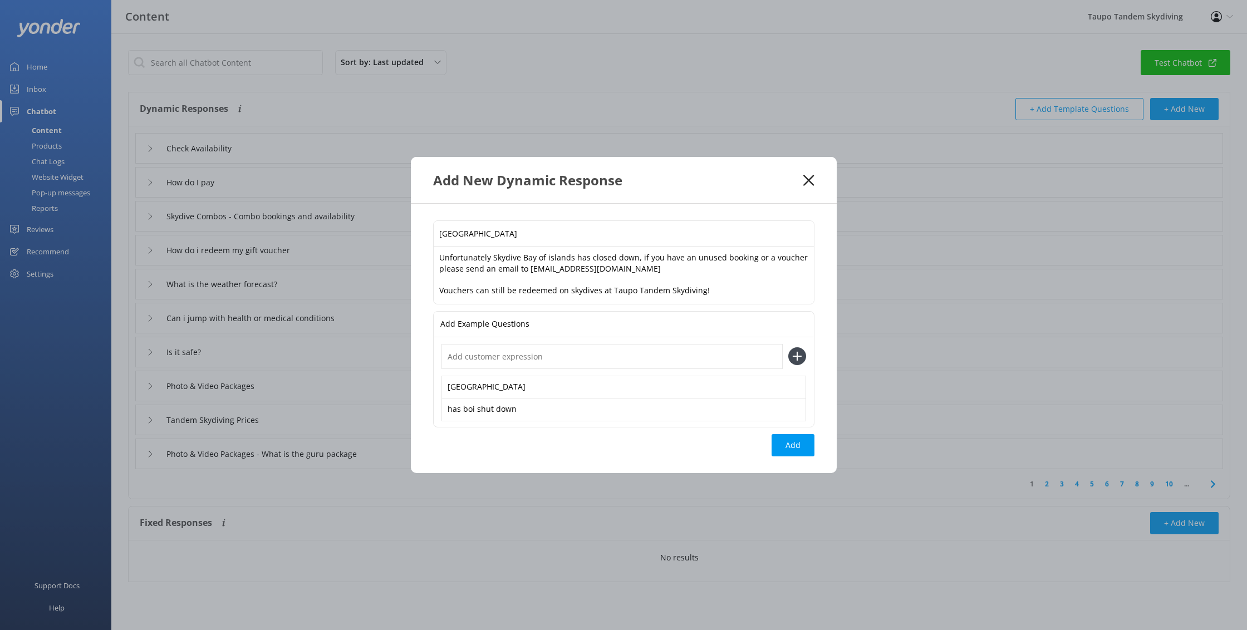
click at [683, 363] on input "text" at bounding box center [611, 356] width 341 height 25
click at [779, 441] on button "Add" at bounding box center [792, 445] width 43 height 22
type input "[GEOGRAPHIC_DATA]"
type input "Check Availability"
type input "How do I pay"
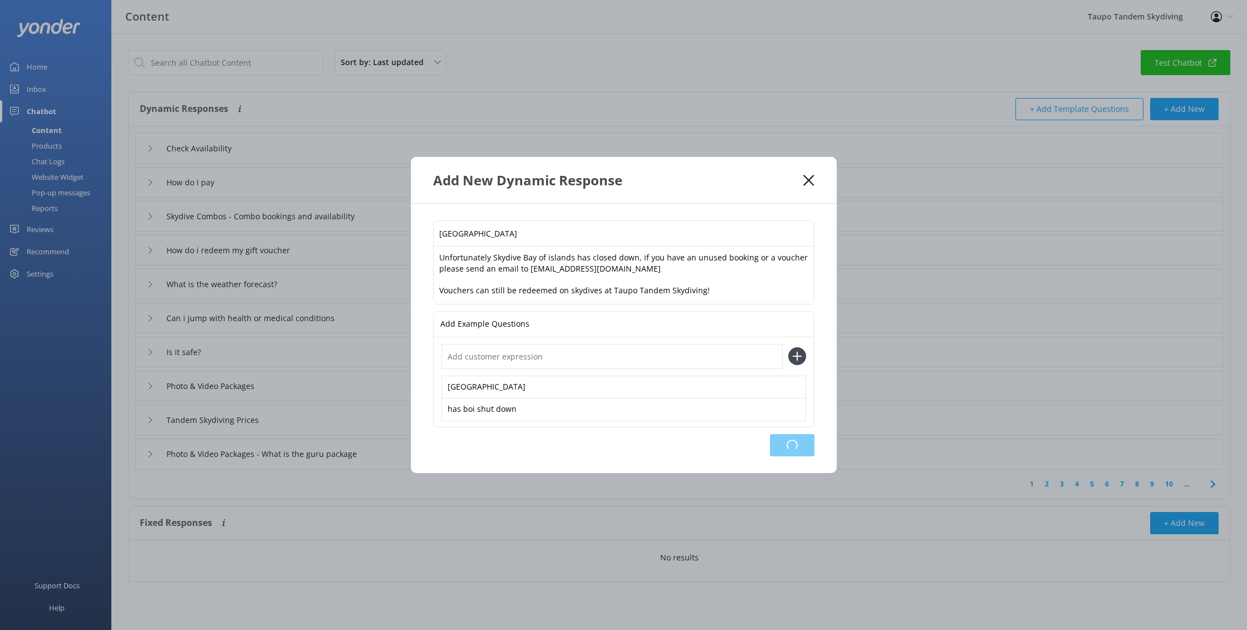
type input "Skydive Combos - Combo bookings and availability"
type input "How do i redeem my gift voucher"
type input "What is the weather forecast?"
type input "Can i jump with health or medical conditions"
type input "Is it safe?"
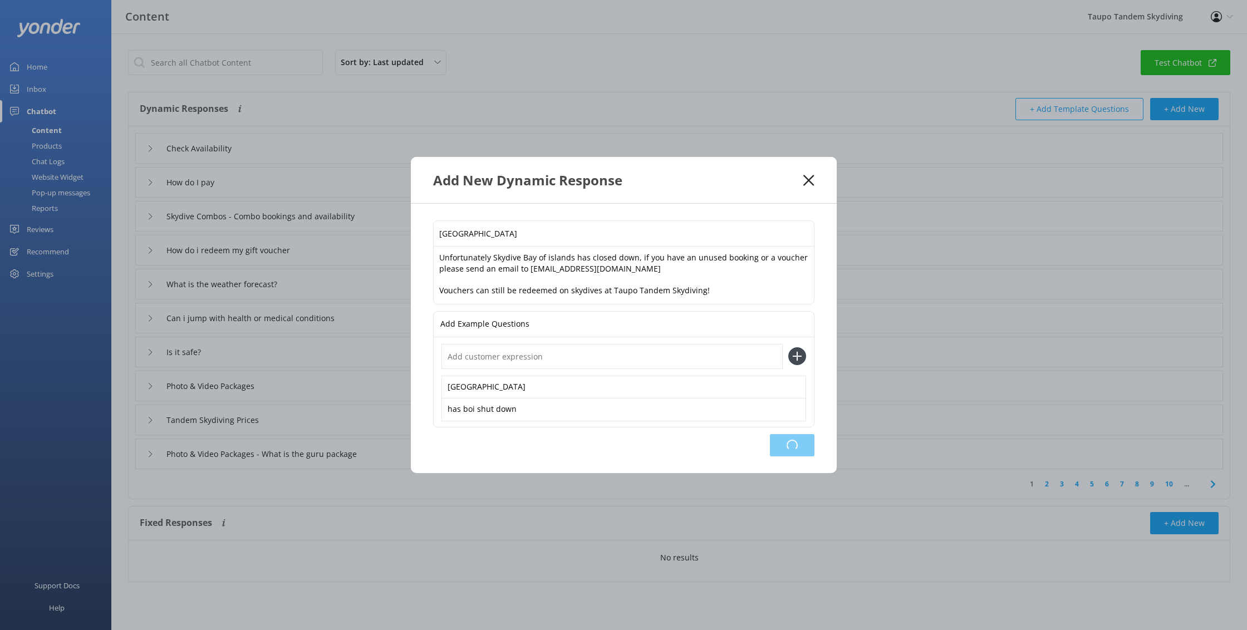
type input "Photo & Video Packages"
type input "Tandem Skydiving Prices"
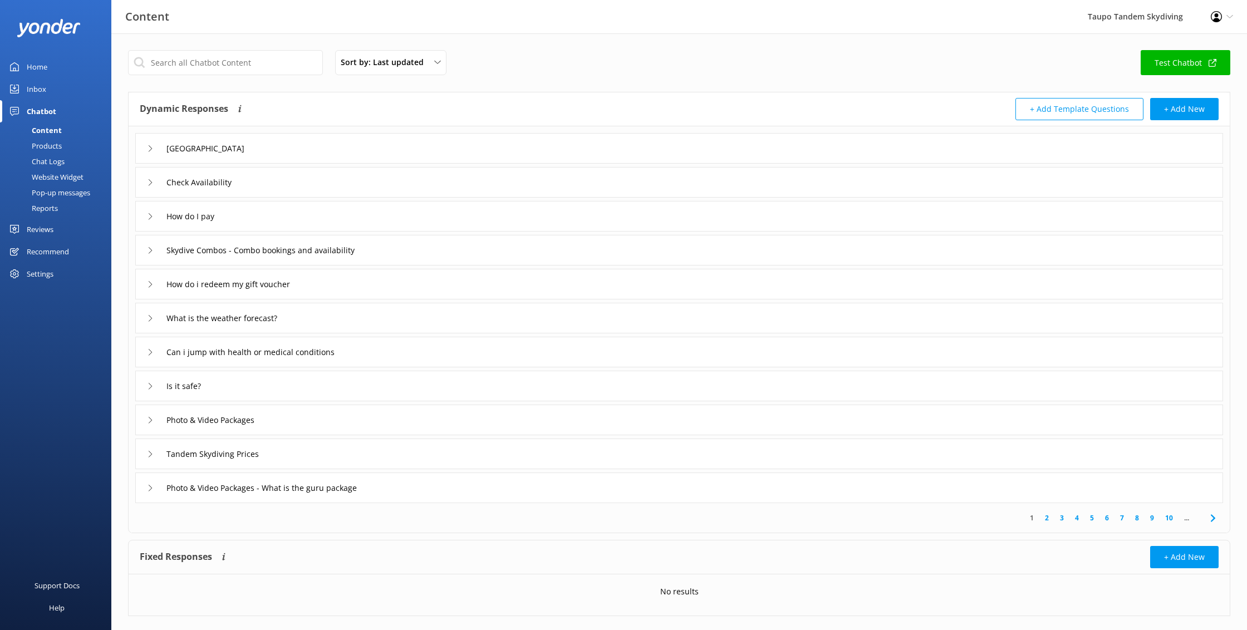
click at [157, 149] on div "[GEOGRAPHIC_DATA]" at bounding box center [205, 148] width 116 height 18
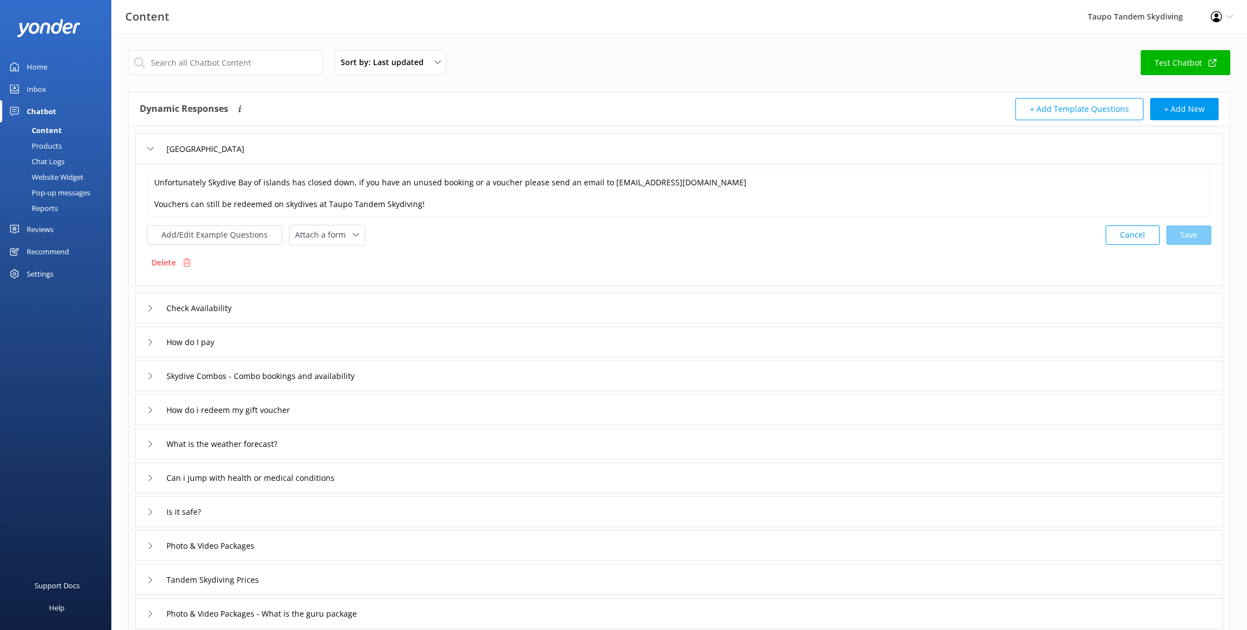
click at [57, 145] on div "Products" at bounding box center [34, 146] width 55 height 16
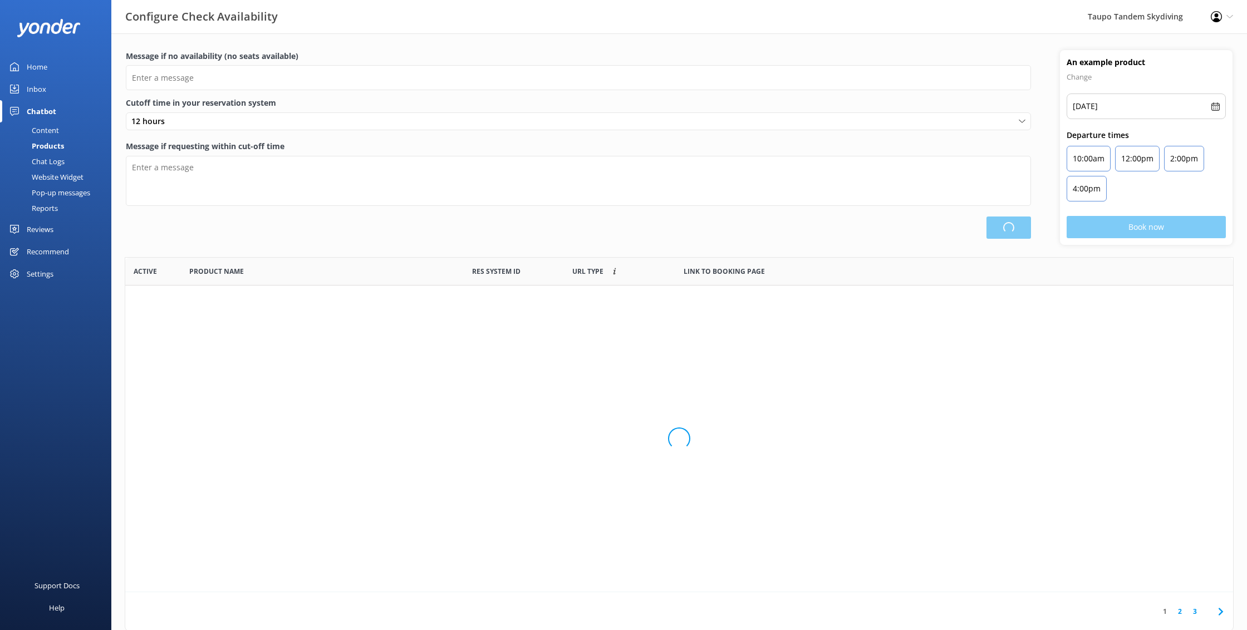
scroll to position [335, 1108]
click at [53, 126] on div "Content" at bounding box center [33, 130] width 52 height 16
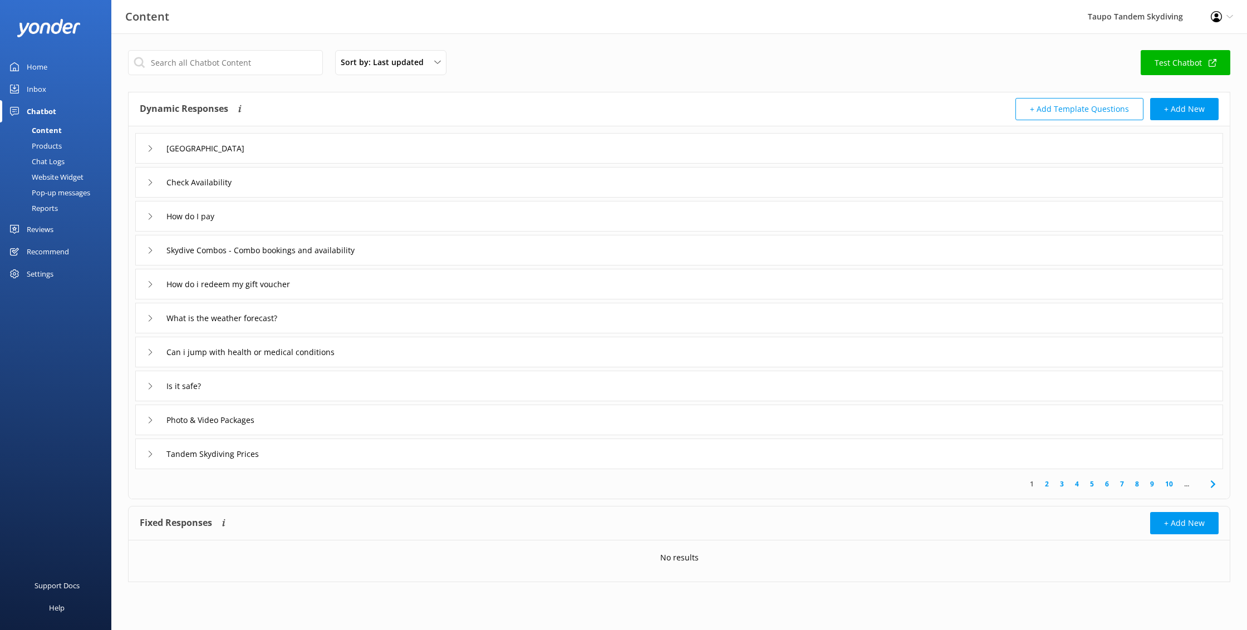
click at [153, 151] on icon at bounding box center [150, 148] width 7 height 7
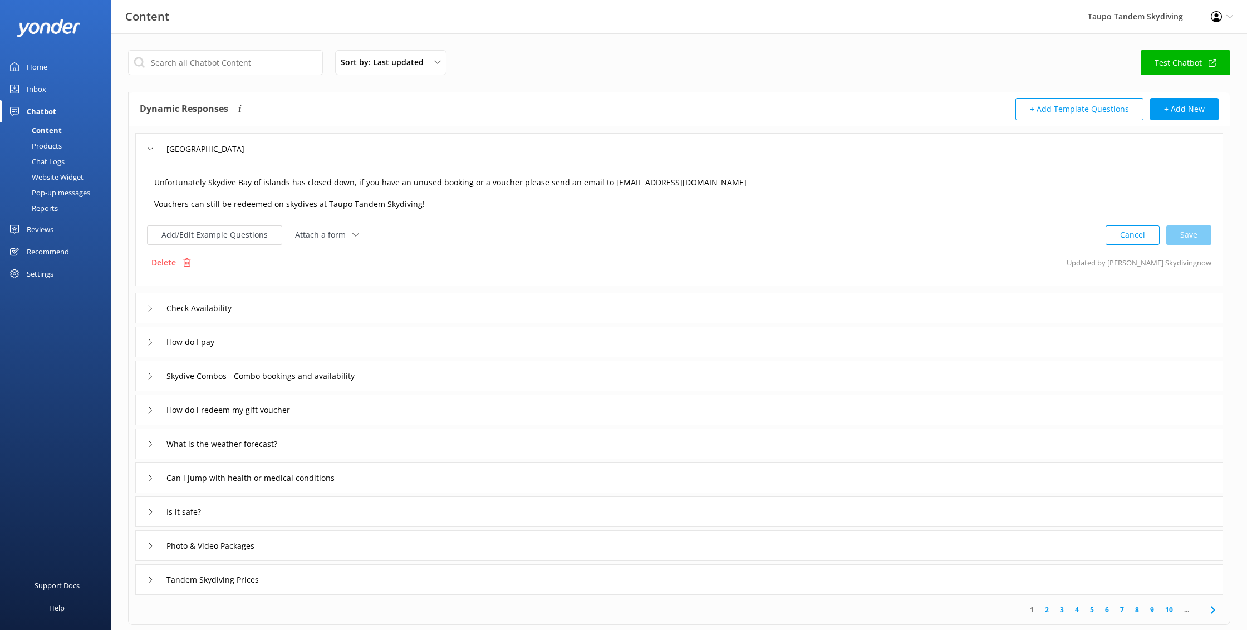
click at [266, 203] on textarea "Unfortunately Skydive Bay of islands has closed down, if you have an unused boo…" at bounding box center [679, 194] width 1062 height 46
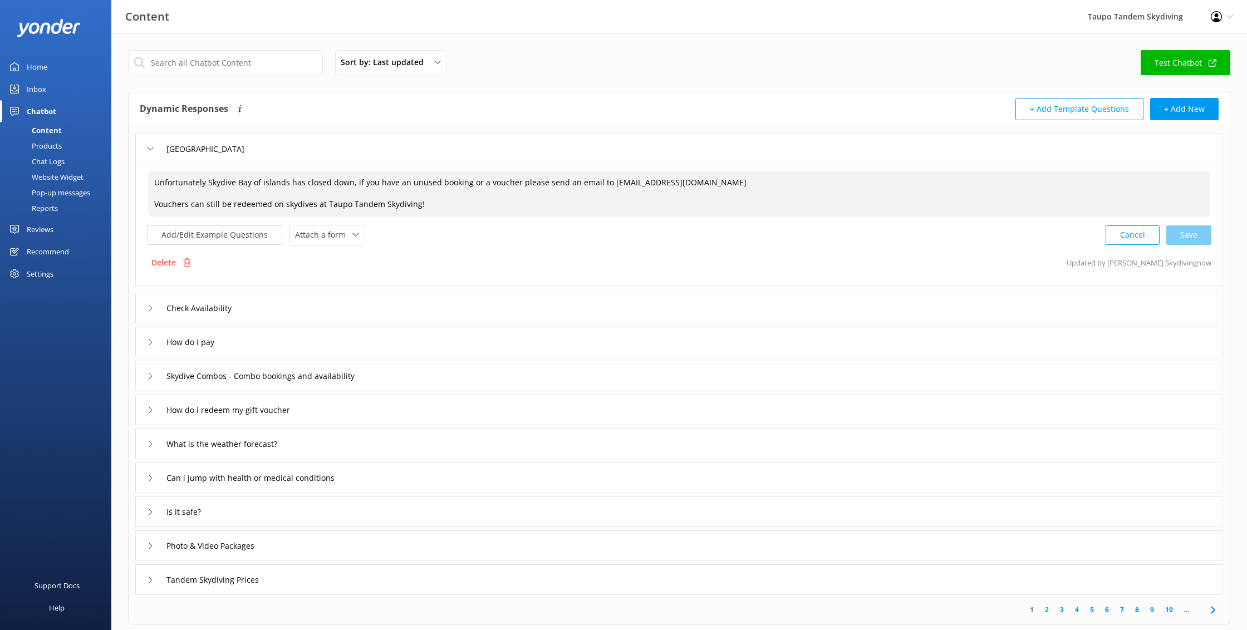
drag, startPoint x: 268, startPoint y: 204, endPoint x: 230, endPoint y: 207, distance: 37.4
click at [230, 207] on textarea "Unfortunately Skydive Bay of islands has closed down, if you have an unused boo…" at bounding box center [679, 194] width 1062 height 46
click at [519, 185] on textarea "Unfortunately Skydive Bay of islands has closed down, if you have an unused boo…" at bounding box center [679, 194] width 1062 height 46
click at [480, 236] on div "Add/Edit Example Questions Attach a form Leave contact details Check availabili…" at bounding box center [679, 235] width 1064 height 21
type textarea "Unfortunately Skydive Bay of islands has closed down, if you have an unused boo…"
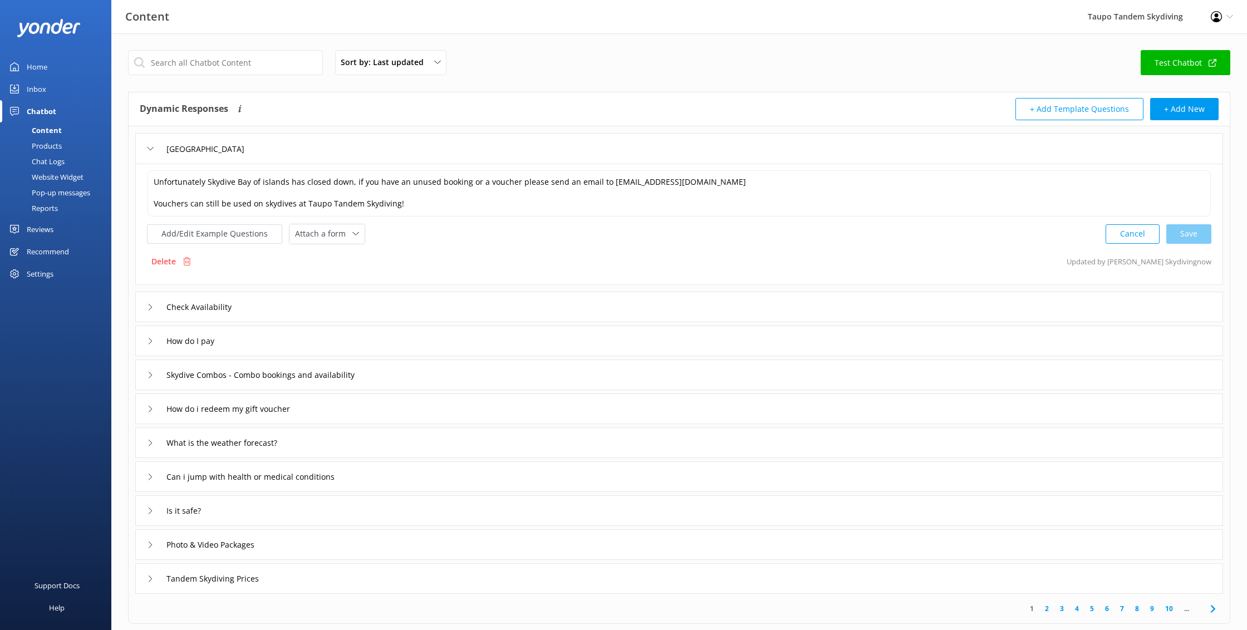
click at [57, 161] on div "Chat Logs" at bounding box center [36, 162] width 58 height 16
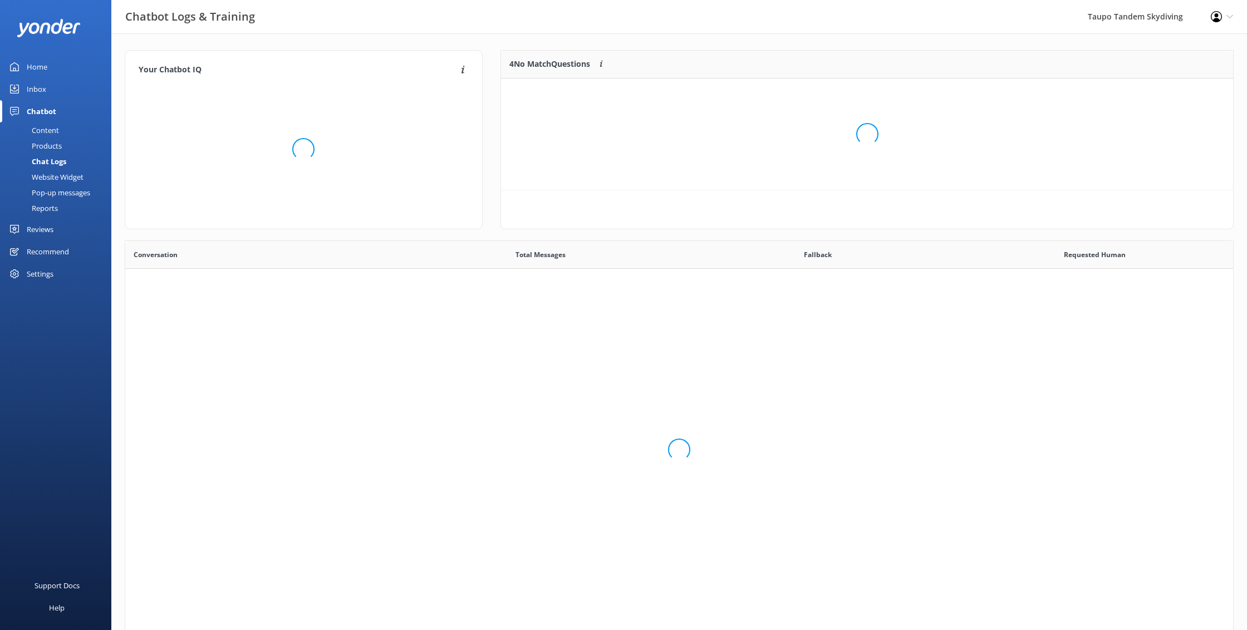
scroll to position [390, 1108]
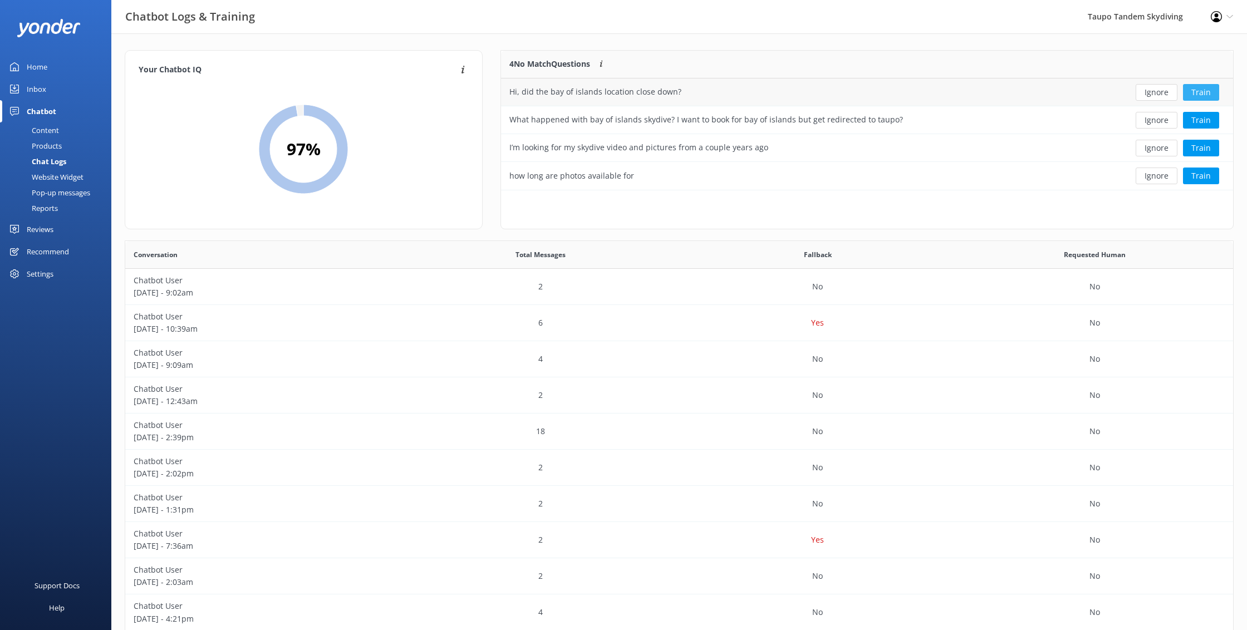
click at [1201, 96] on button "Train" at bounding box center [1201, 92] width 36 height 17
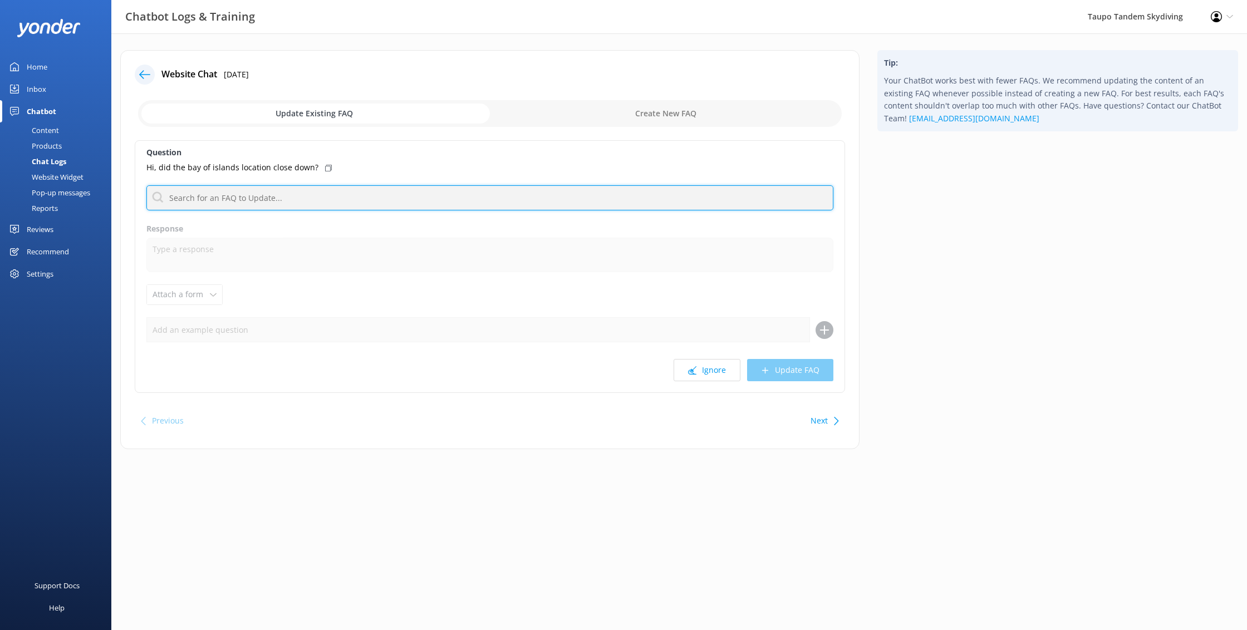
click at [357, 198] on input "text" at bounding box center [489, 197] width 687 height 25
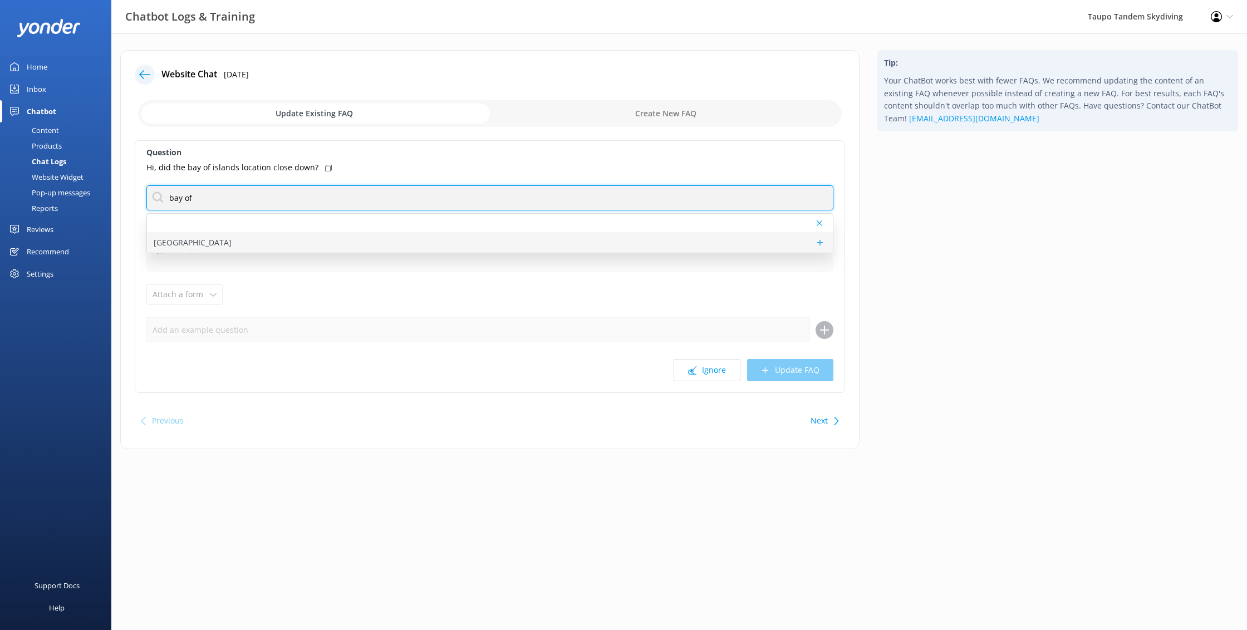
type input "bay of"
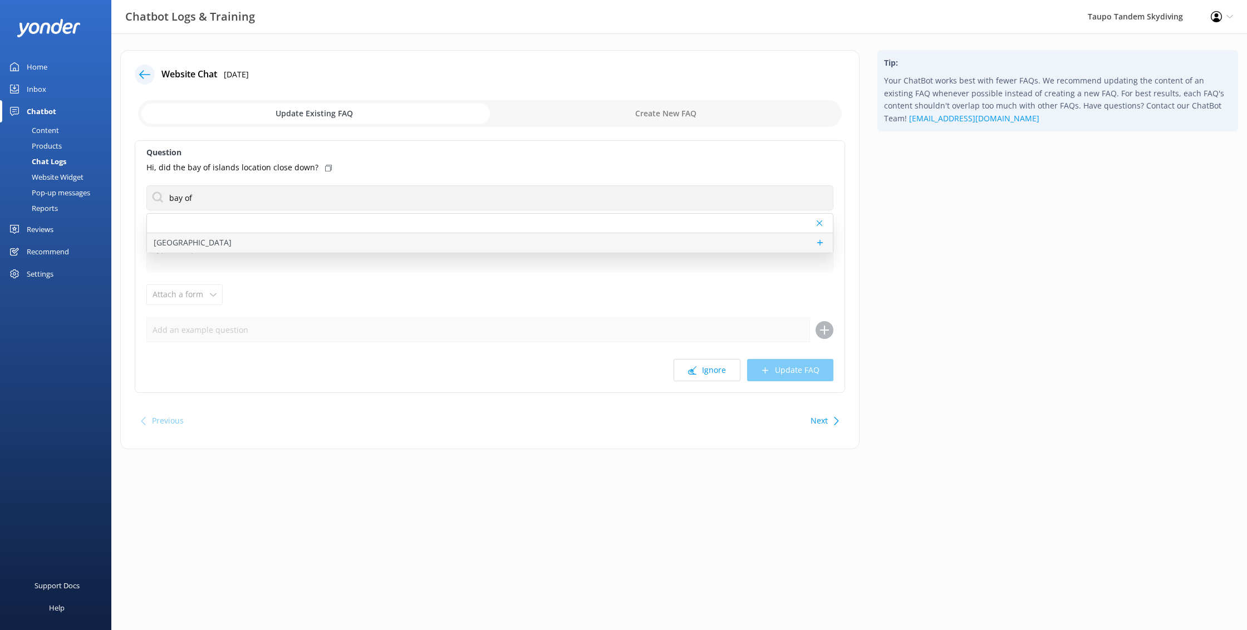
click at [263, 242] on div "[GEOGRAPHIC_DATA]" at bounding box center [490, 242] width 686 height 19
type textarea "Unfortunately Skydive Bay of islands has closed down, if you have an unused boo…"
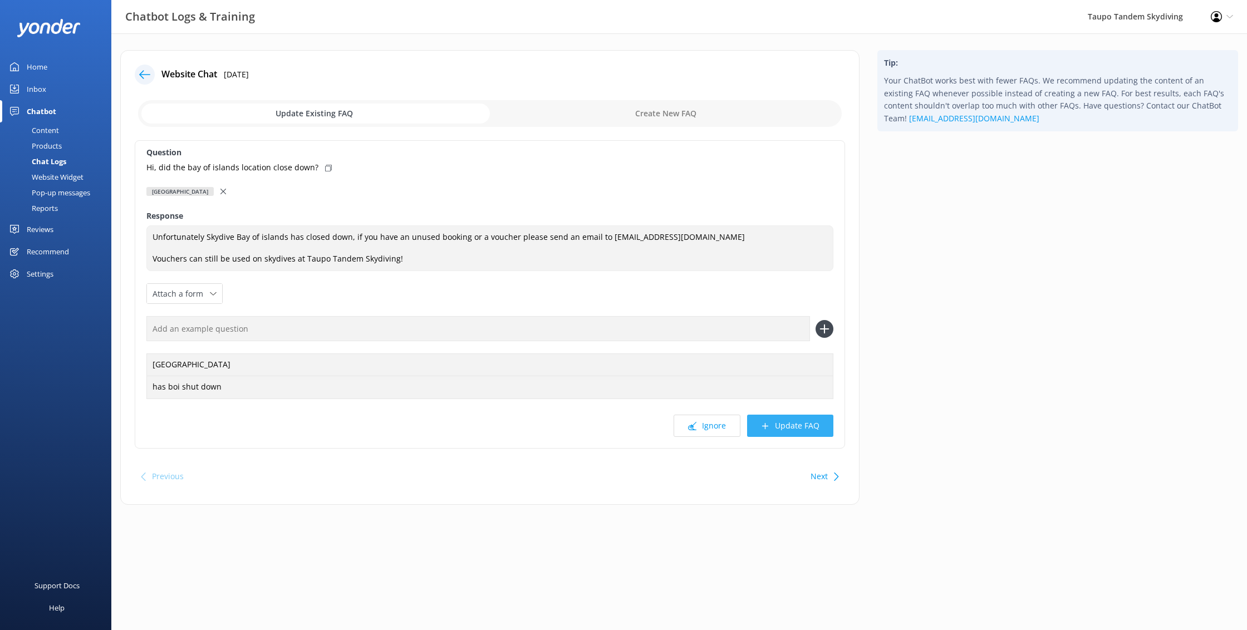
click at [802, 424] on button "Update FAQ" at bounding box center [790, 426] width 86 height 22
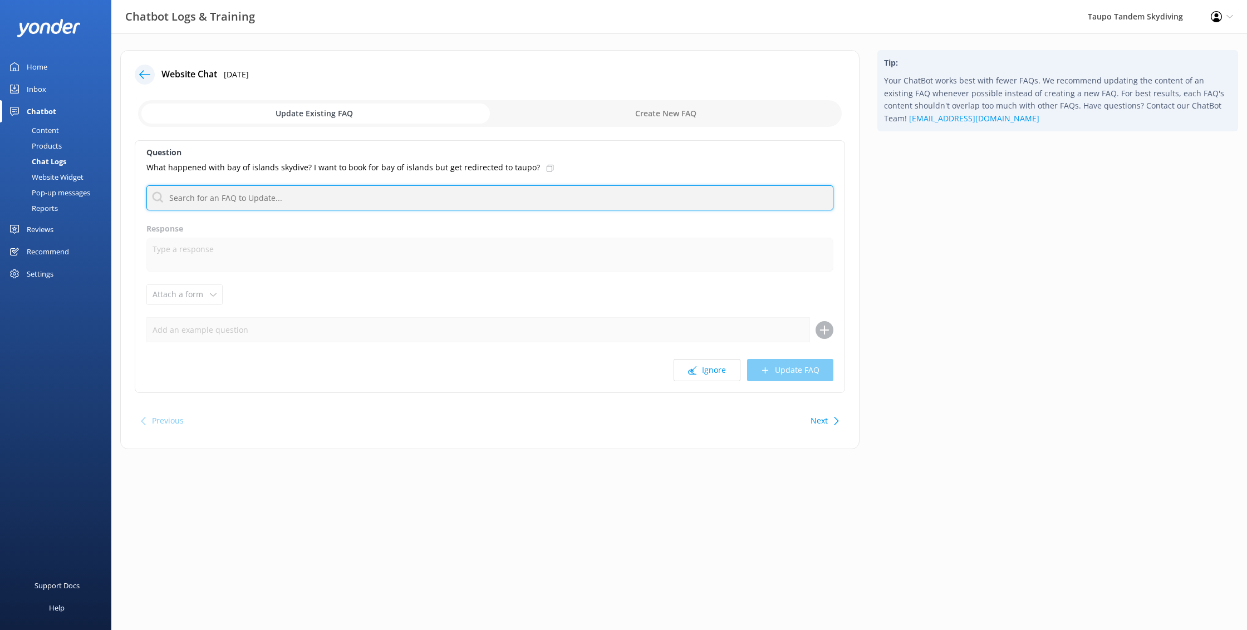
click at [291, 185] on input "text" at bounding box center [489, 197] width 687 height 25
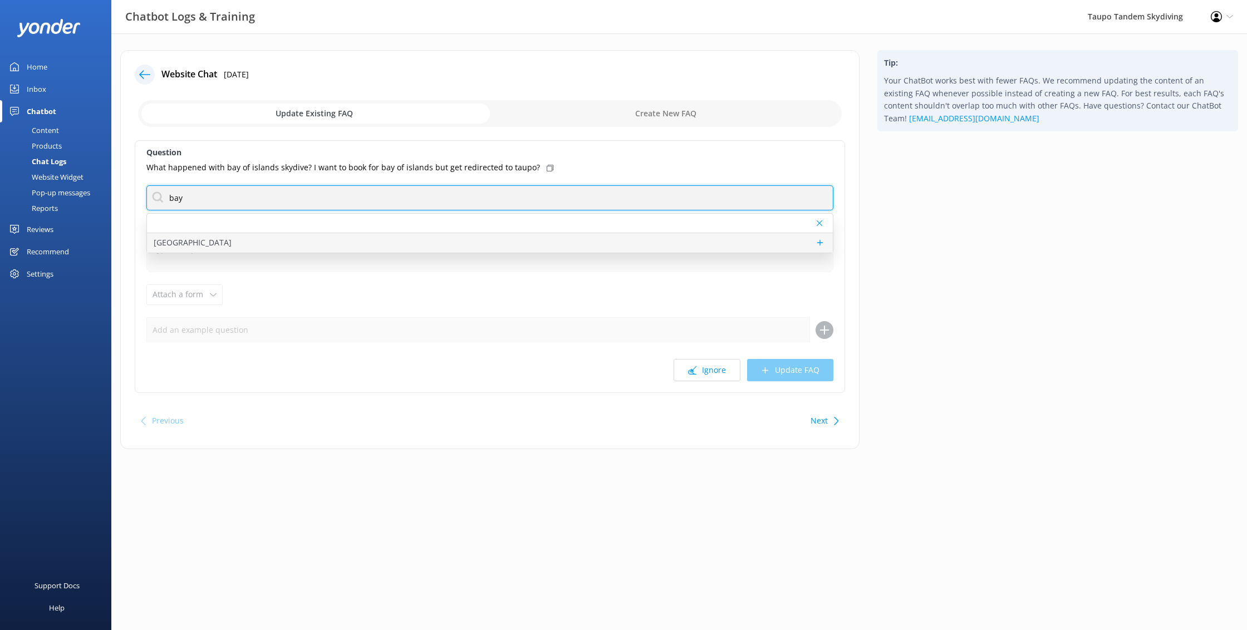
type input "bay"
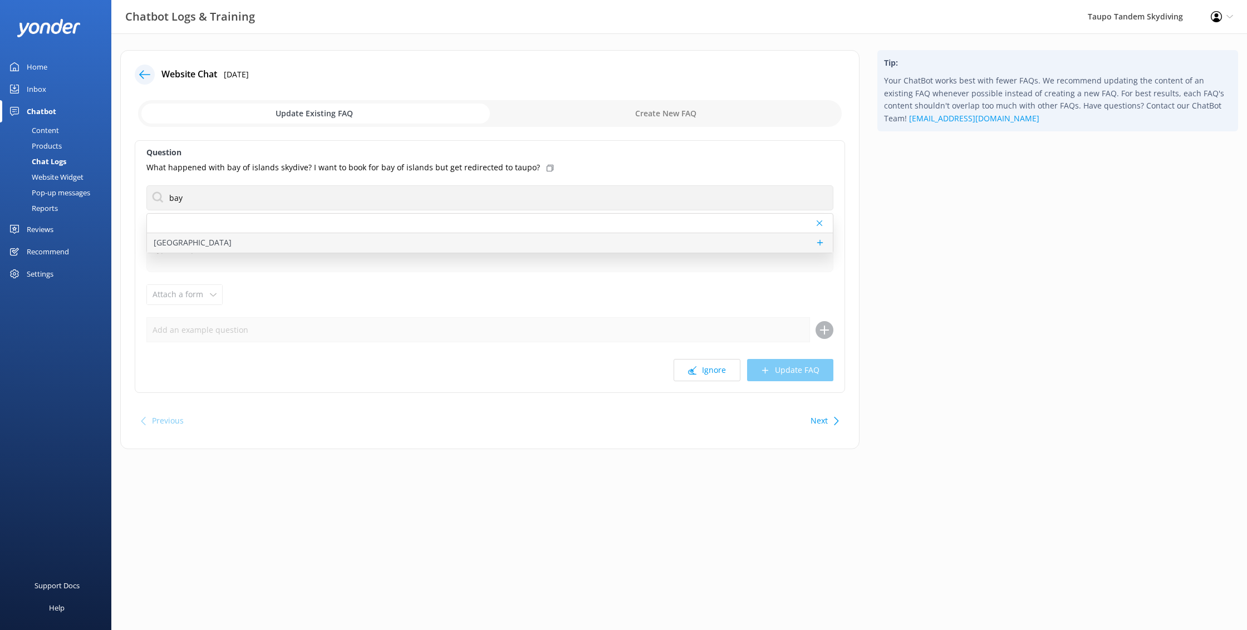
click at [250, 244] on div "[GEOGRAPHIC_DATA]" at bounding box center [490, 242] width 686 height 19
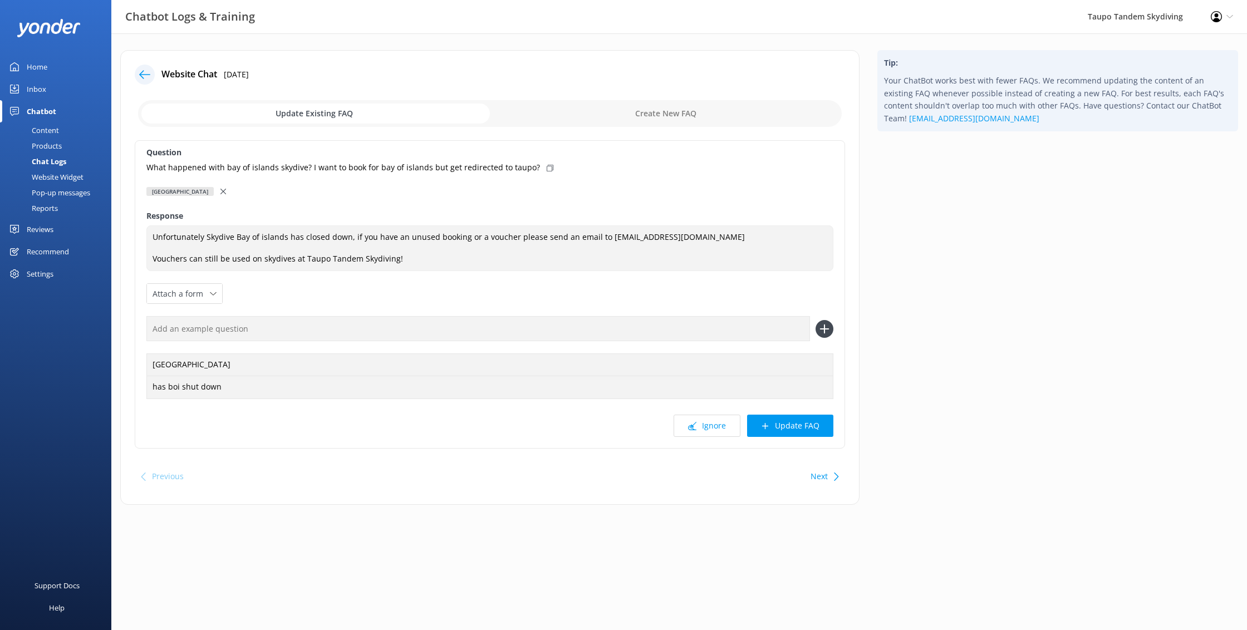
type textarea "Unfortunately Skydive Bay of islands has closed down, if you have an unused boo…"
click at [831, 426] on button "Update FAQ" at bounding box center [790, 426] width 86 height 22
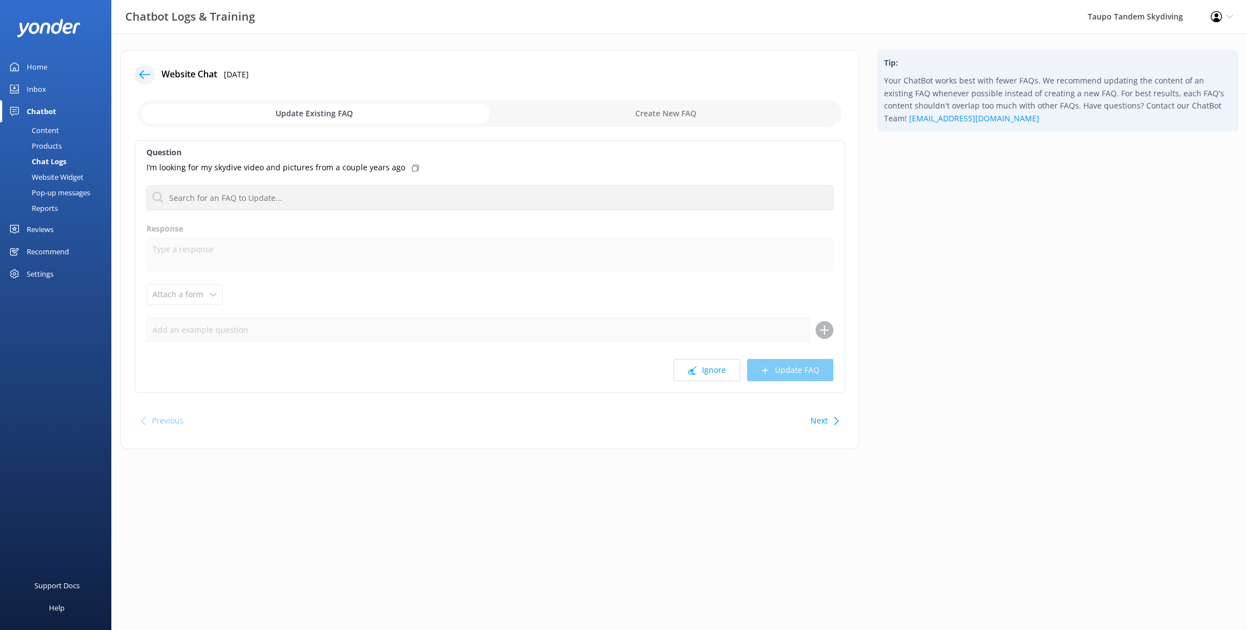
click at [139, 70] on icon at bounding box center [144, 74] width 11 height 11
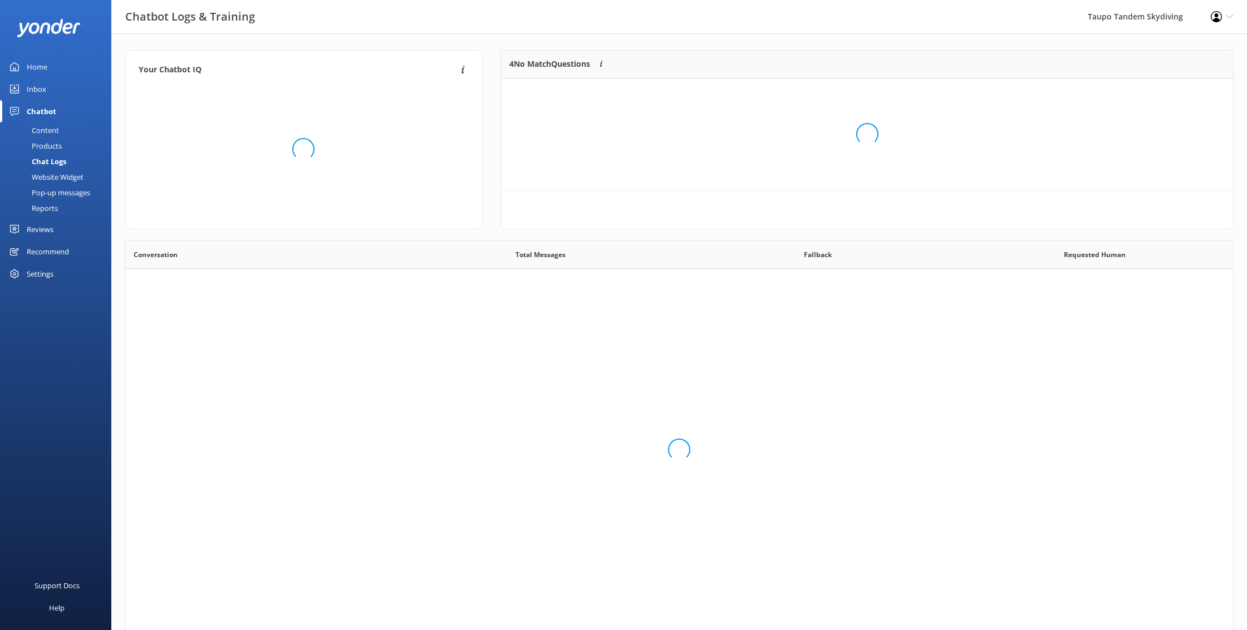
scroll to position [390, 1108]
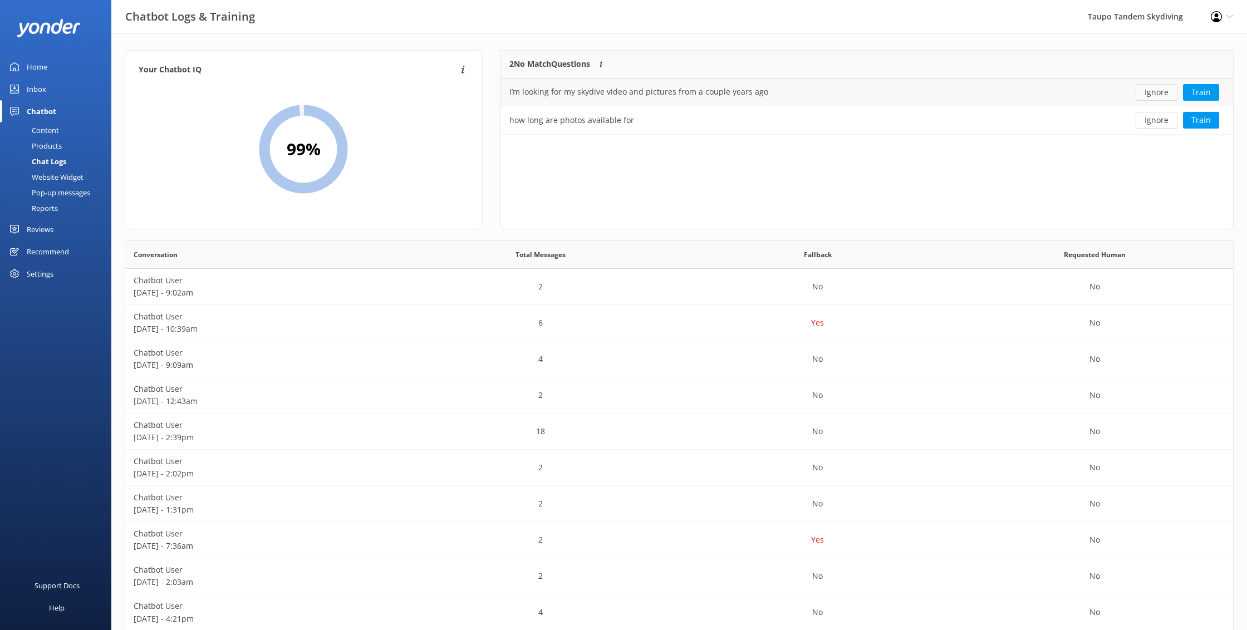
click at [1151, 94] on button "Ignore" at bounding box center [1156, 92] width 42 height 17
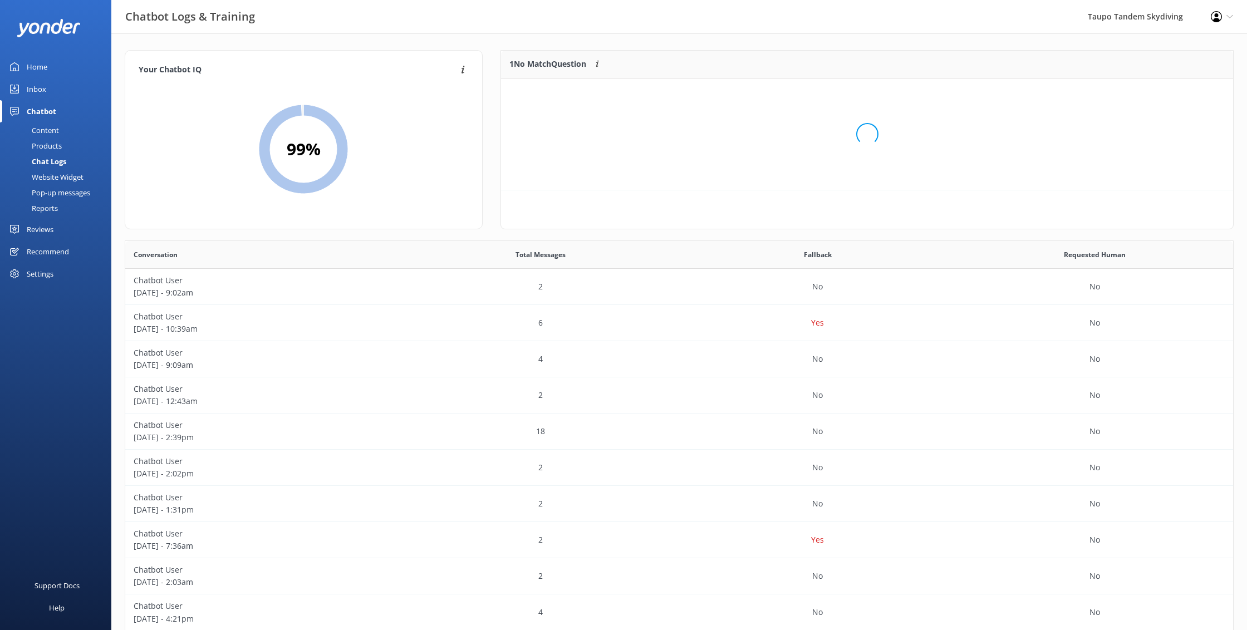
scroll to position [56, 732]
click at [1159, 96] on button "Ignore" at bounding box center [1156, 92] width 42 height 17
click at [70, 188] on div "Pop-up messages" at bounding box center [48, 193] width 83 height 16
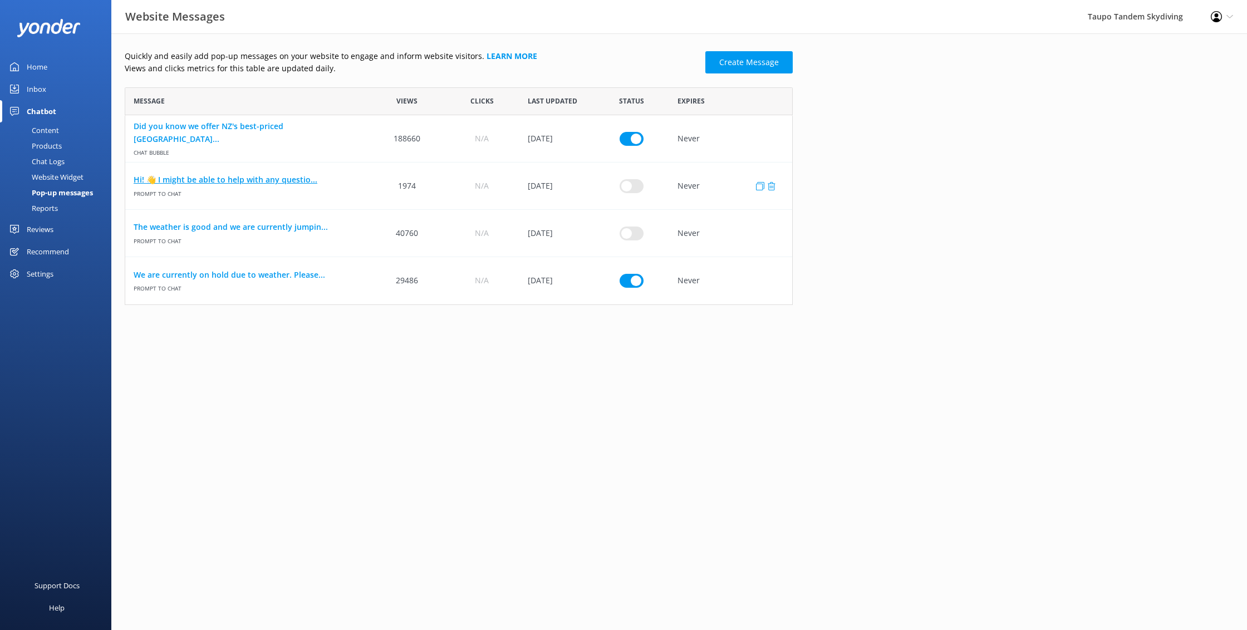
scroll to position [218, 668]
drag, startPoint x: 633, startPoint y: 239, endPoint x: 633, endPoint y: 250, distance: 11.7
click at [633, 239] on input "row" at bounding box center [632, 233] width 24 height 14
checkbox input "true"
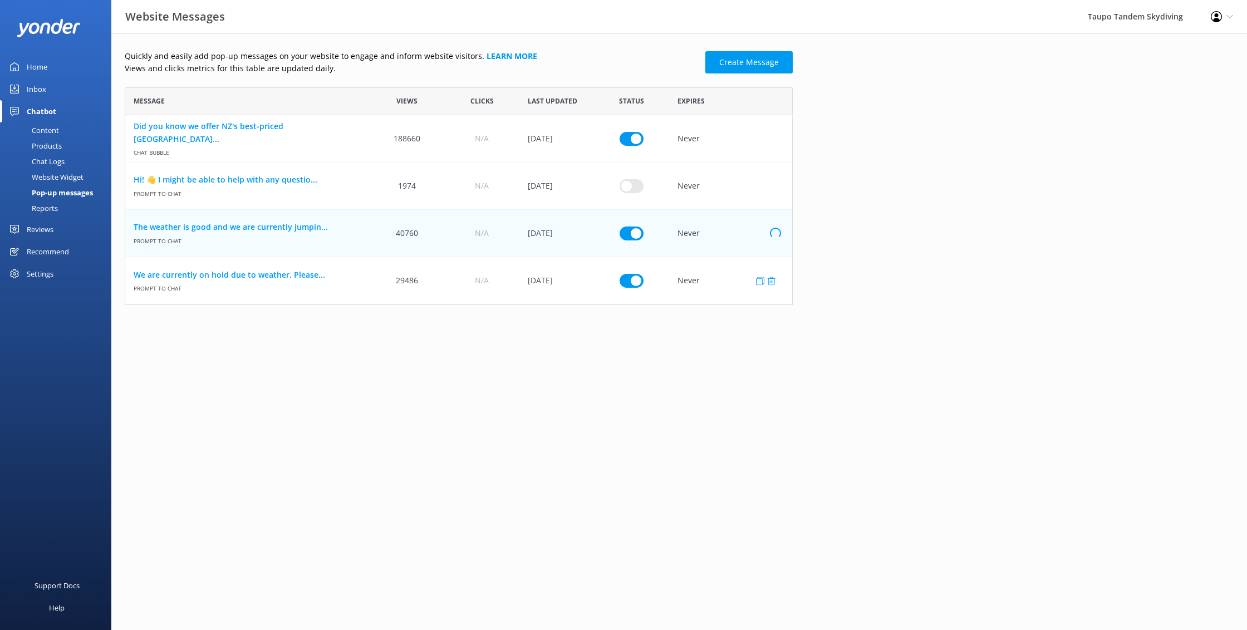
click at [632, 277] on input "row" at bounding box center [632, 281] width 24 height 14
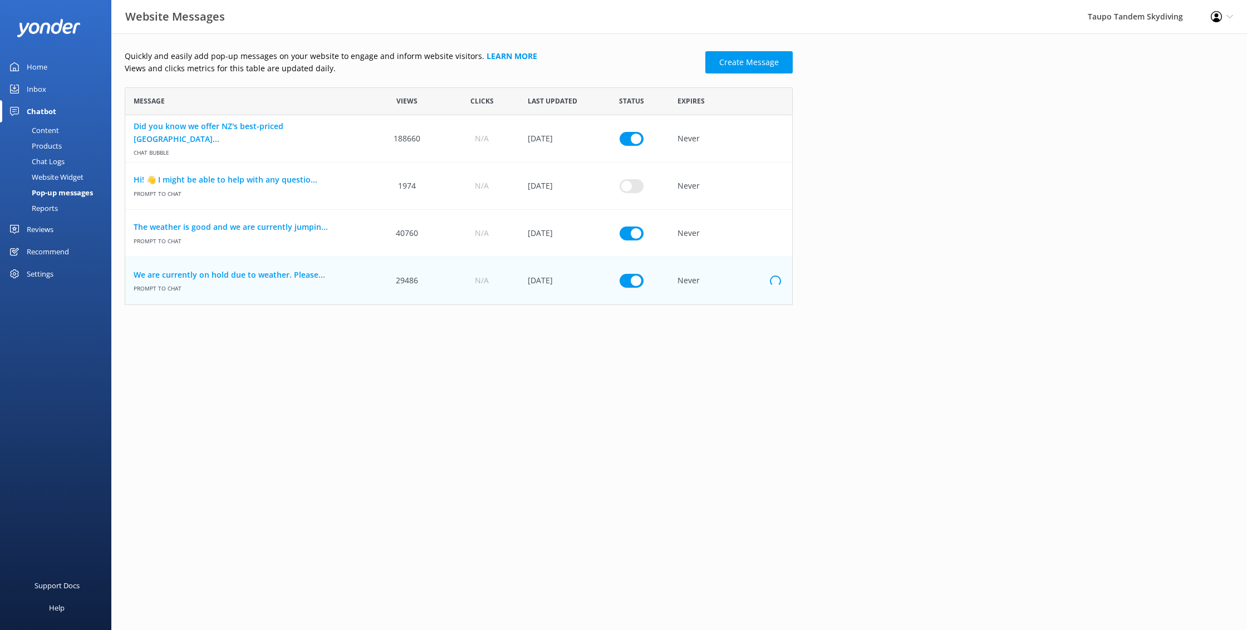
checkbox input "false"
click at [294, 229] on link "The weather is good and we are currently jumpin..." at bounding box center [248, 227] width 228 height 12
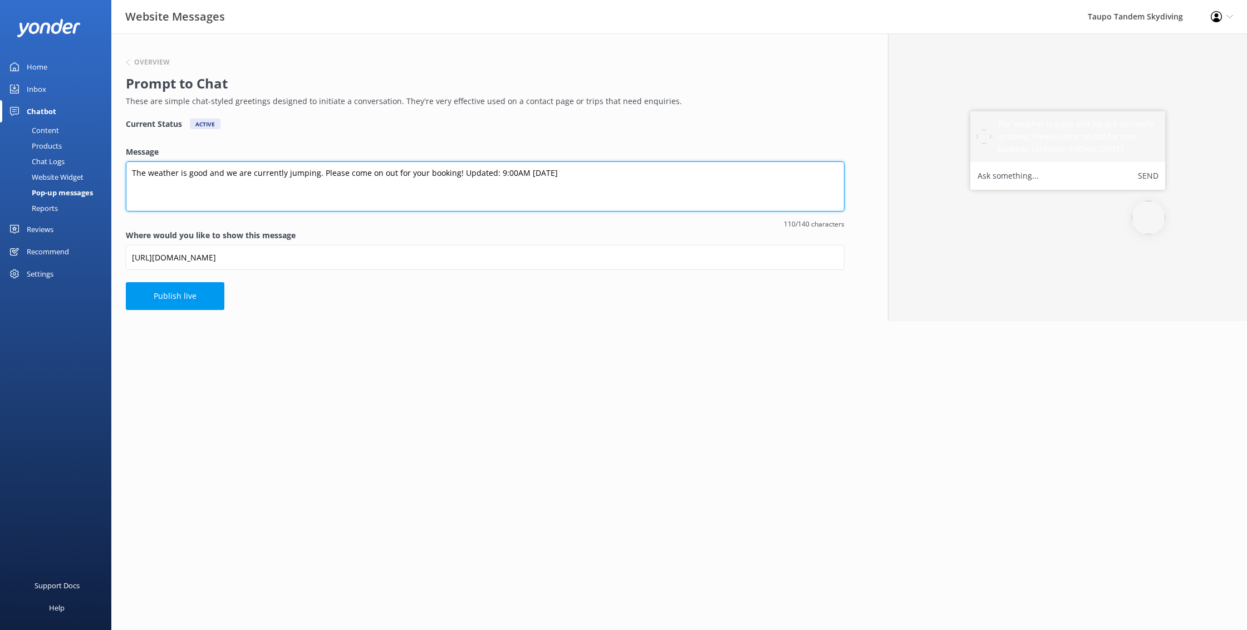
drag, startPoint x: 511, startPoint y: 173, endPoint x: 526, endPoint y: 209, distance: 38.7
click at [512, 174] on textarea "The weather is good and we are currently jumping. Please come on out for your b…" at bounding box center [485, 186] width 719 height 50
drag, startPoint x: 530, startPoint y: 168, endPoint x: 553, endPoint y: 192, distance: 33.1
click at [530, 168] on textarea "The weather is good and we are currently jumping. Please come on out for your b…" at bounding box center [485, 186] width 719 height 50
type textarea "The weather is good and we are currently jumping. Please come on out for your b…"
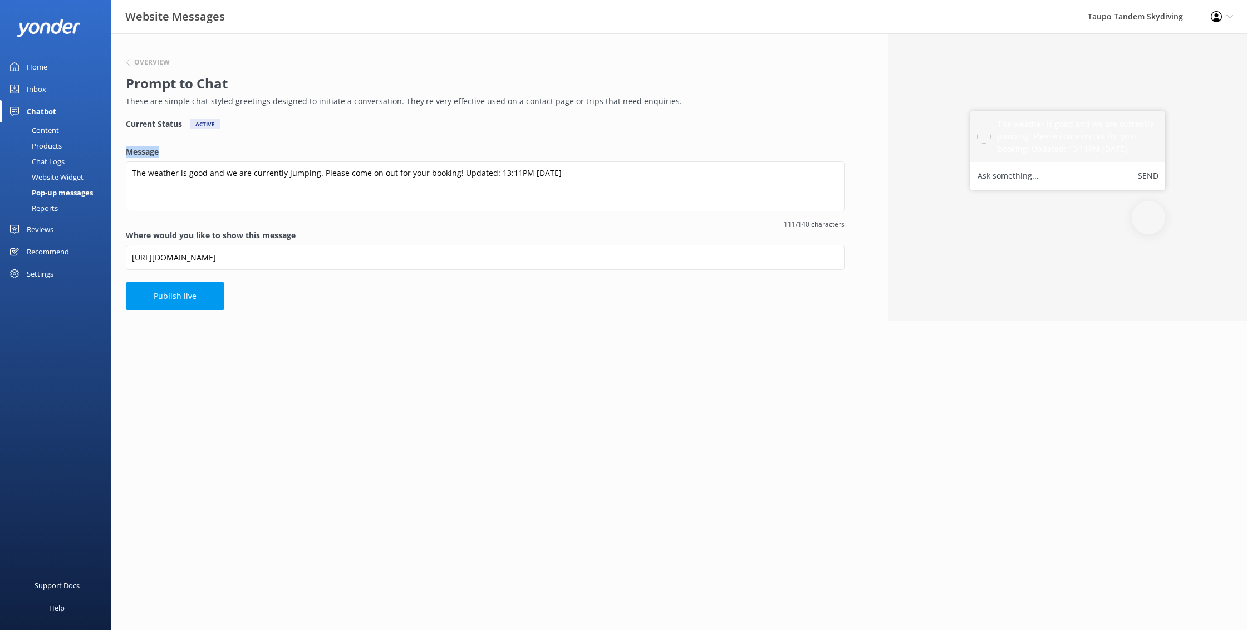
click at [556, 147] on div "Overview Prompt to Chat These are simple chat-styled greetings designed to init…" at bounding box center [485, 177] width 748 height 288
drag, startPoint x: 273, startPoint y: 308, endPoint x: 240, endPoint y: 302, distance: 33.4
click at [273, 308] on div "Overview Prompt to Chat These are simple chat-styled greetings designed to init…" at bounding box center [485, 177] width 748 height 288
click at [205, 301] on button "Publish live" at bounding box center [175, 296] width 99 height 28
